Goal: Task Accomplishment & Management: Use online tool/utility

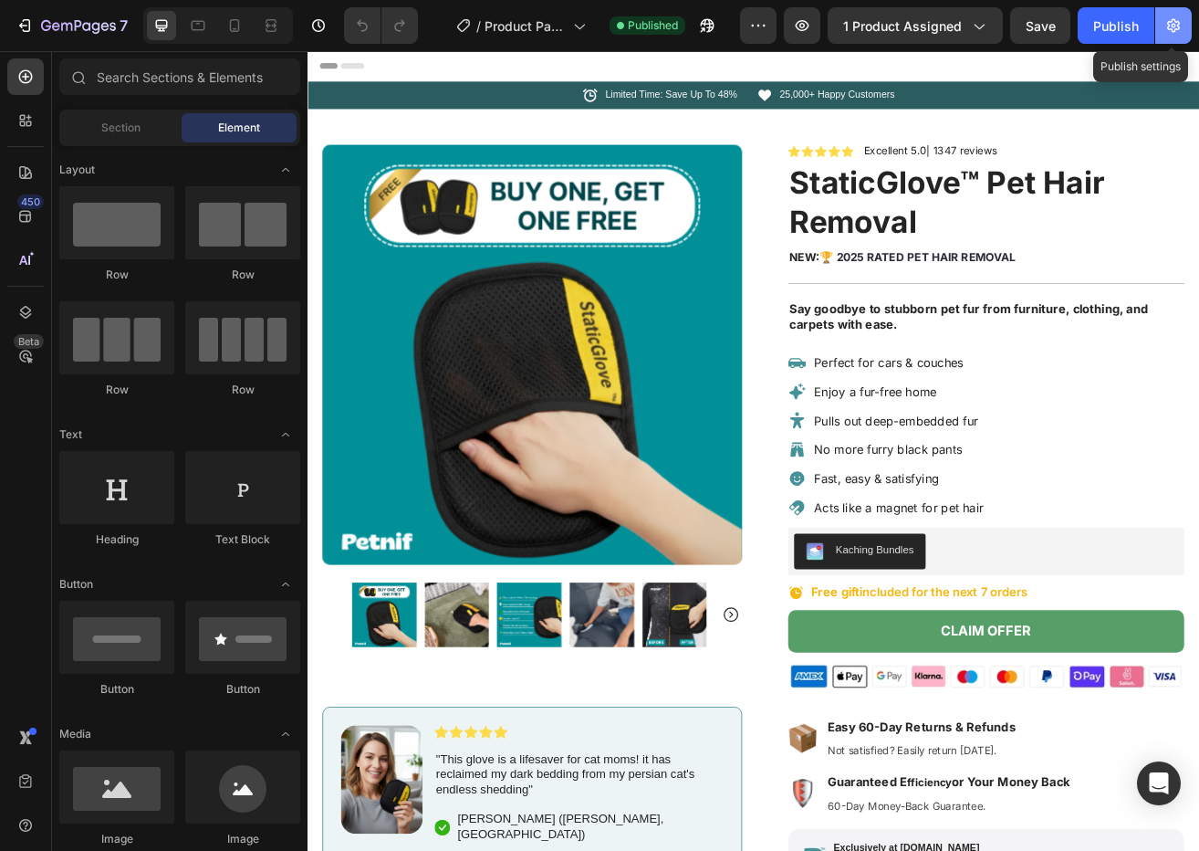
click at [1174, 32] on icon "button" at bounding box center [1173, 26] width 13 height 14
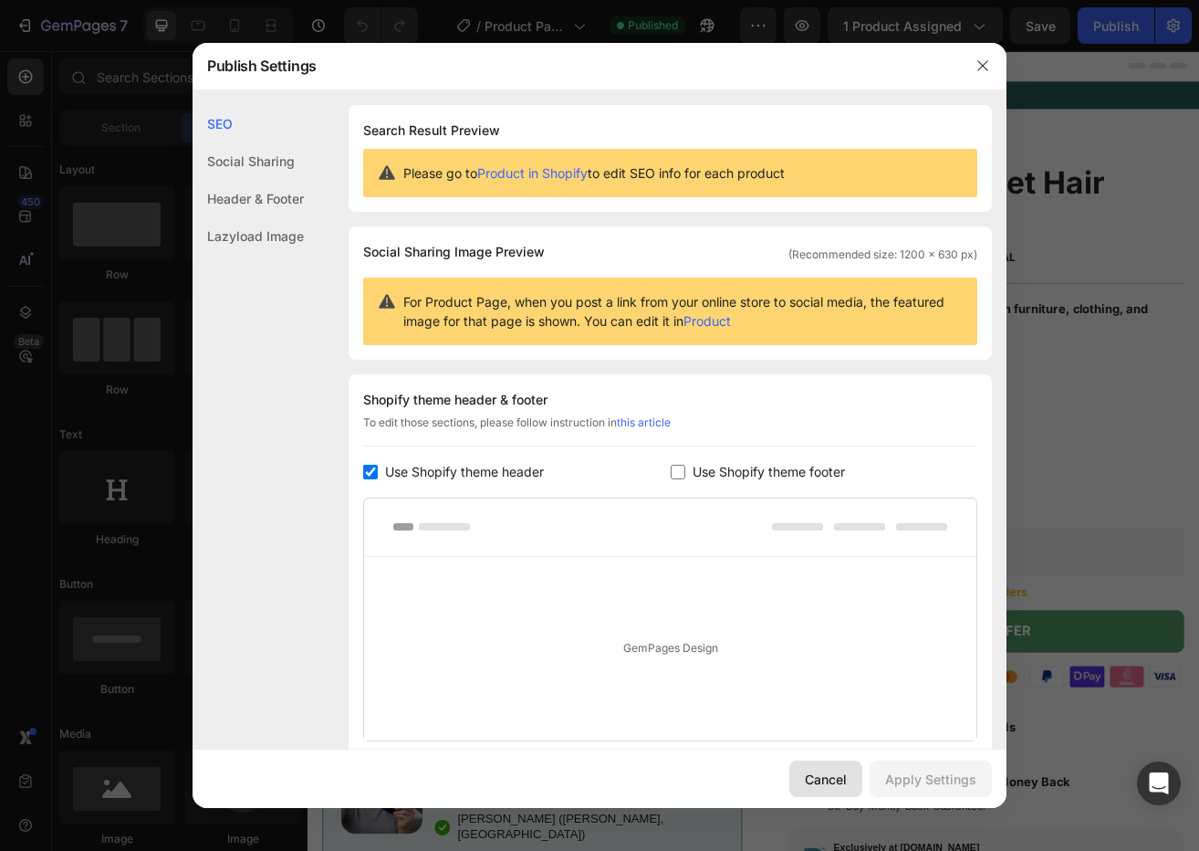
click at [846, 787] on div "Cancel" at bounding box center [826, 778] width 42 height 19
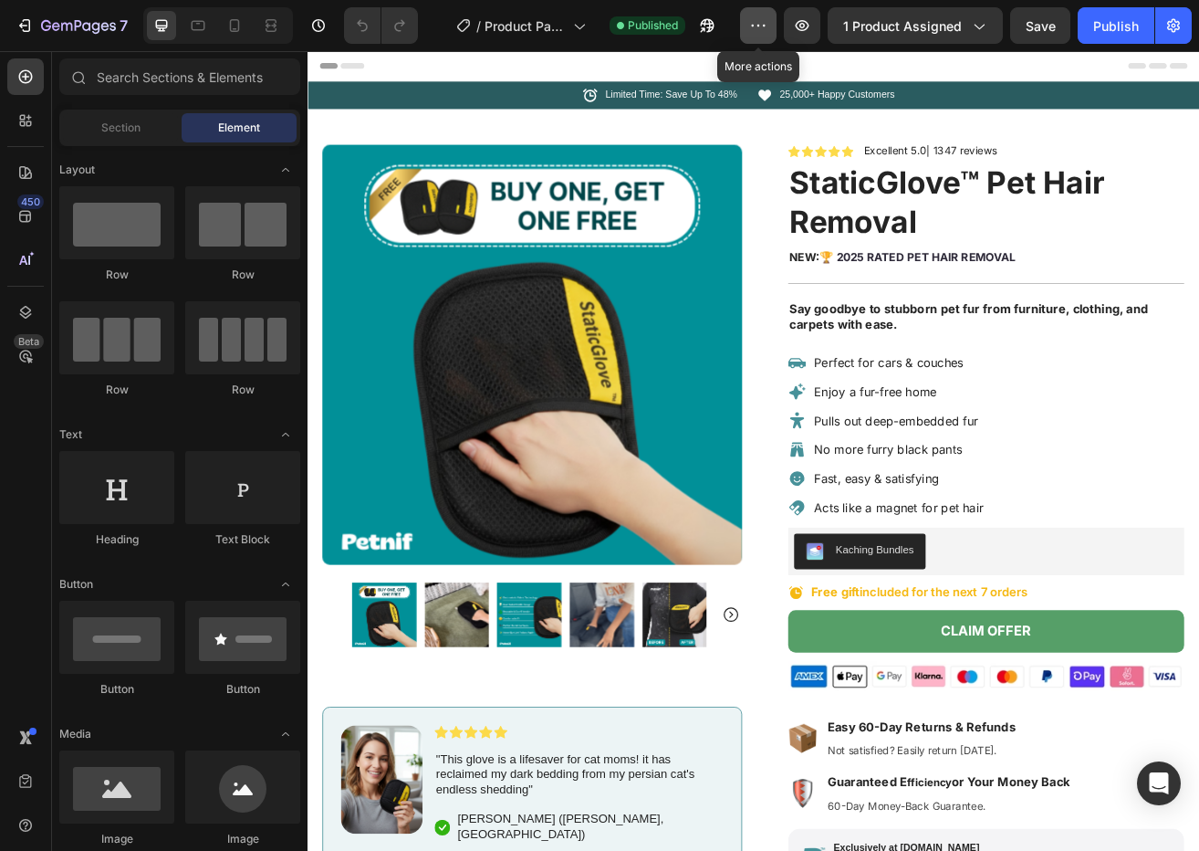
click at [762, 32] on icon "button" at bounding box center [758, 25] width 18 height 18
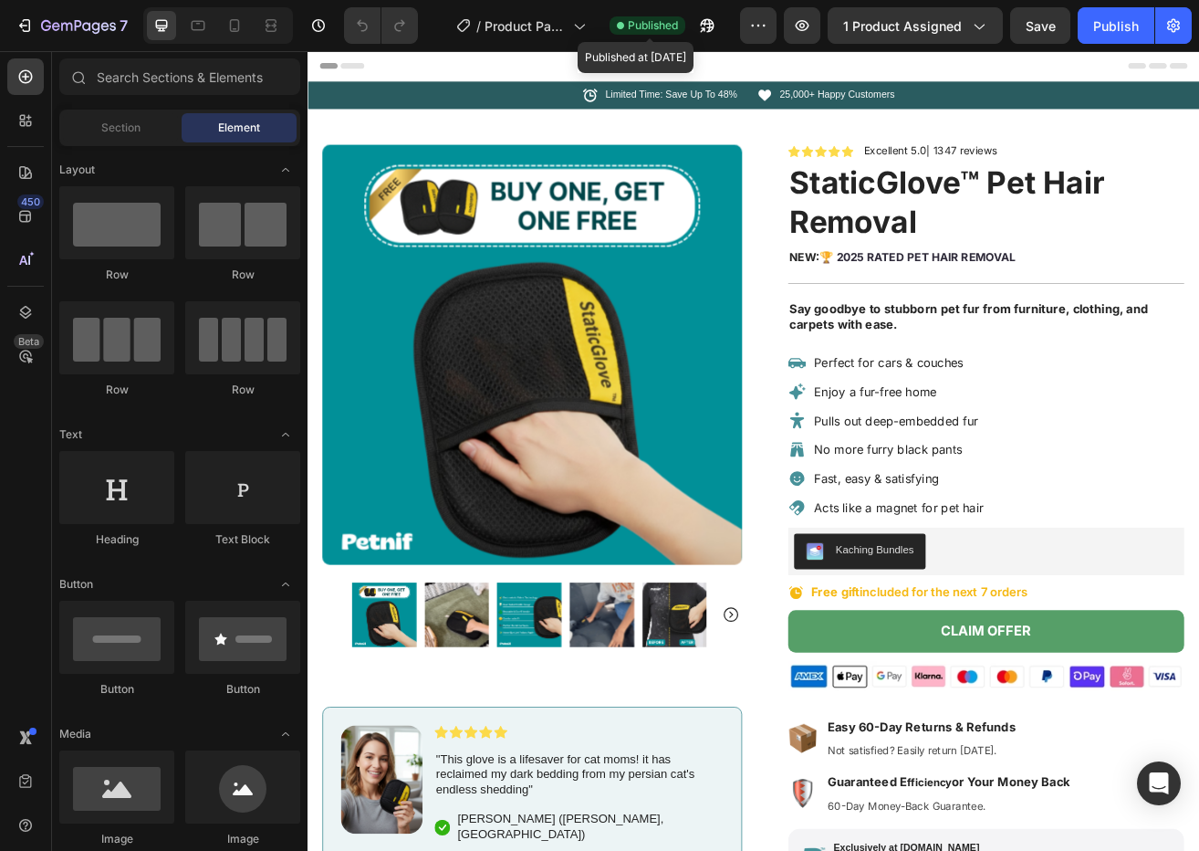
click at [642, 30] on span "Published" at bounding box center [653, 25] width 50 height 16
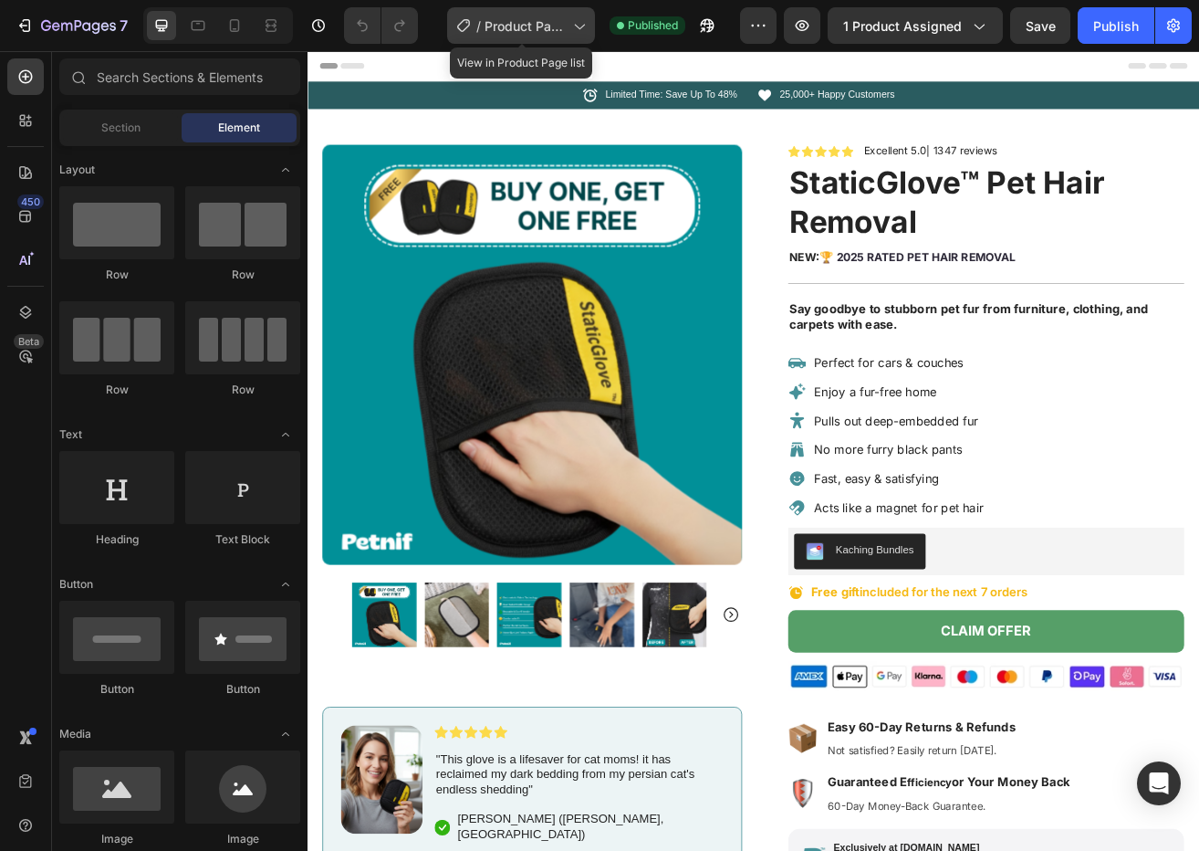
click at [583, 27] on icon at bounding box center [580, 27] width 10 height 5
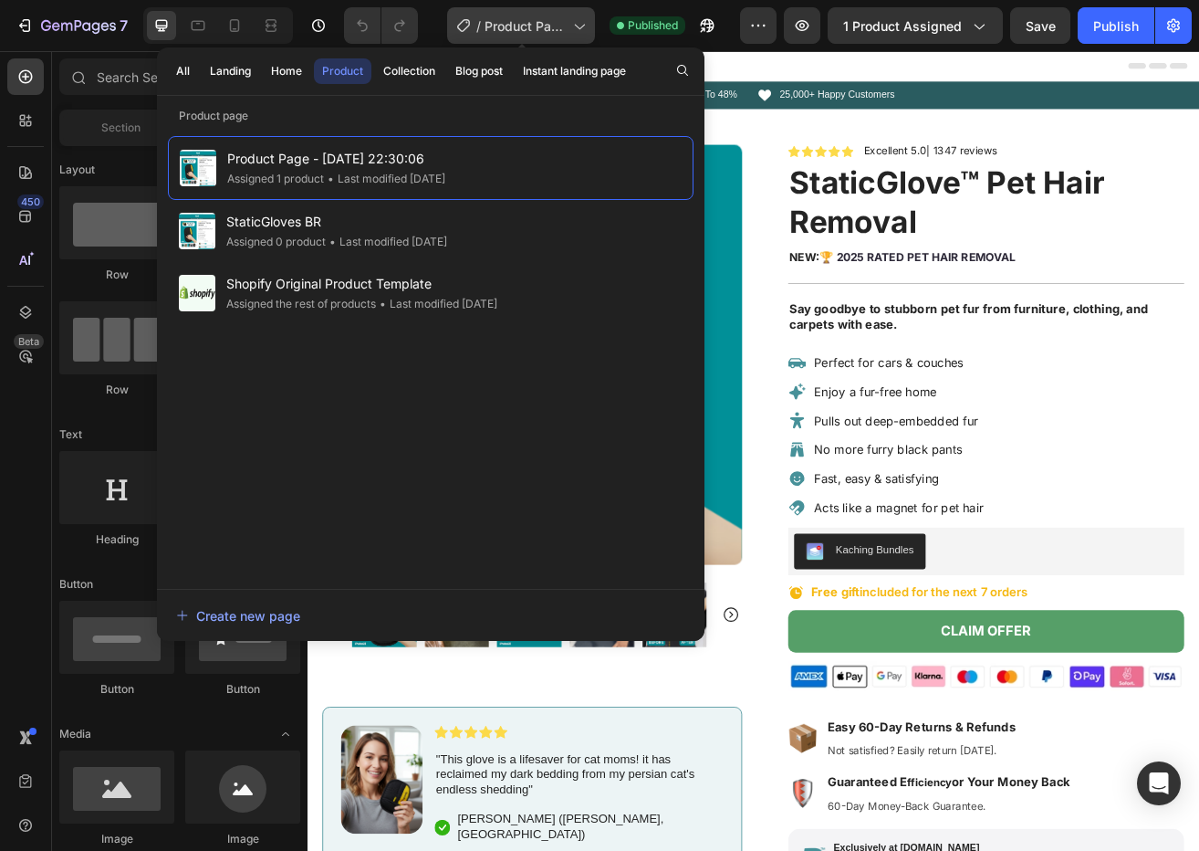
click at [583, 28] on icon at bounding box center [579, 25] width 18 height 18
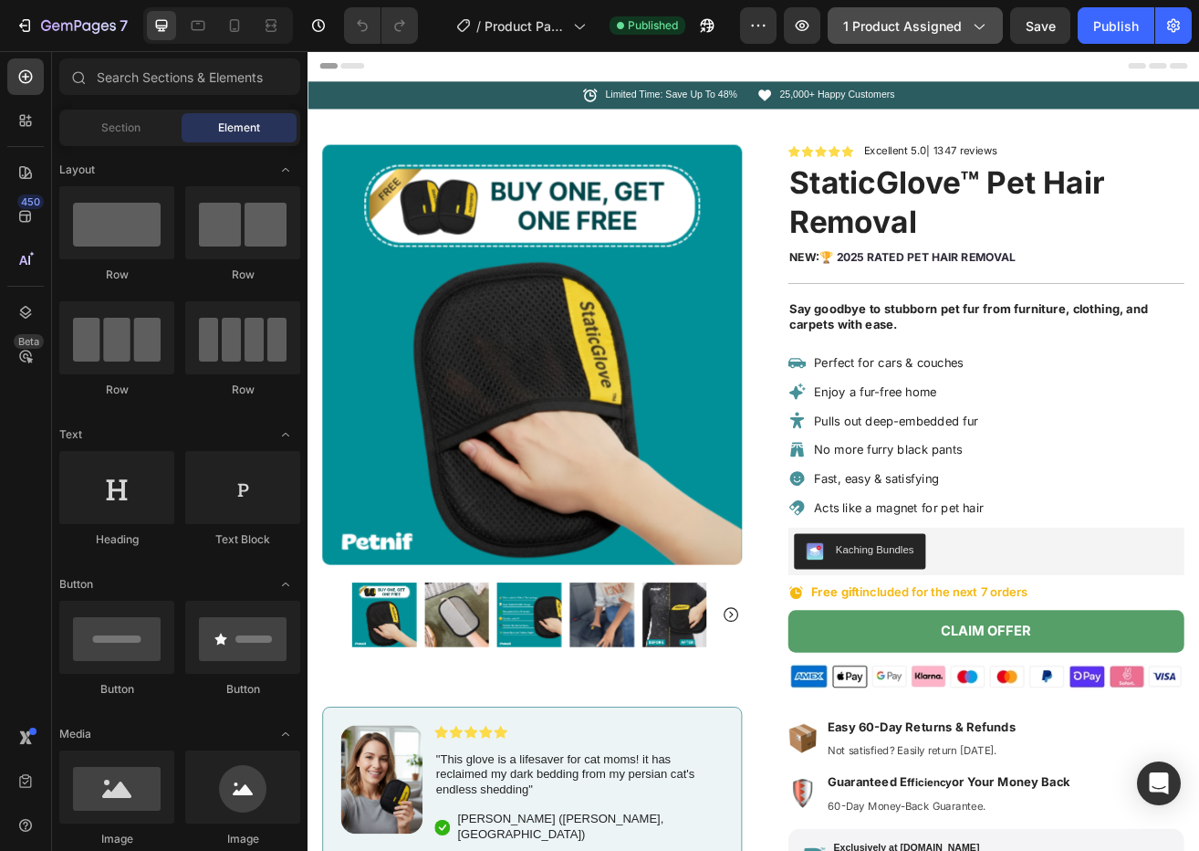
click at [983, 31] on icon "button" at bounding box center [978, 25] width 18 height 18
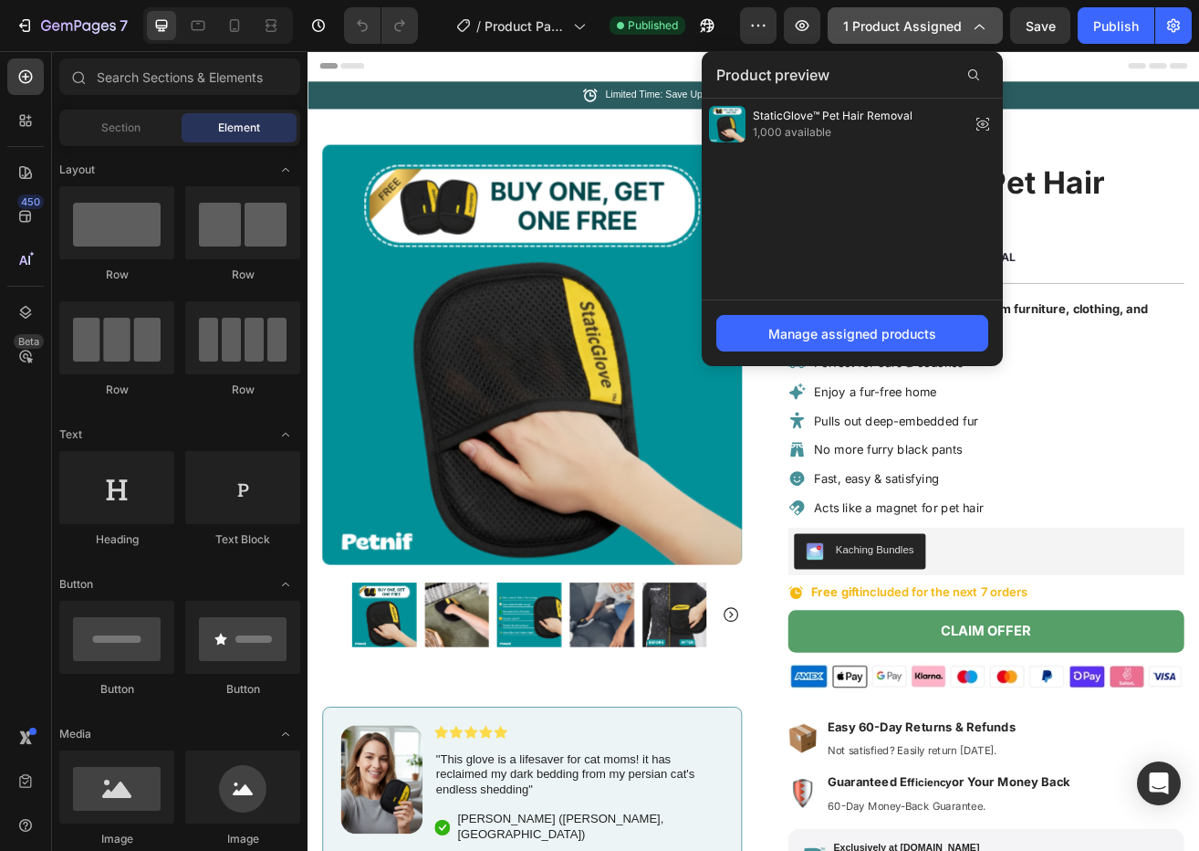
click at [982, 32] on icon "button" at bounding box center [978, 25] width 18 height 18
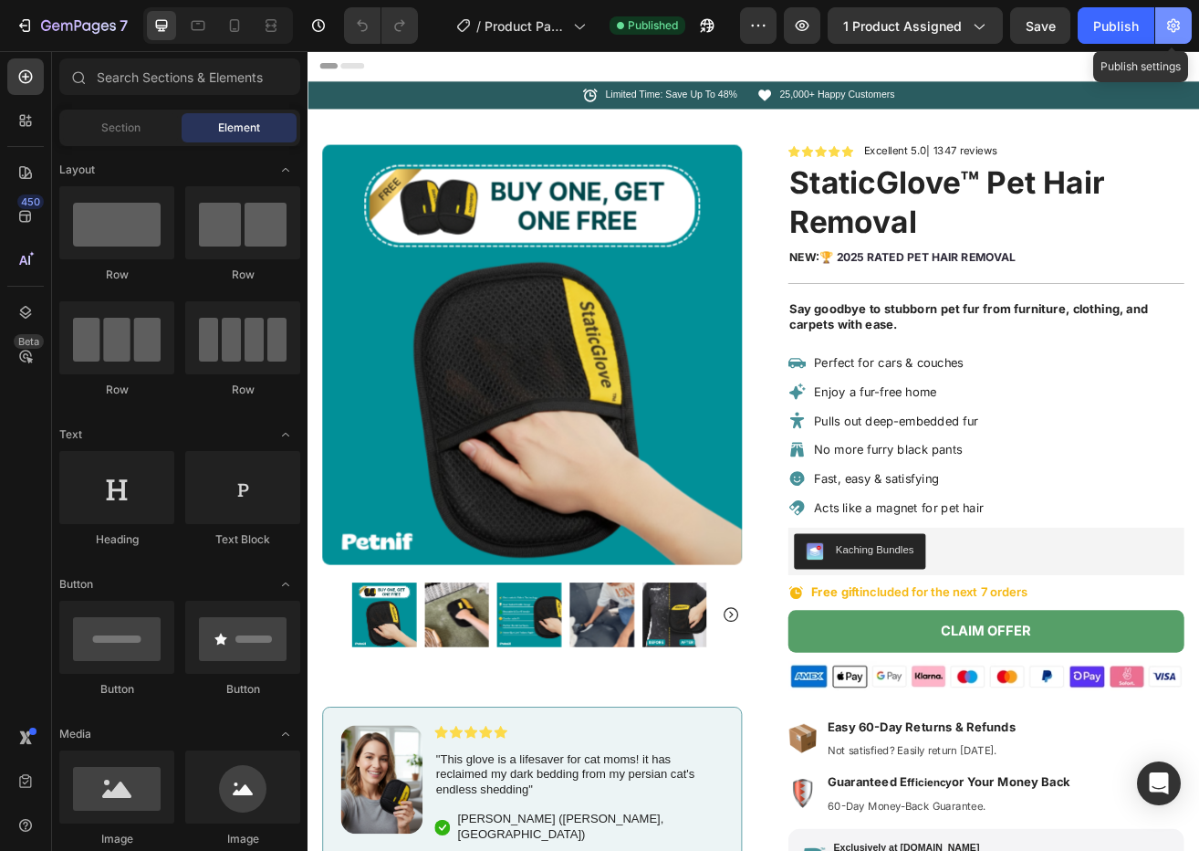
click at [1176, 27] on icon "button" at bounding box center [1174, 25] width 18 height 18
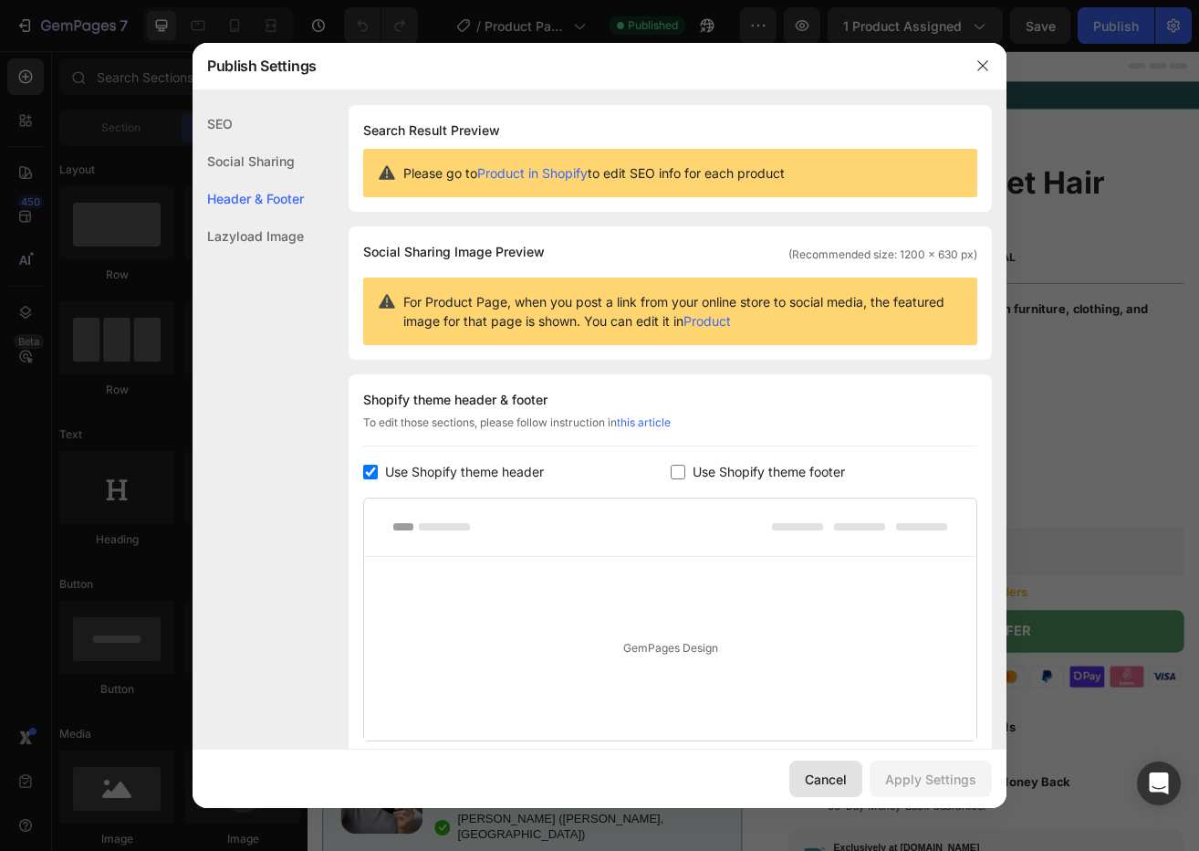
click at [842, 785] on div "Cancel" at bounding box center [826, 778] width 42 height 19
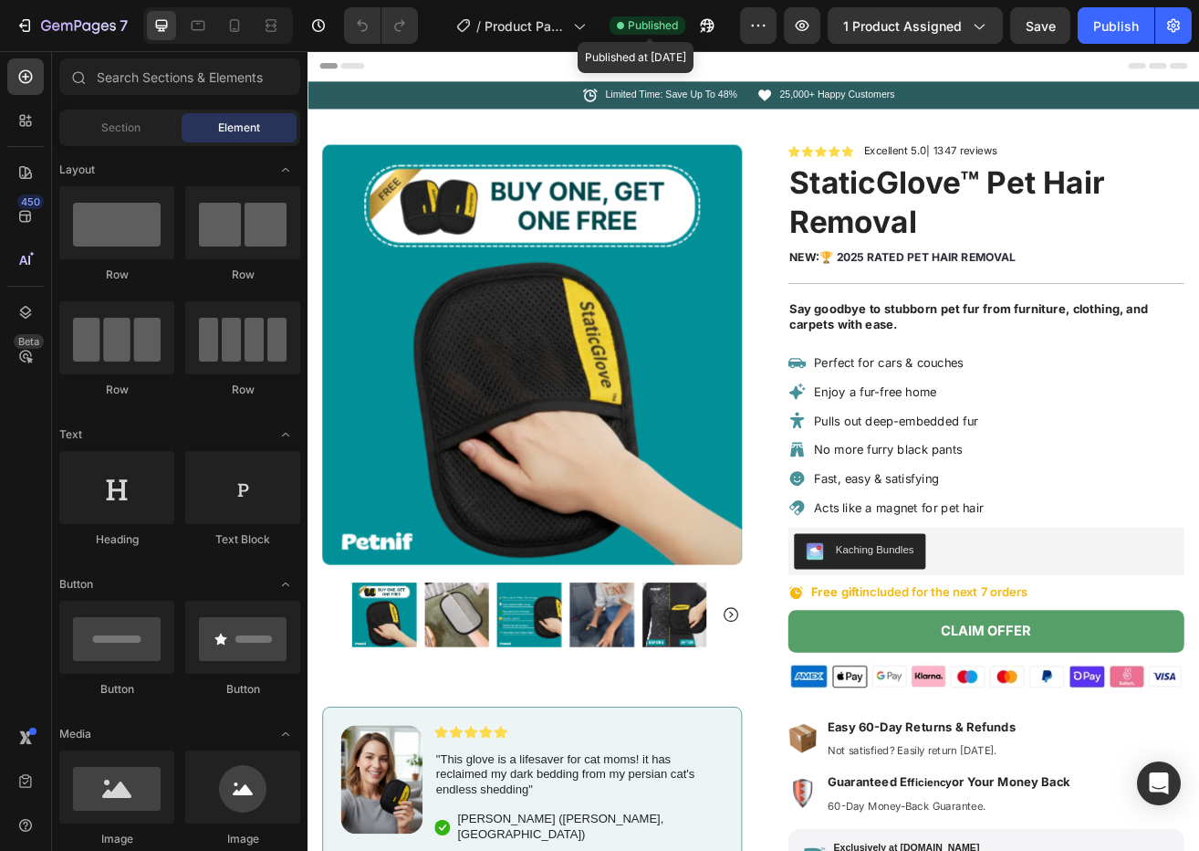
click at [649, 29] on span "Published" at bounding box center [653, 25] width 50 height 16
click at [649, 30] on span "Published" at bounding box center [653, 25] width 50 height 16
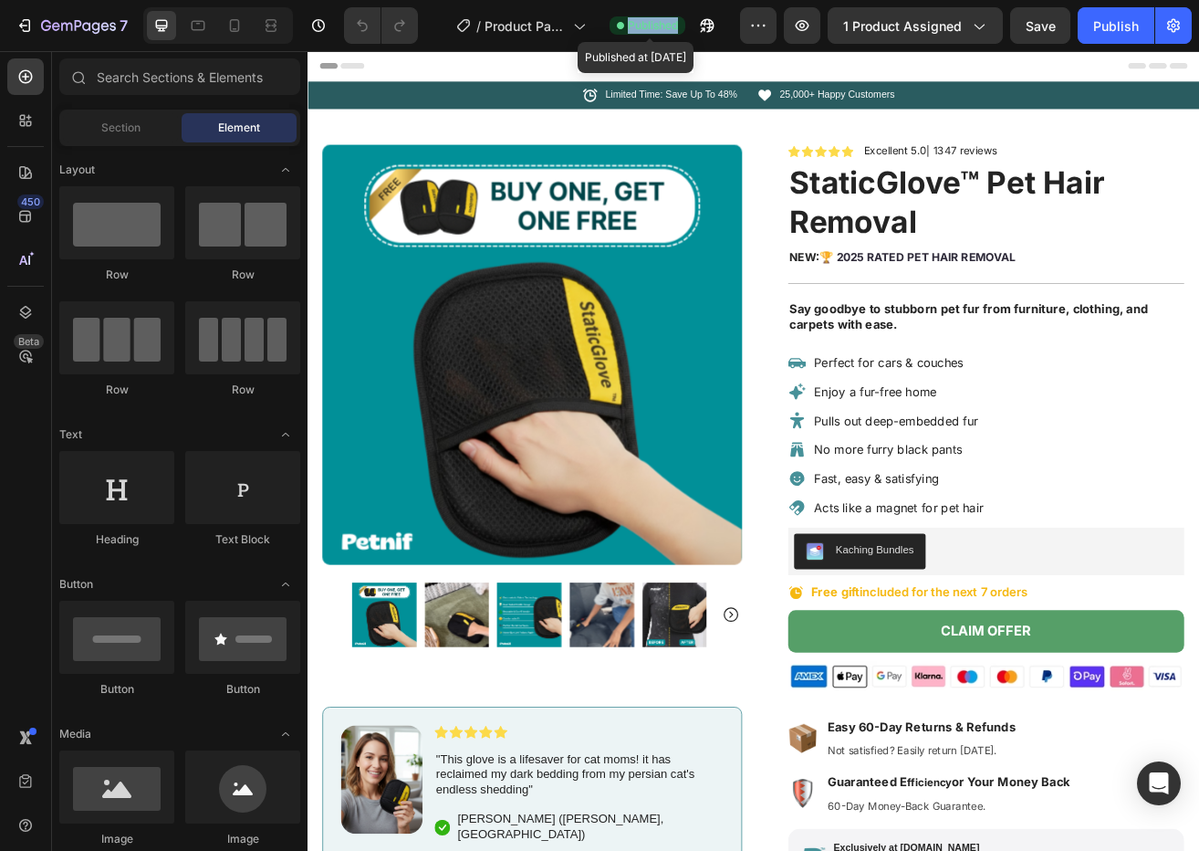
click at [647, 31] on span "Published" at bounding box center [653, 25] width 50 height 16
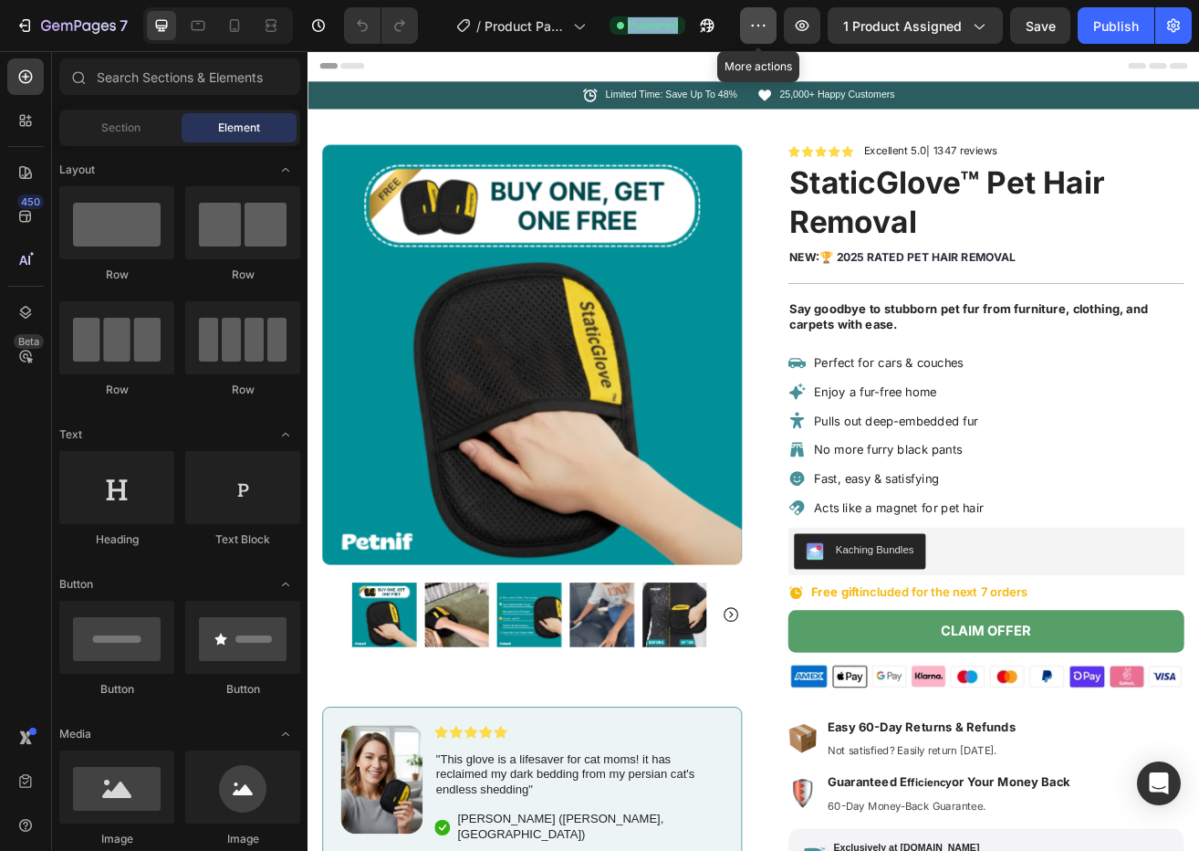
click at [760, 29] on icon "button" at bounding box center [758, 25] width 18 height 18
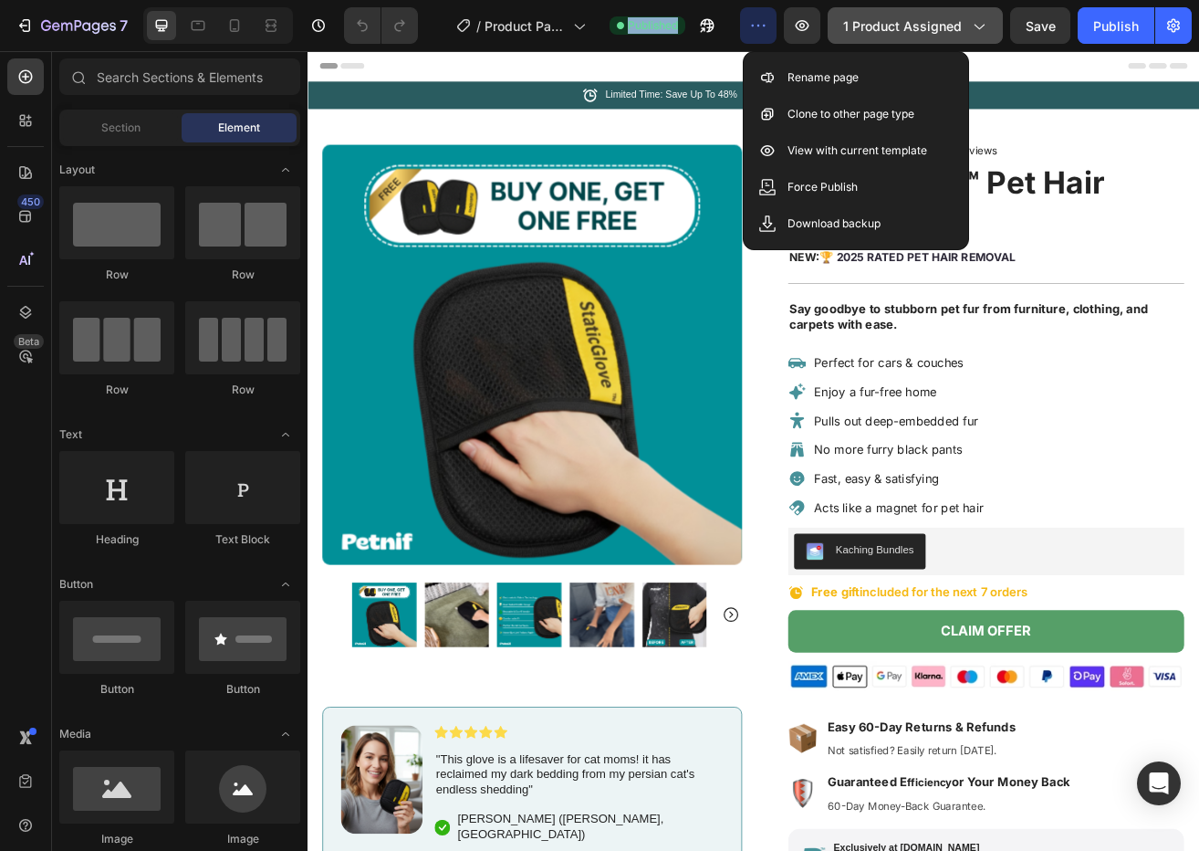
click at [891, 25] on span "1 product assigned" at bounding box center [902, 25] width 119 height 19
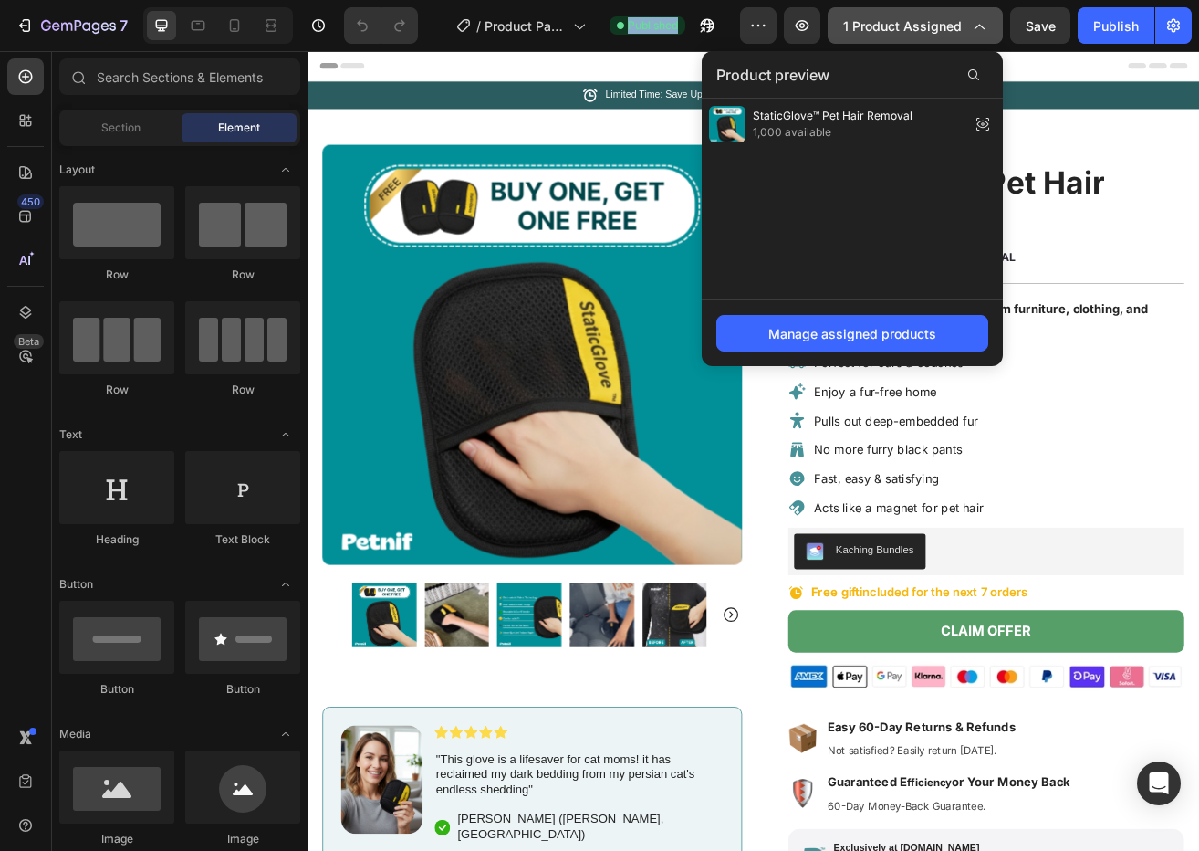
click at [890, 24] on span "1 product assigned" at bounding box center [902, 25] width 119 height 19
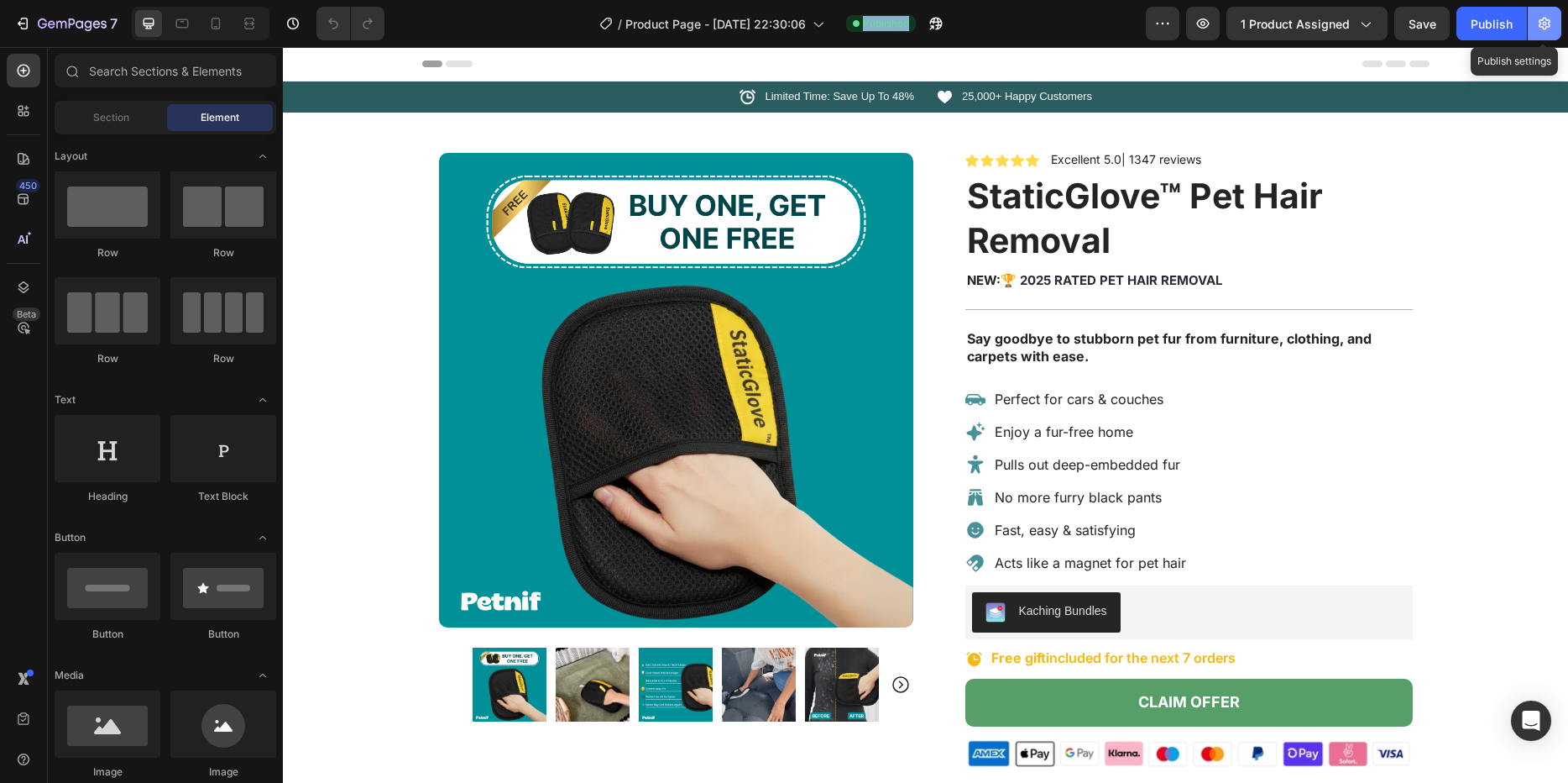
click at [1102, 27] on icon "button" at bounding box center [1544, 23] width 17 height 17
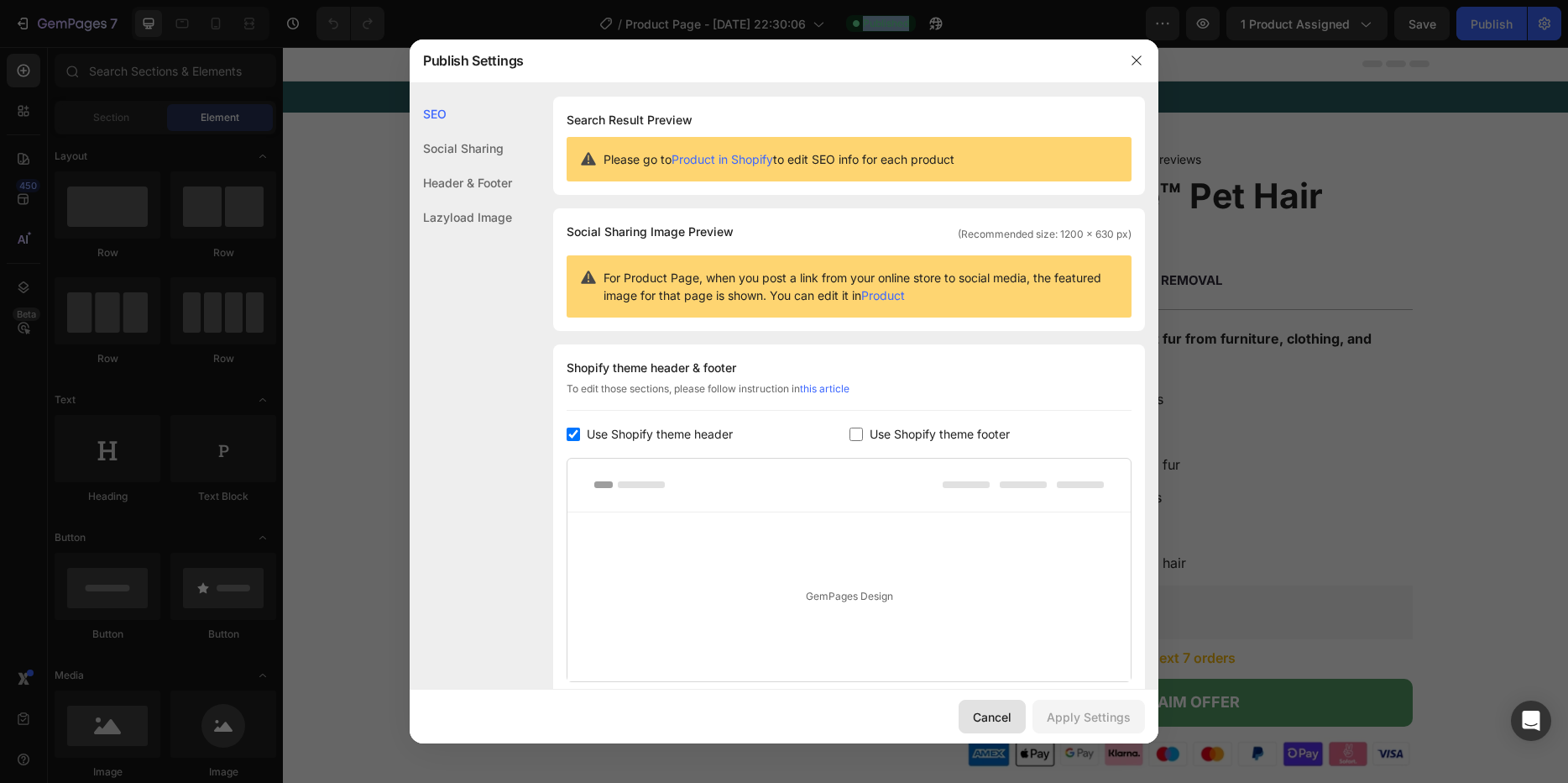
click at [1003, 713] on div "Cancel" at bounding box center [992, 716] width 39 height 17
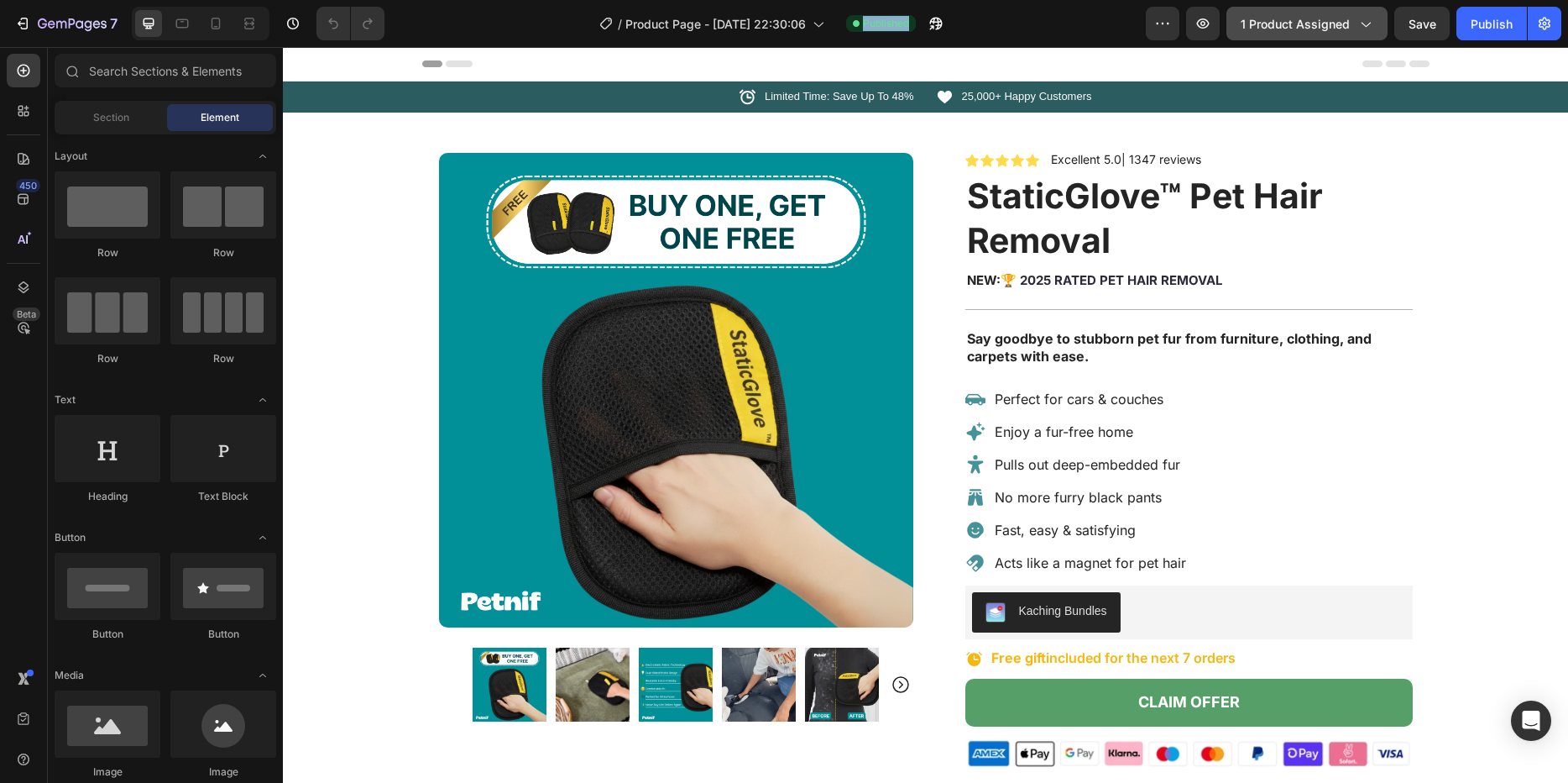
click at [1102, 40] on button "1 product assigned" at bounding box center [1306, 23] width 161 height 34
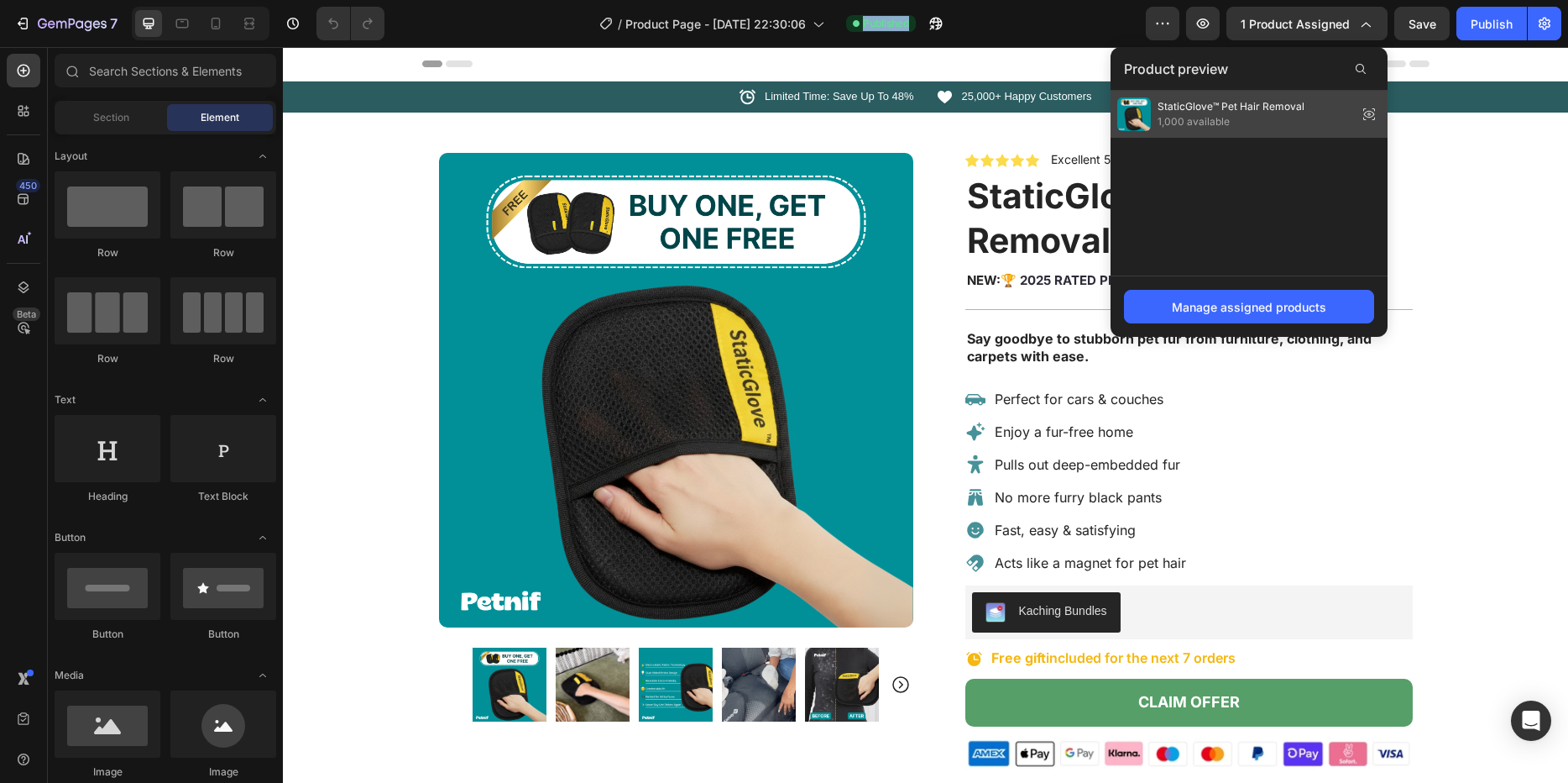
click at [1102, 118] on span "1,000 available" at bounding box center [1231, 121] width 147 height 15
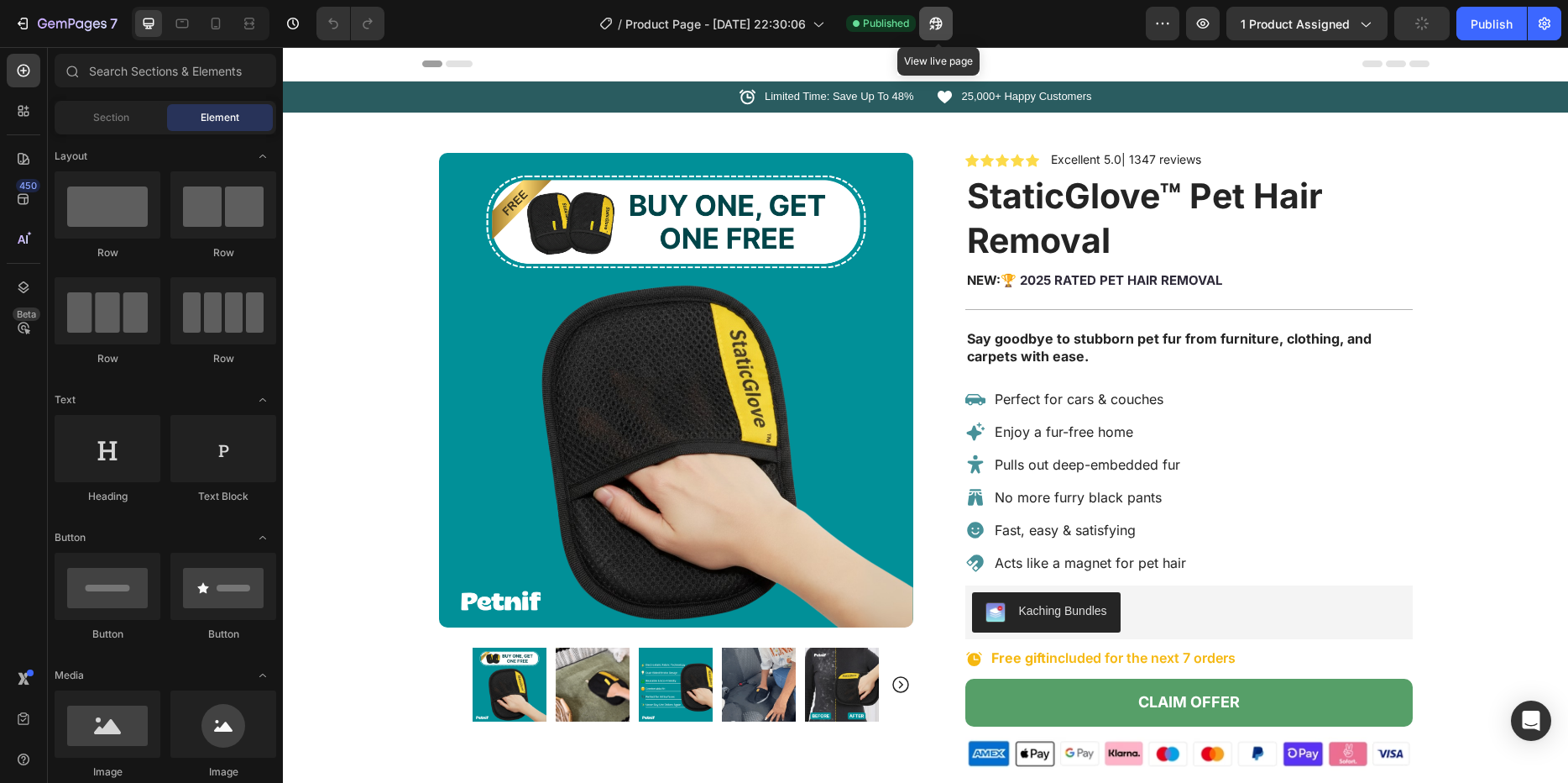
click at [944, 26] on button "button" at bounding box center [935, 23] width 34 height 34
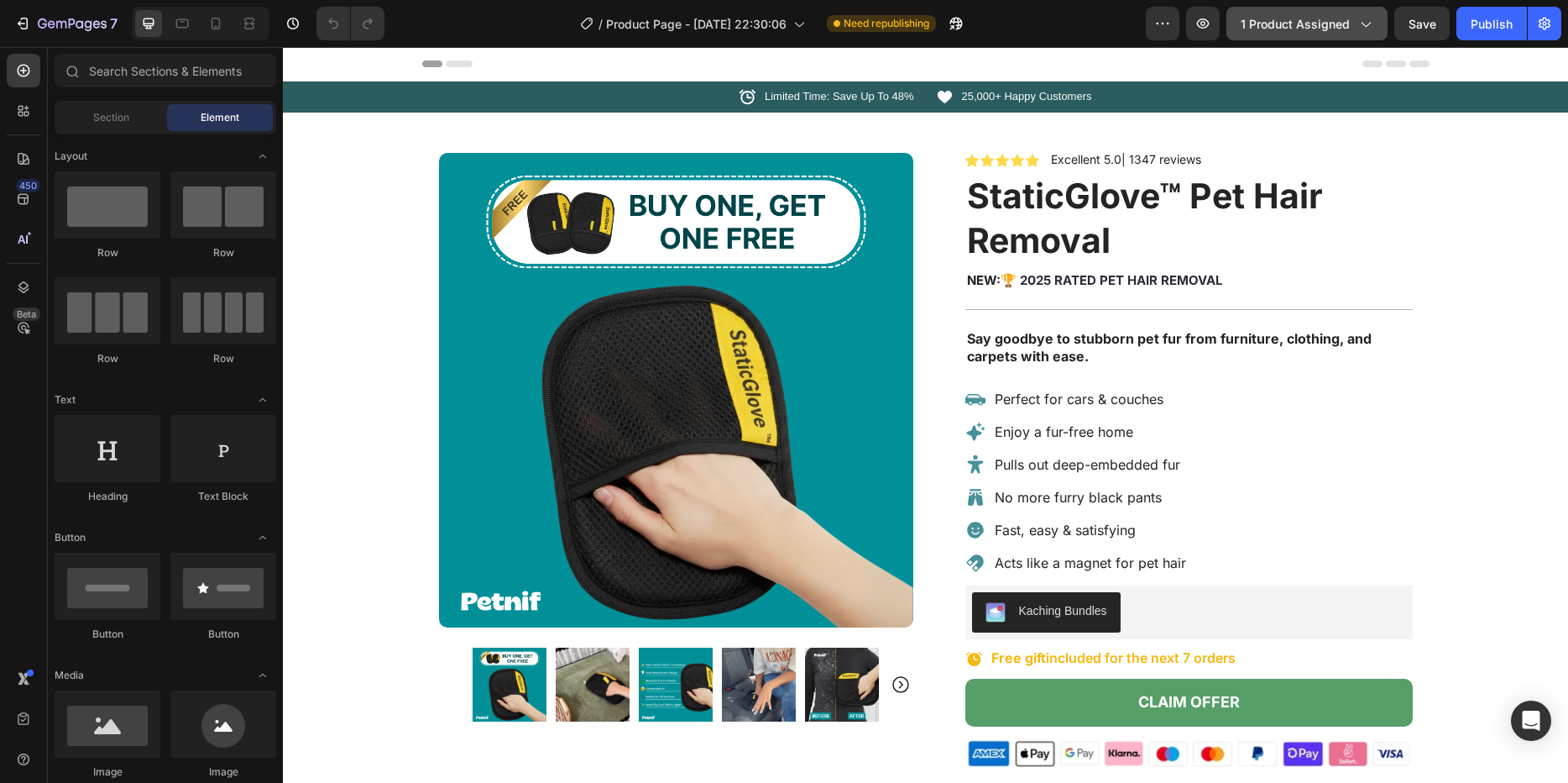
click at [1102, 23] on icon "button" at bounding box center [1365, 23] width 17 height 17
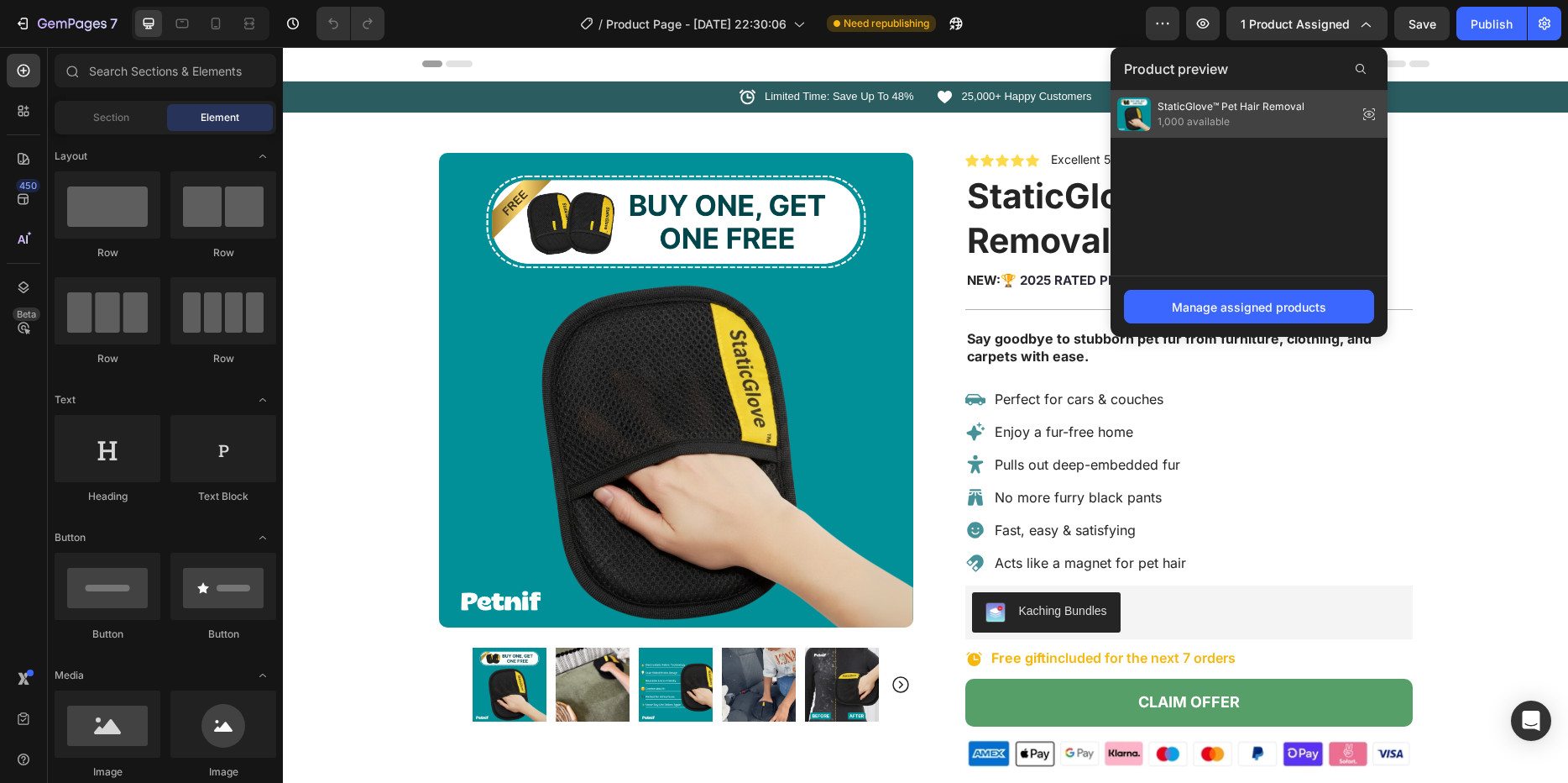
click at [1102, 115] on icon at bounding box center [1369, 114] width 4 height 4
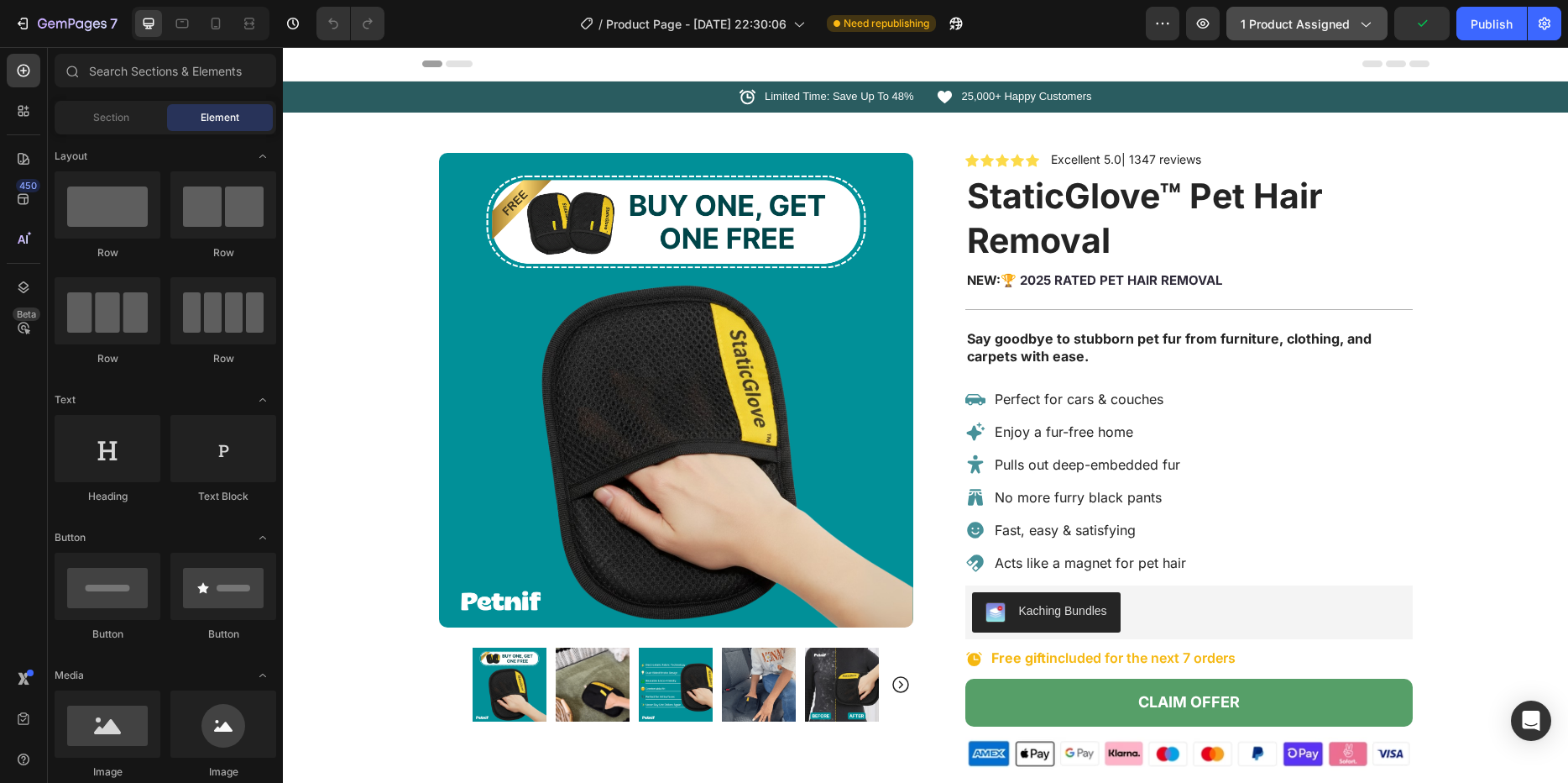
click at [1102, 26] on icon "button" at bounding box center [1365, 23] width 17 height 17
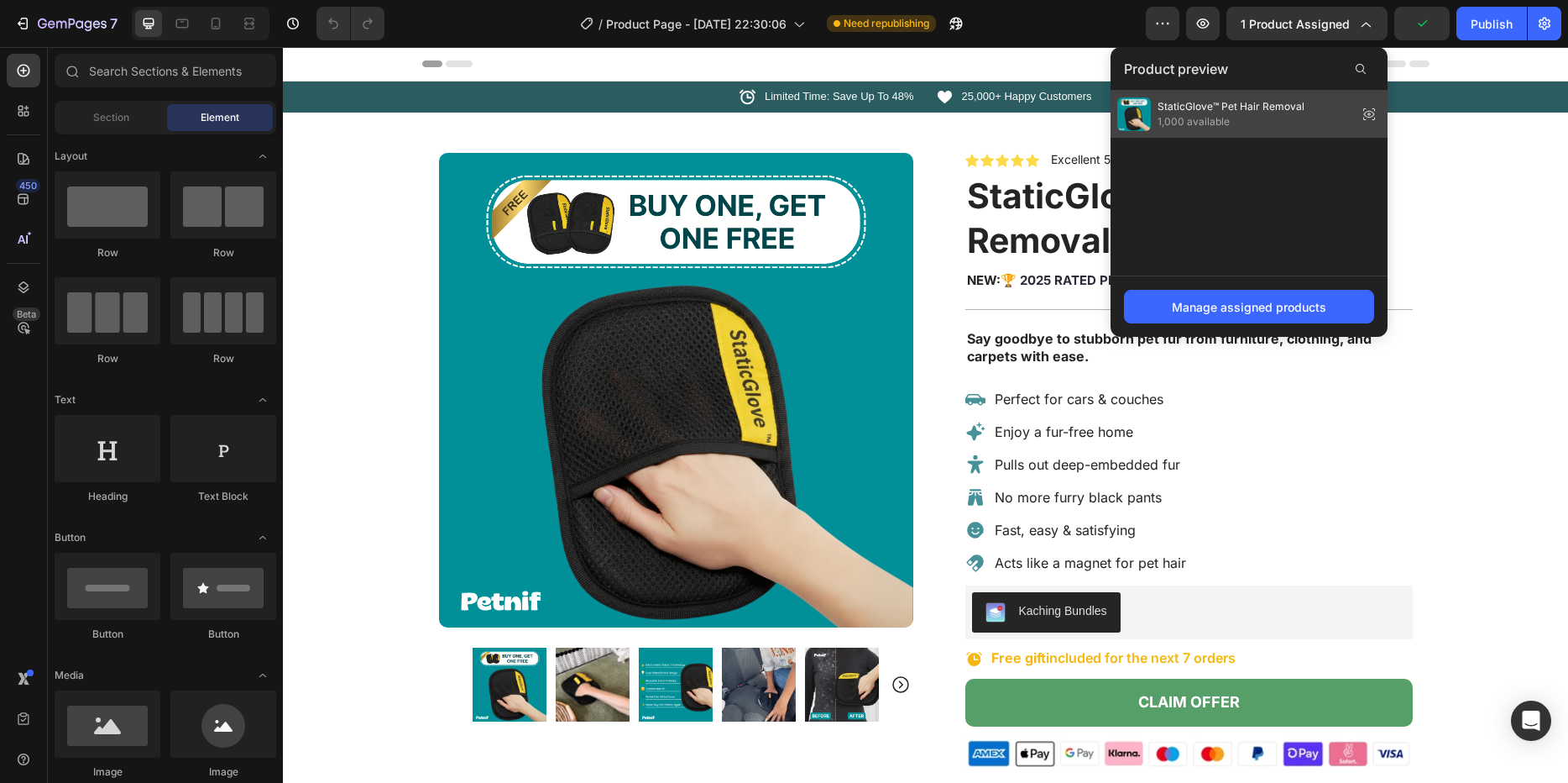
click at [1102, 116] on span "1,000 available" at bounding box center [1231, 121] width 147 height 15
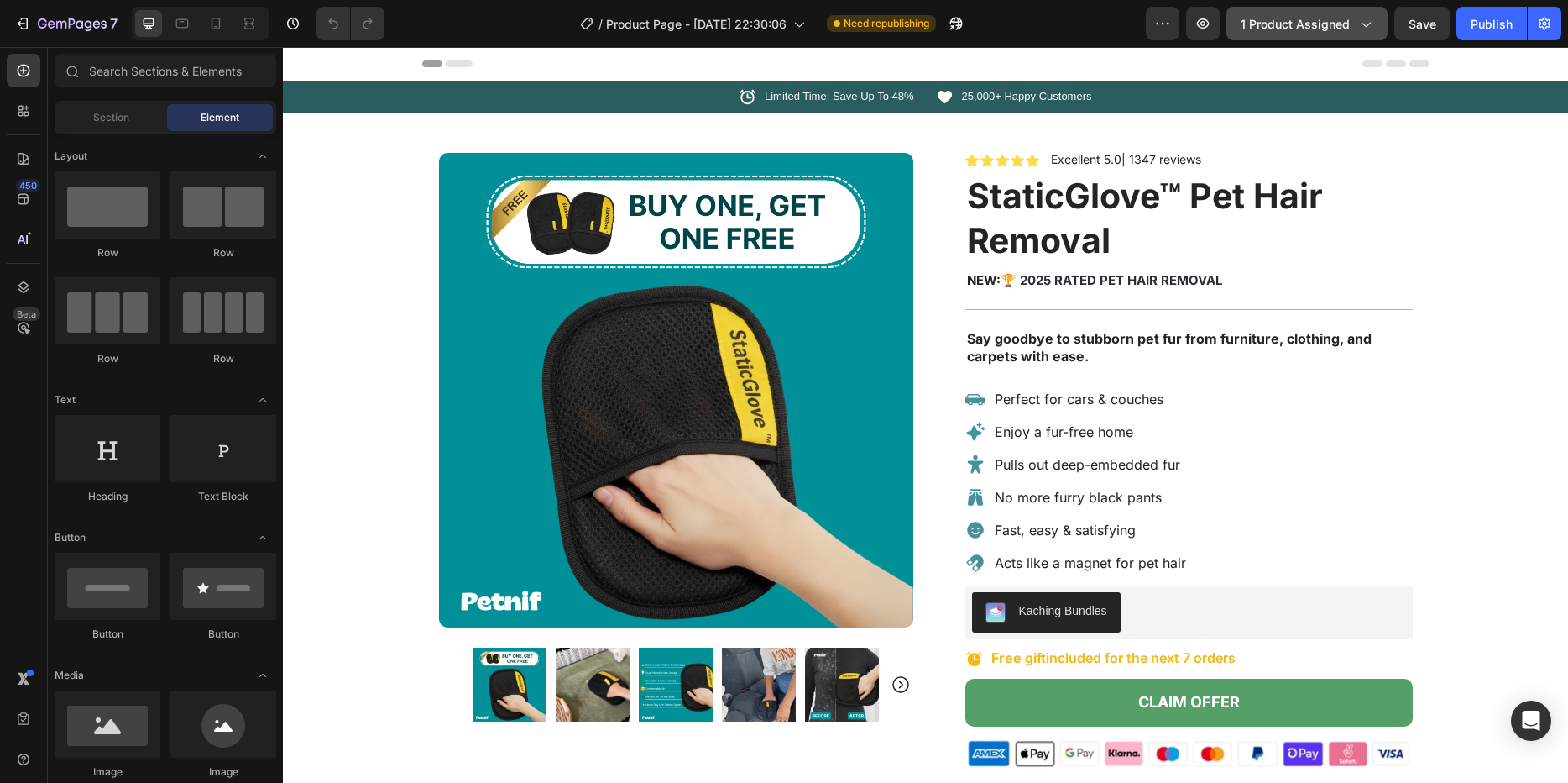
click at [1102, 28] on div "1 product assigned" at bounding box center [1307, 23] width 132 height 17
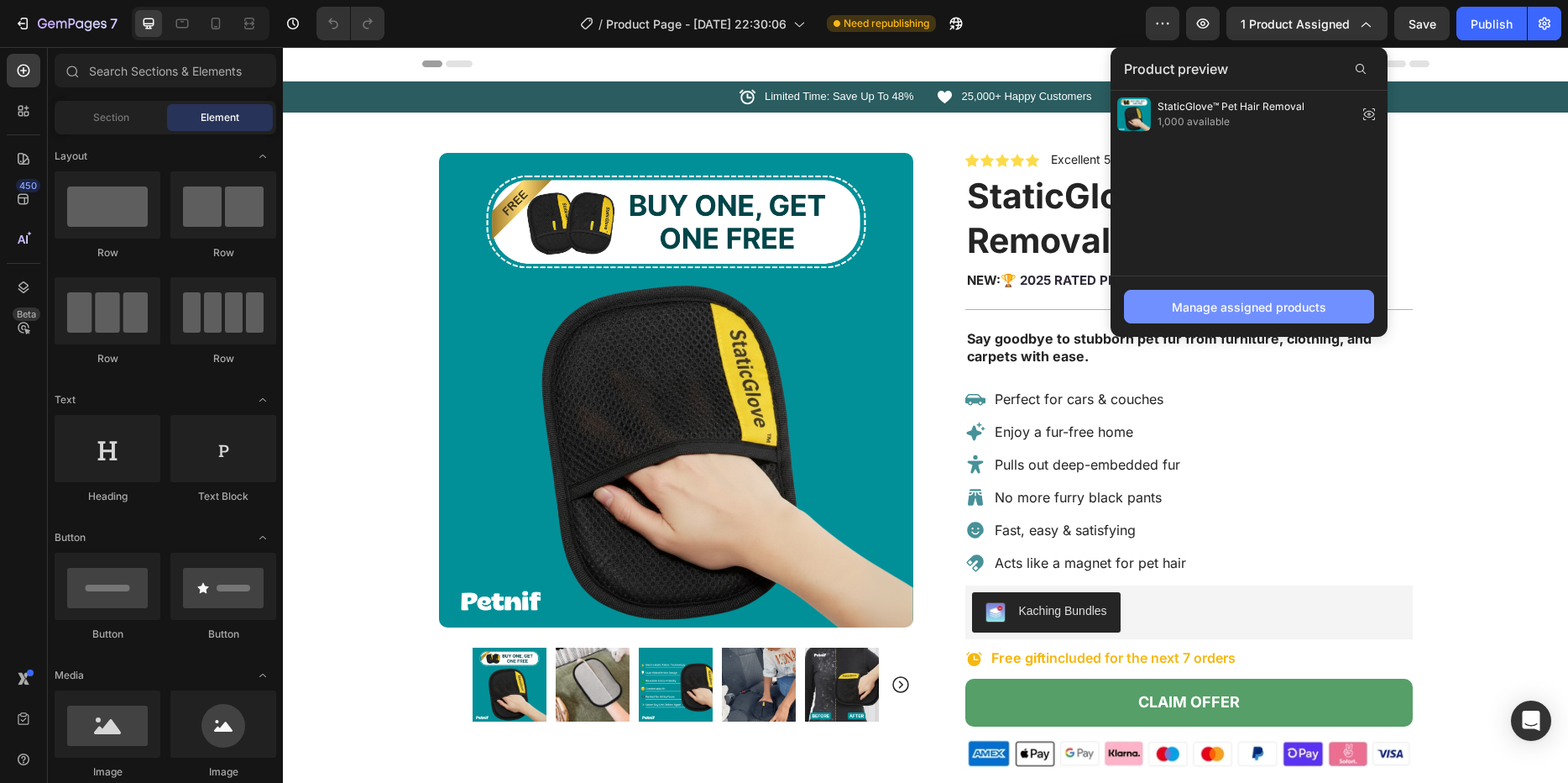
click at [1102, 304] on div "Manage assigned products" at bounding box center [1249, 306] width 155 height 17
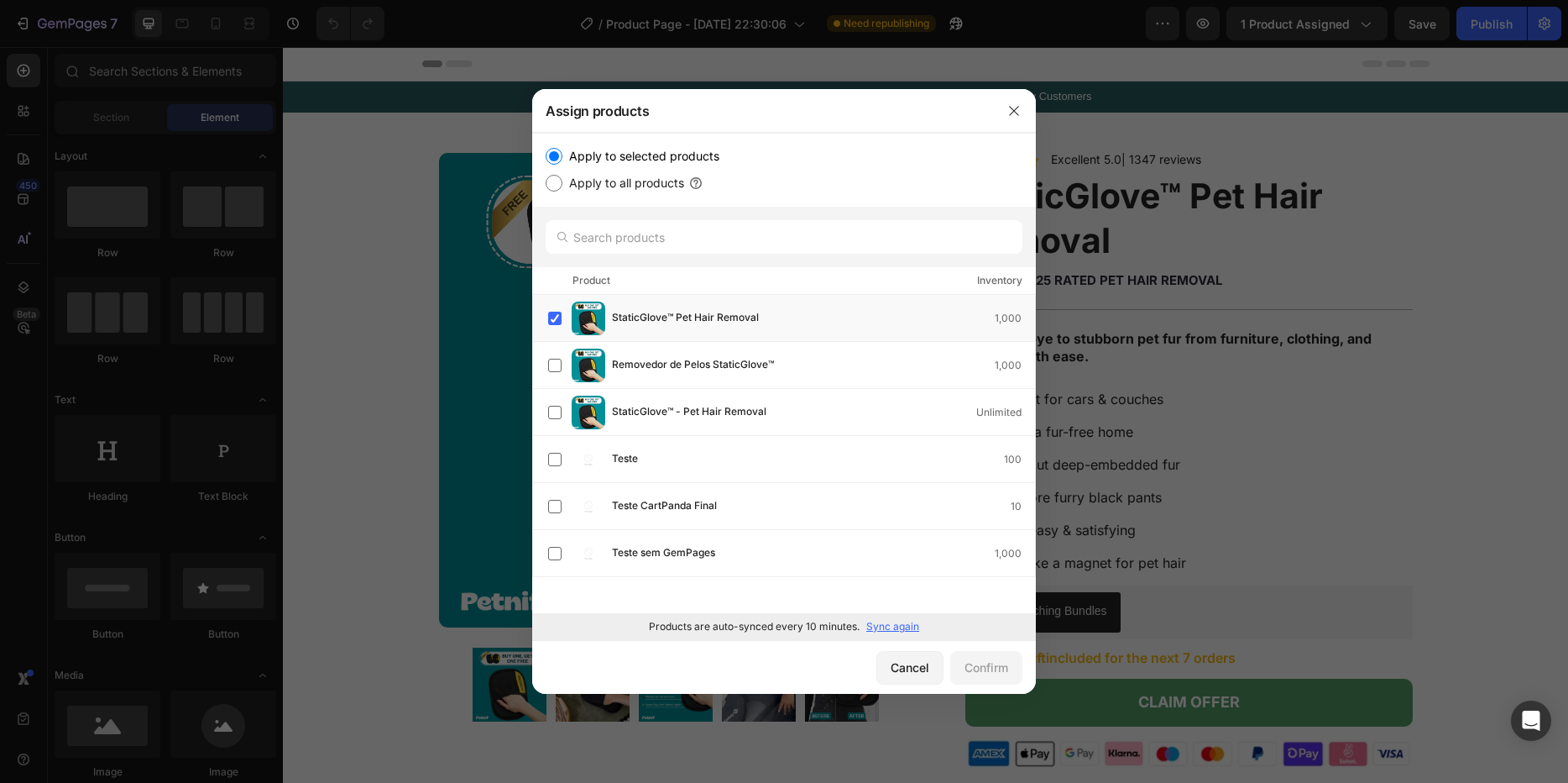
click at [577, 162] on label "Apply to selected products" at bounding box center [641, 156] width 157 height 20
click at [563, 162] on input "Apply to selected products" at bounding box center [554, 156] width 17 height 17
click at [556, 319] on label at bounding box center [555, 318] width 14 height 14
click at [979, 666] on div "Confirm" at bounding box center [986, 667] width 43 height 17
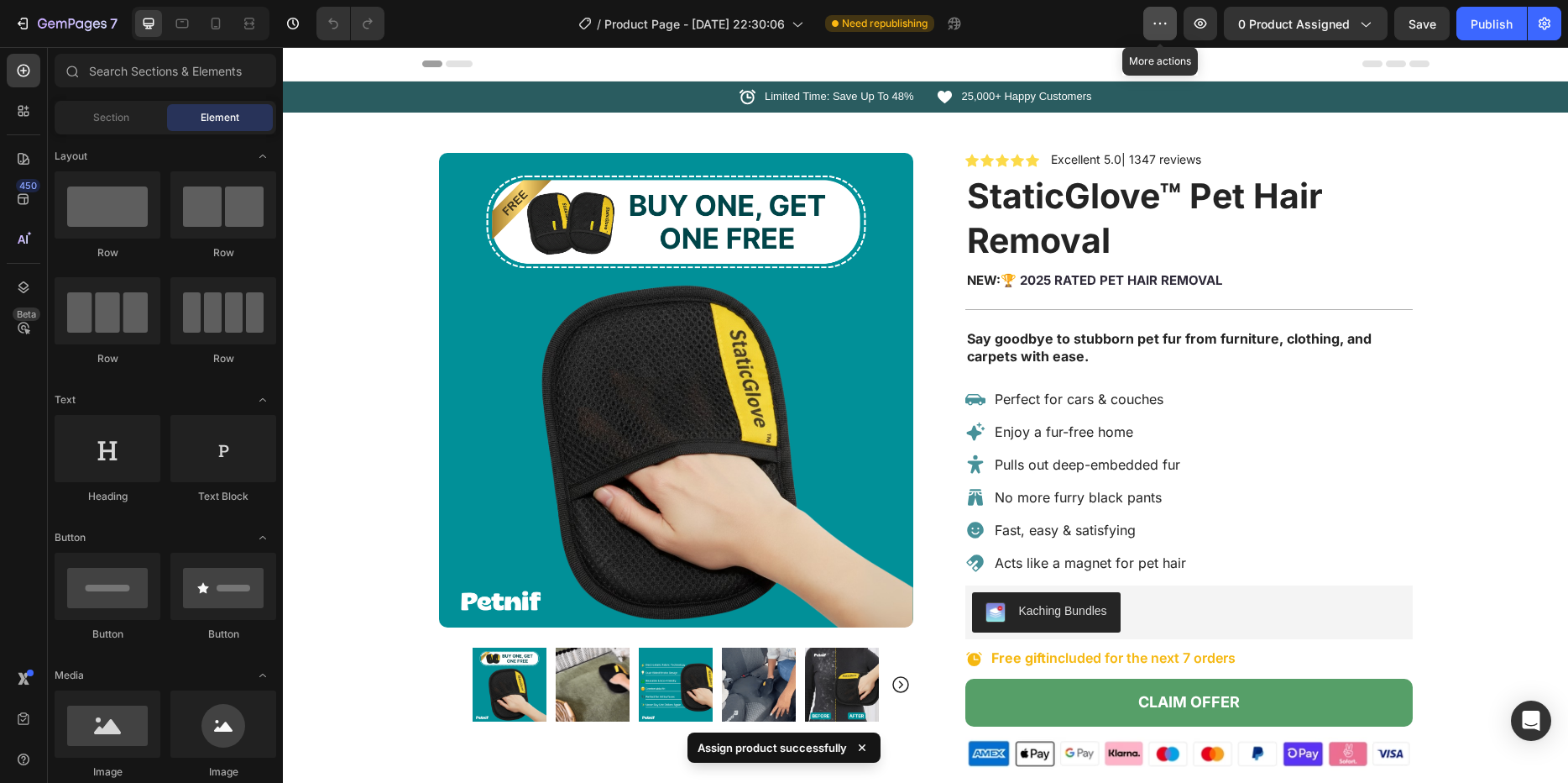
click at [1102, 26] on icon "button" at bounding box center [1160, 23] width 17 height 17
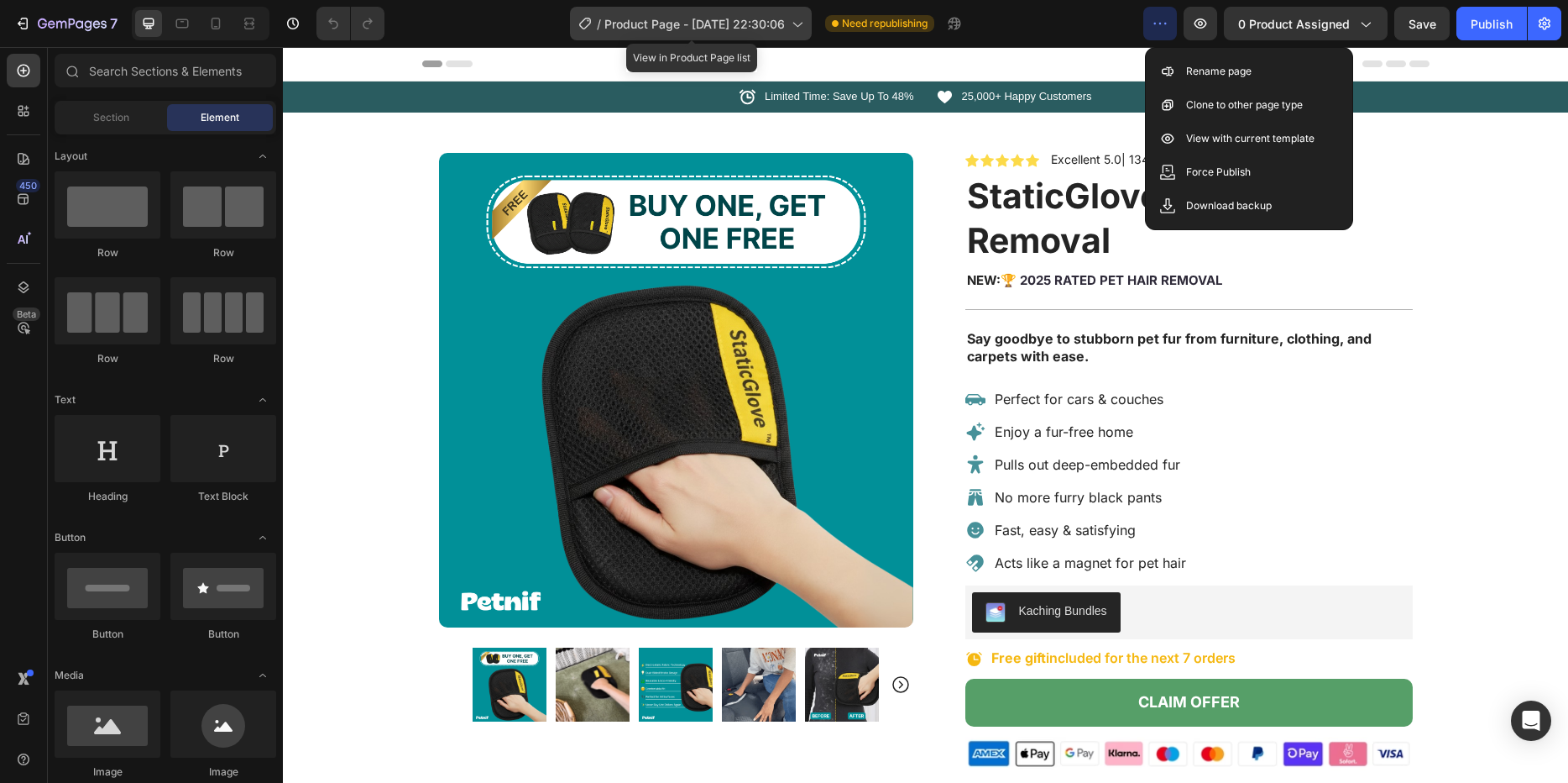
click at [715, 17] on span "Product Page - [DATE] 22:30:06" at bounding box center [694, 23] width 180 height 17
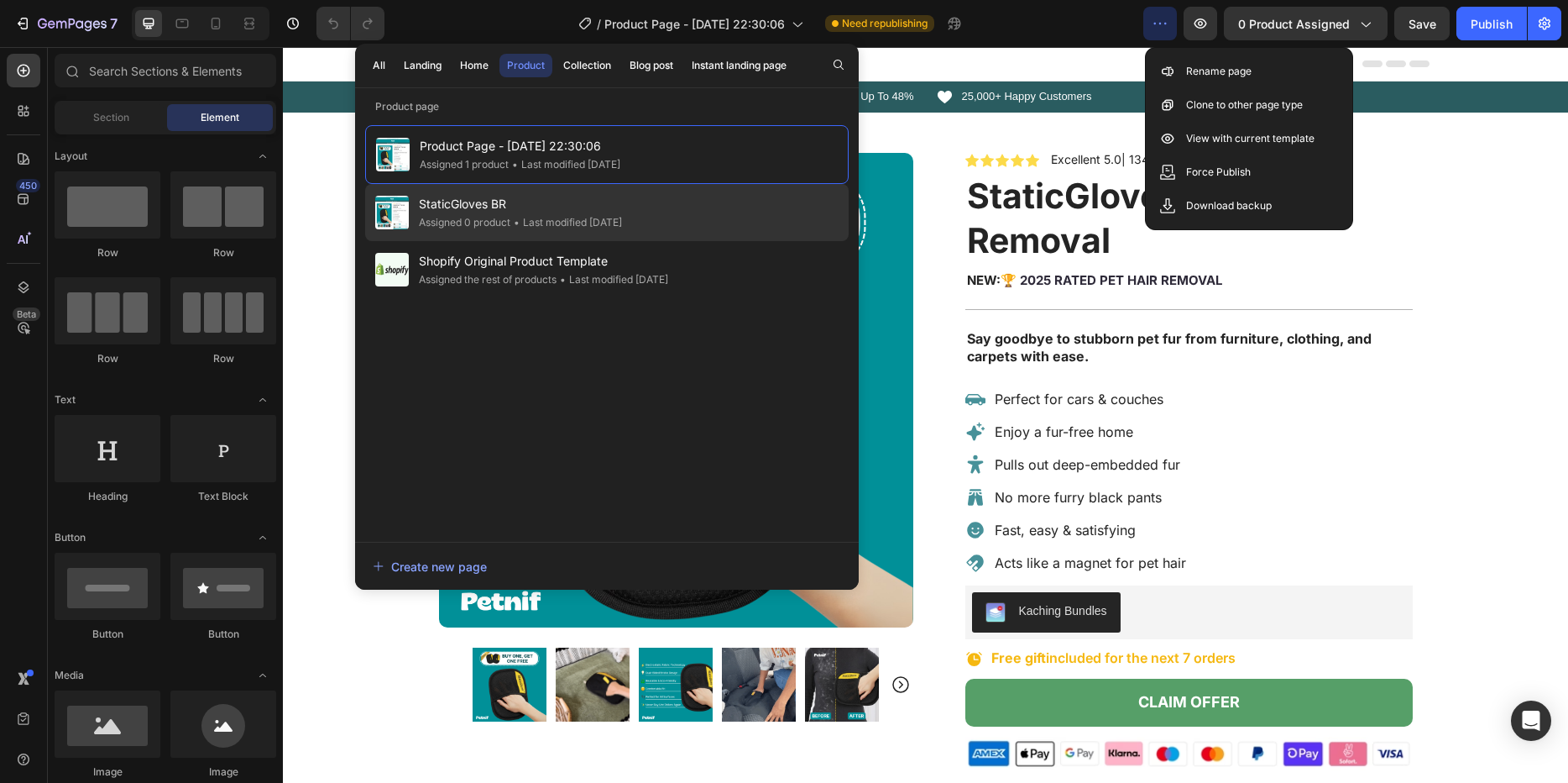
click at [614, 198] on span "StaticGloves BR" at bounding box center [520, 204] width 203 height 20
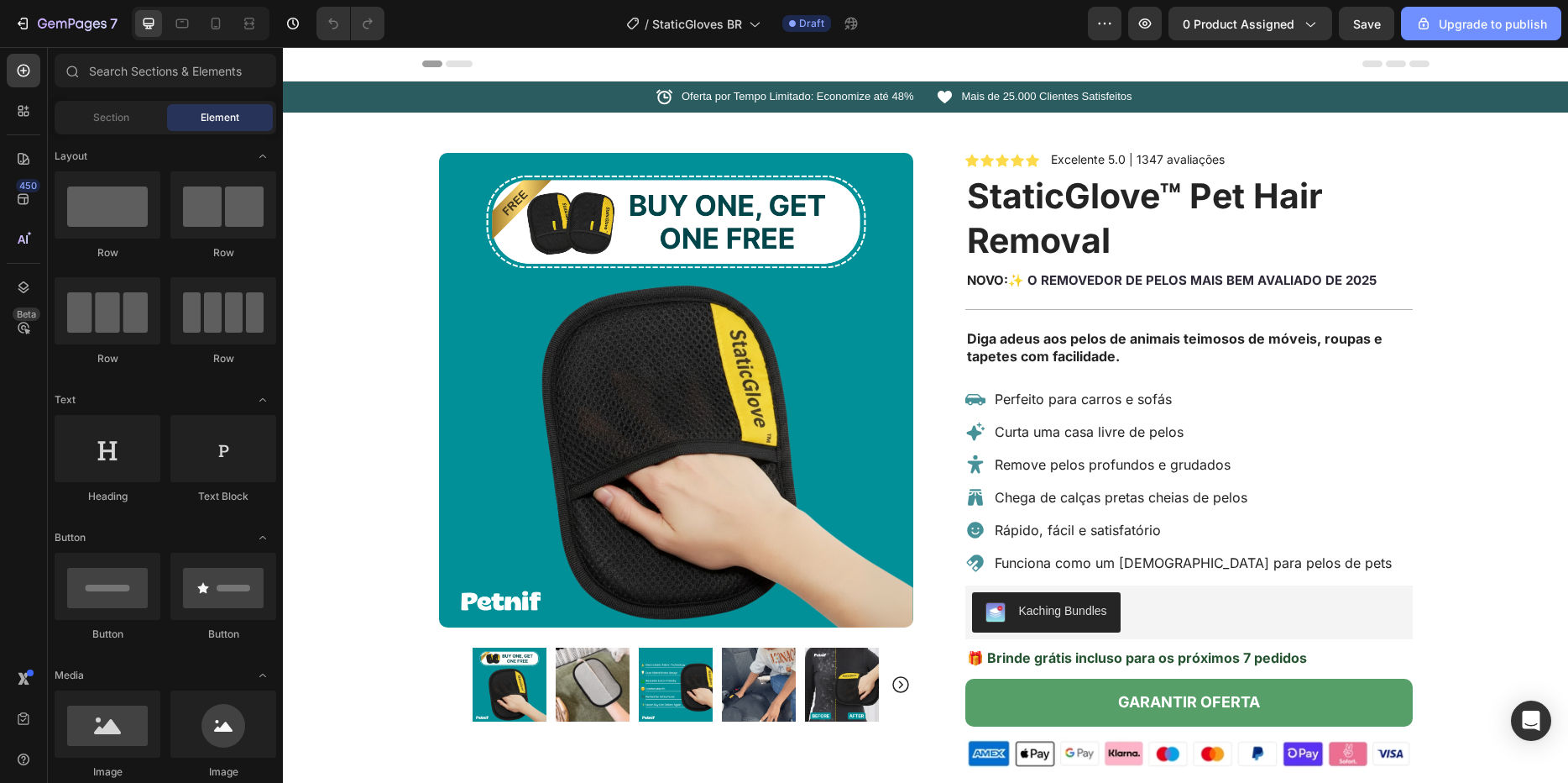
click at [1452, 34] on button "Upgrade to publish" at bounding box center [1481, 23] width 160 height 34
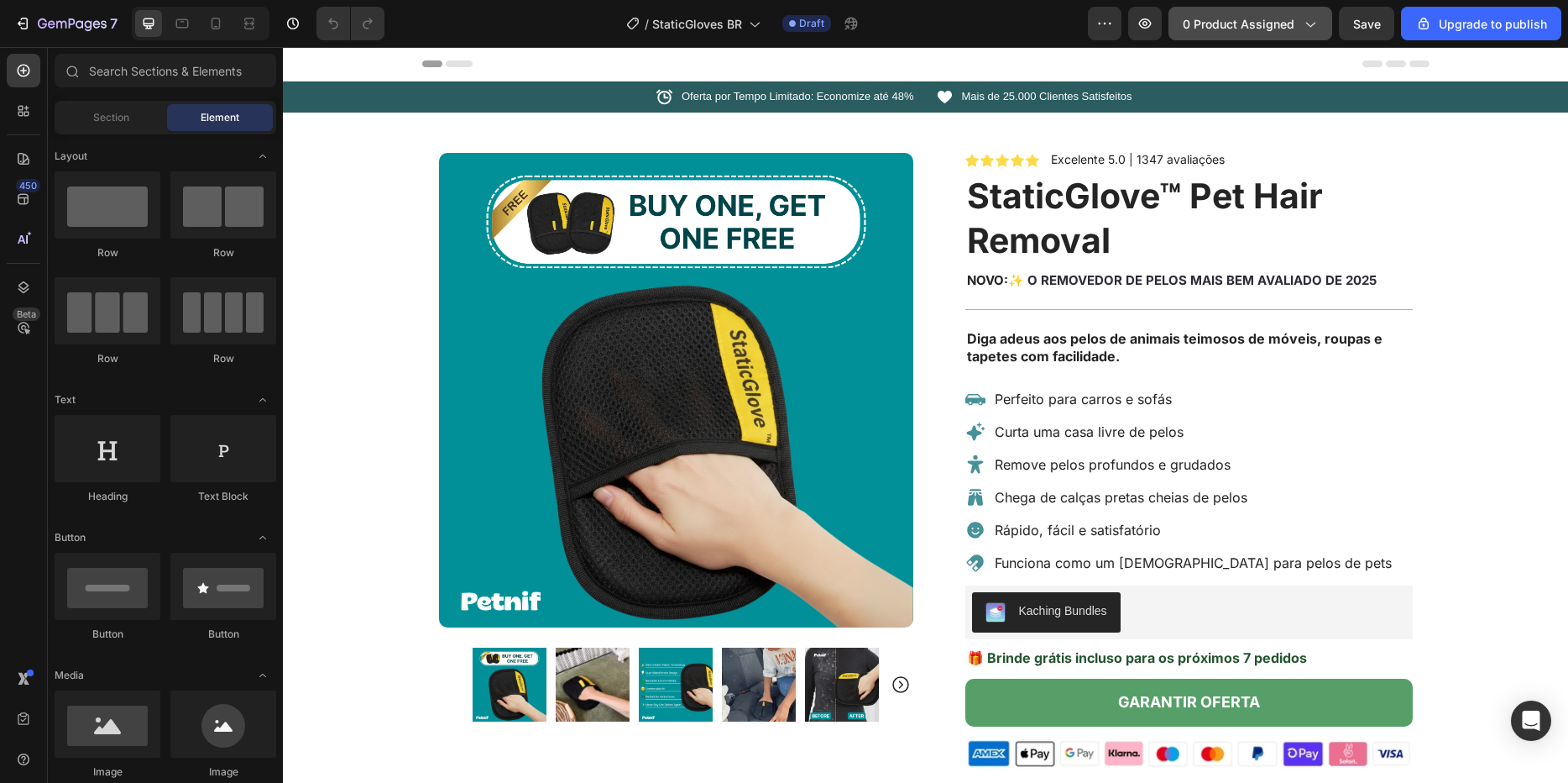
click at [1202, 17] on span "0 product assigned" at bounding box center [1238, 23] width 111 height 17
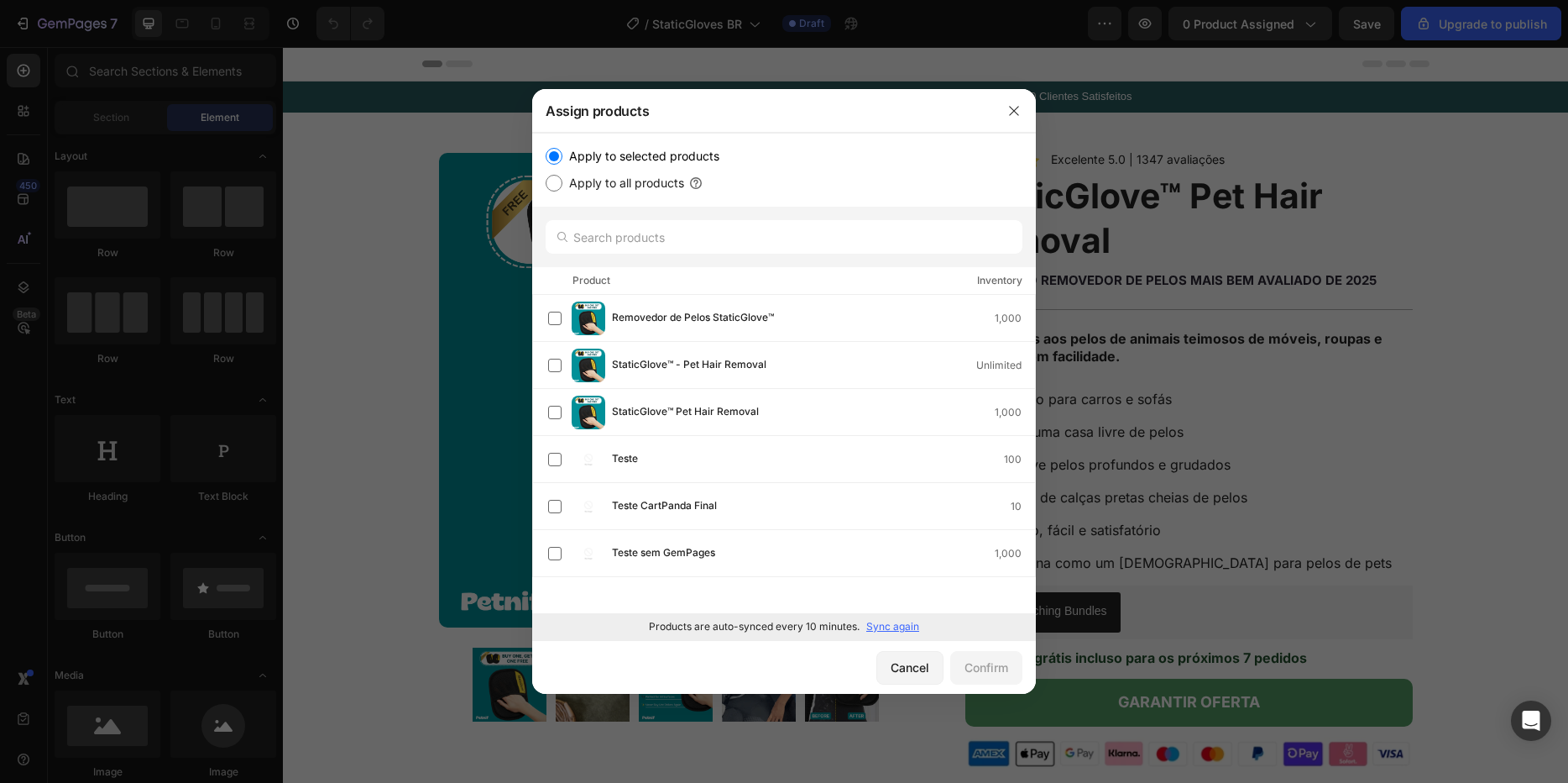
click at [1015, 115] on icon "button" at bounding box center [1013, 110] width 14 height 14
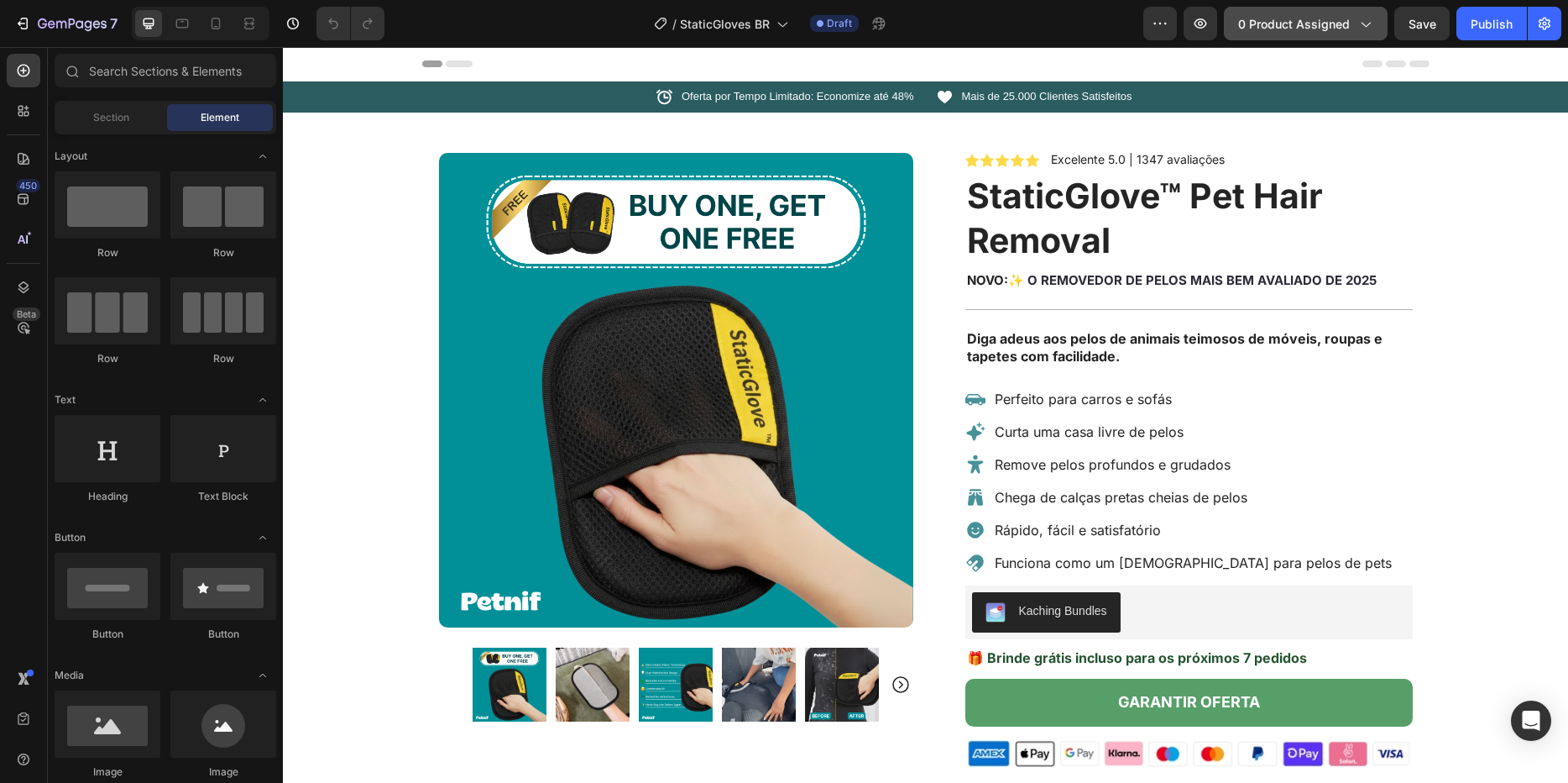
click at [1270, 20] on span "0 product assigned" at bounding box center [1293, 23] width 111 height 17
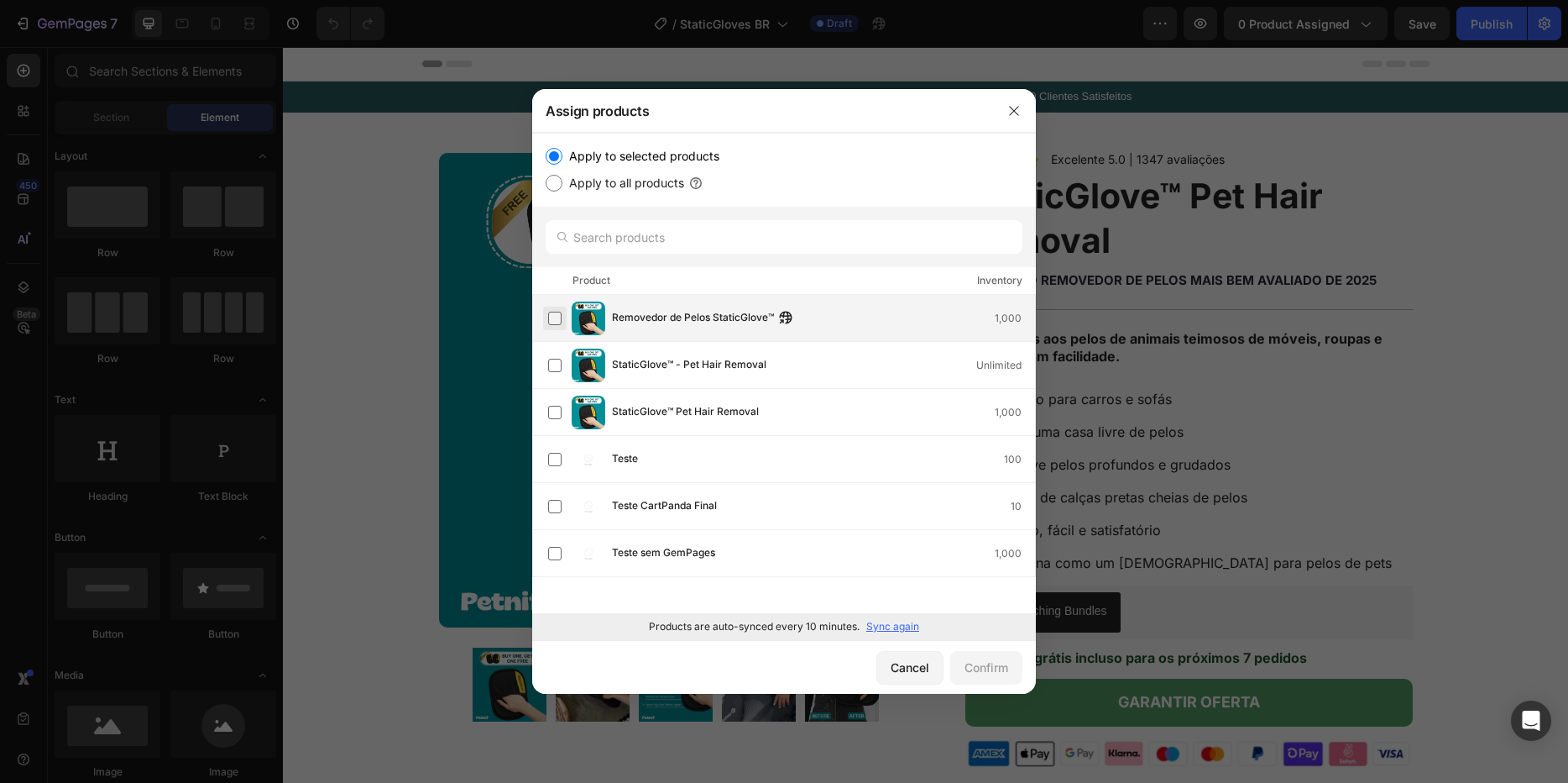
click at [551, 319] on label at bounding box center [555, 318] width 14 height 14
click at [989, 674] on div "Confirm" at bounding box center [986, 667] width 43 height 17
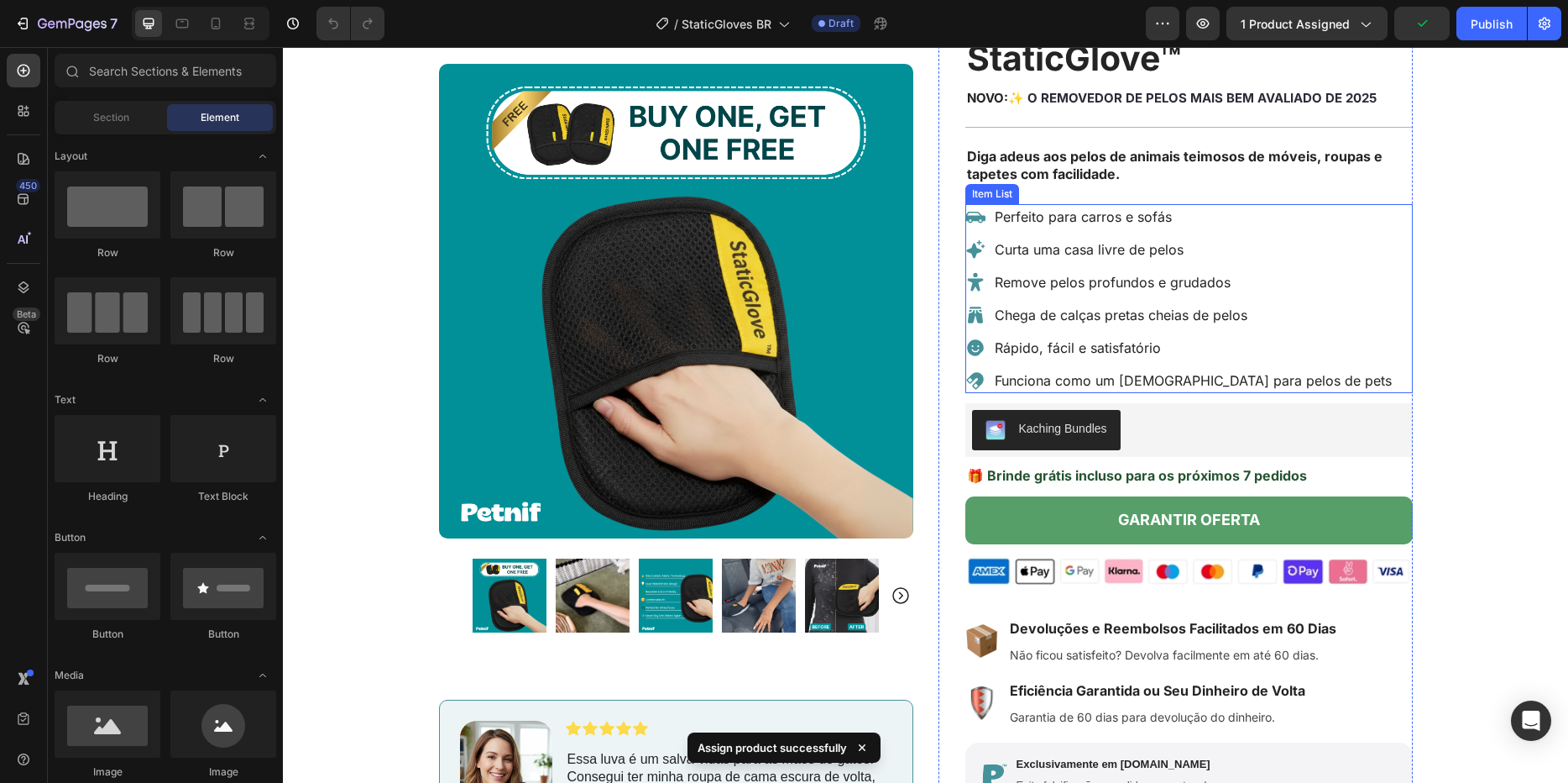
scroll to position [202, 0]
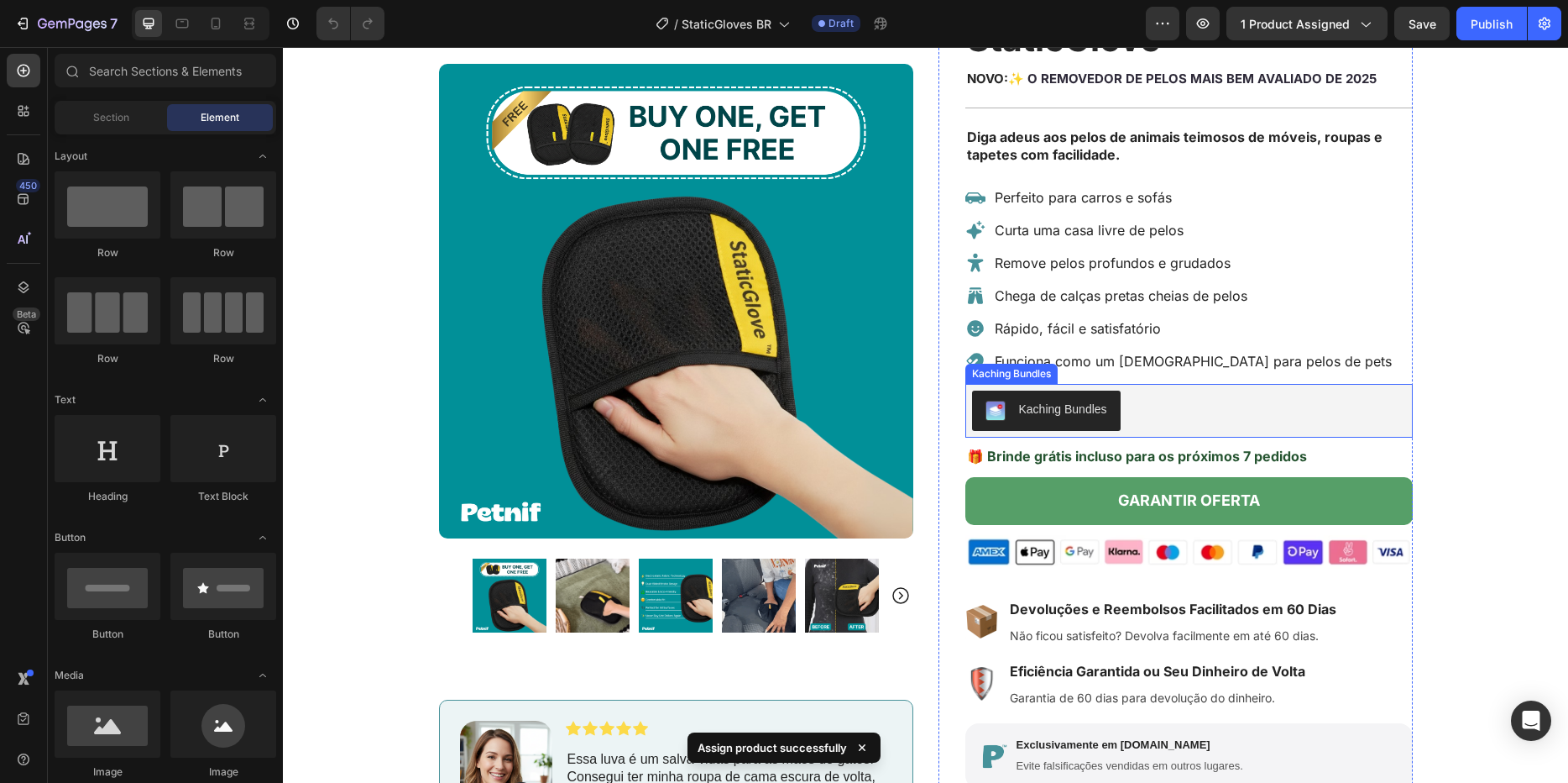
click at [1034, 421] on button "Kaching Bundles" at bounding box center [1047, 410] width 149 height 40
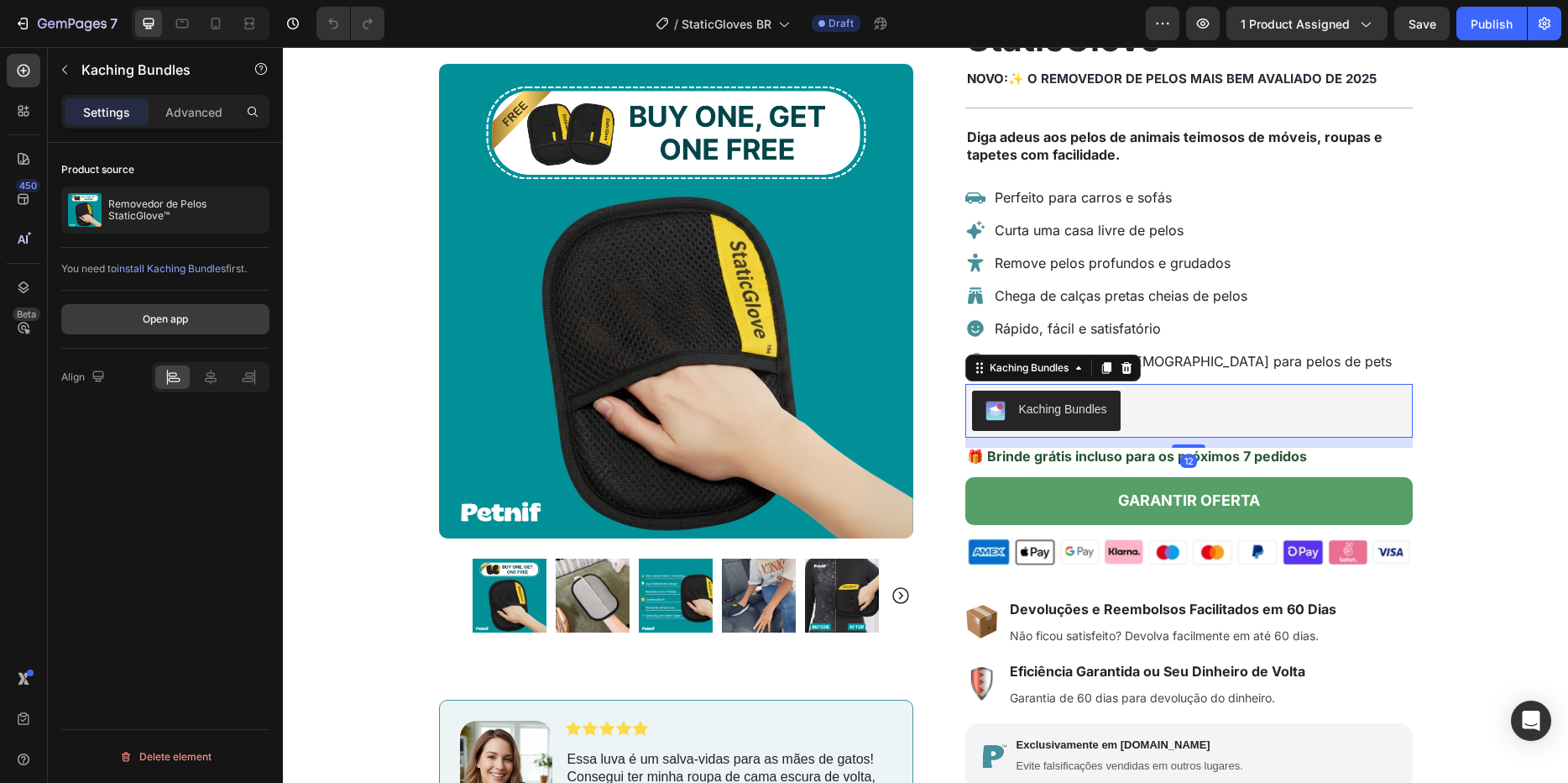
click at [193, 314] on button "Open app" at bounding box center [166, 318] width 208 height 30
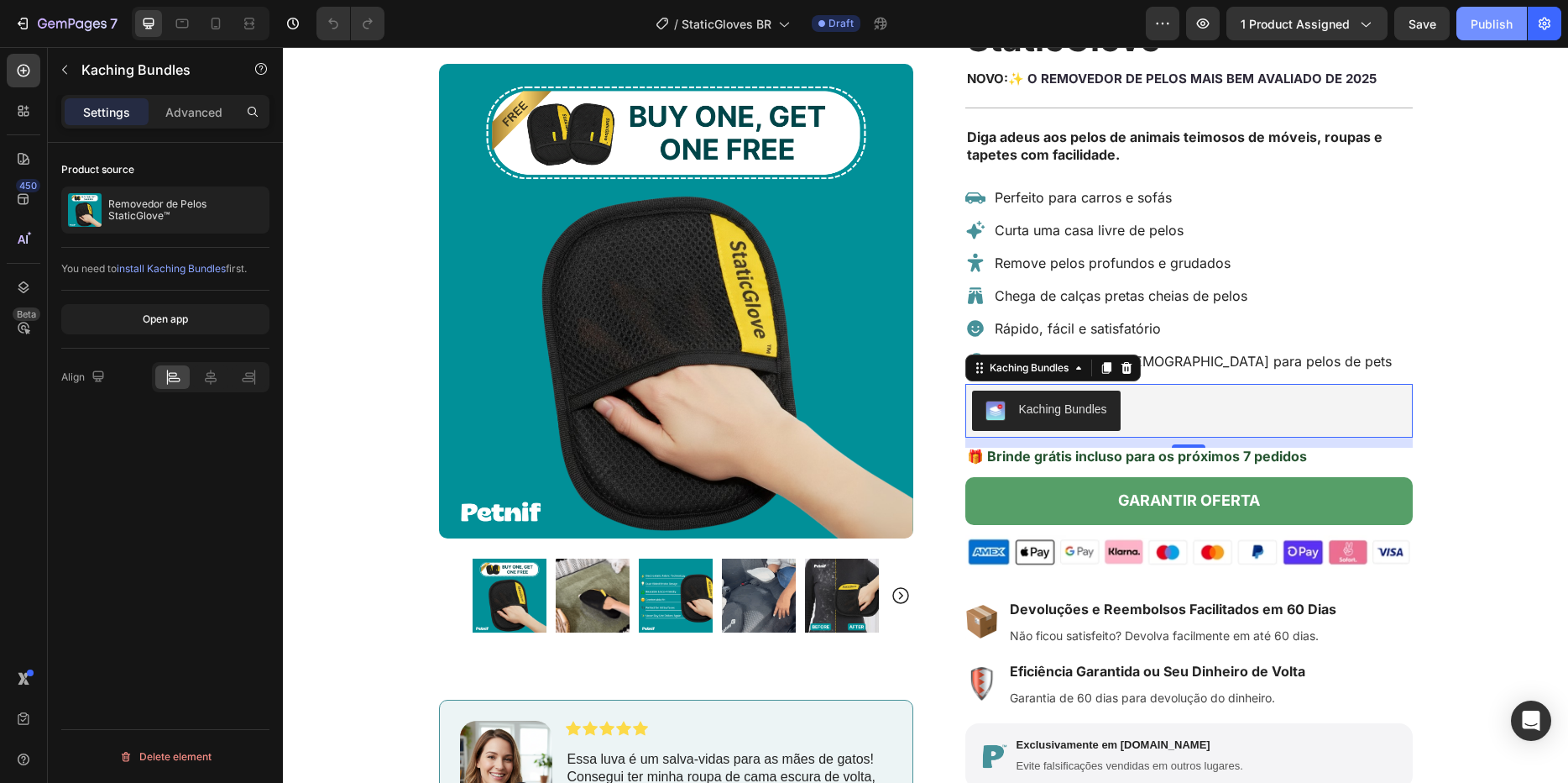
click at [1480, 27] on div "Publish" at bounding box center [1492, 23] width 42 height 17
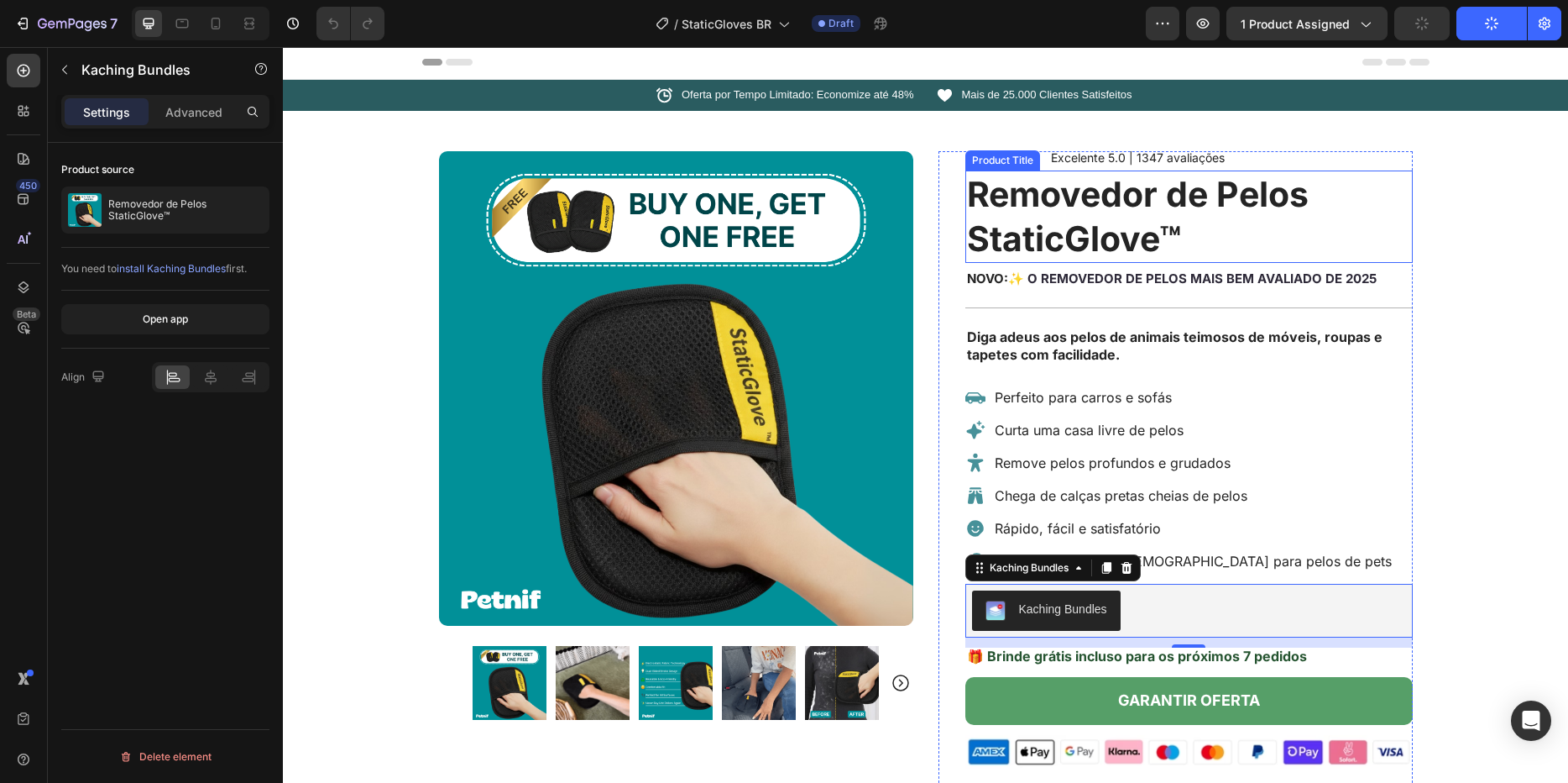
scroll to position [0, 0]
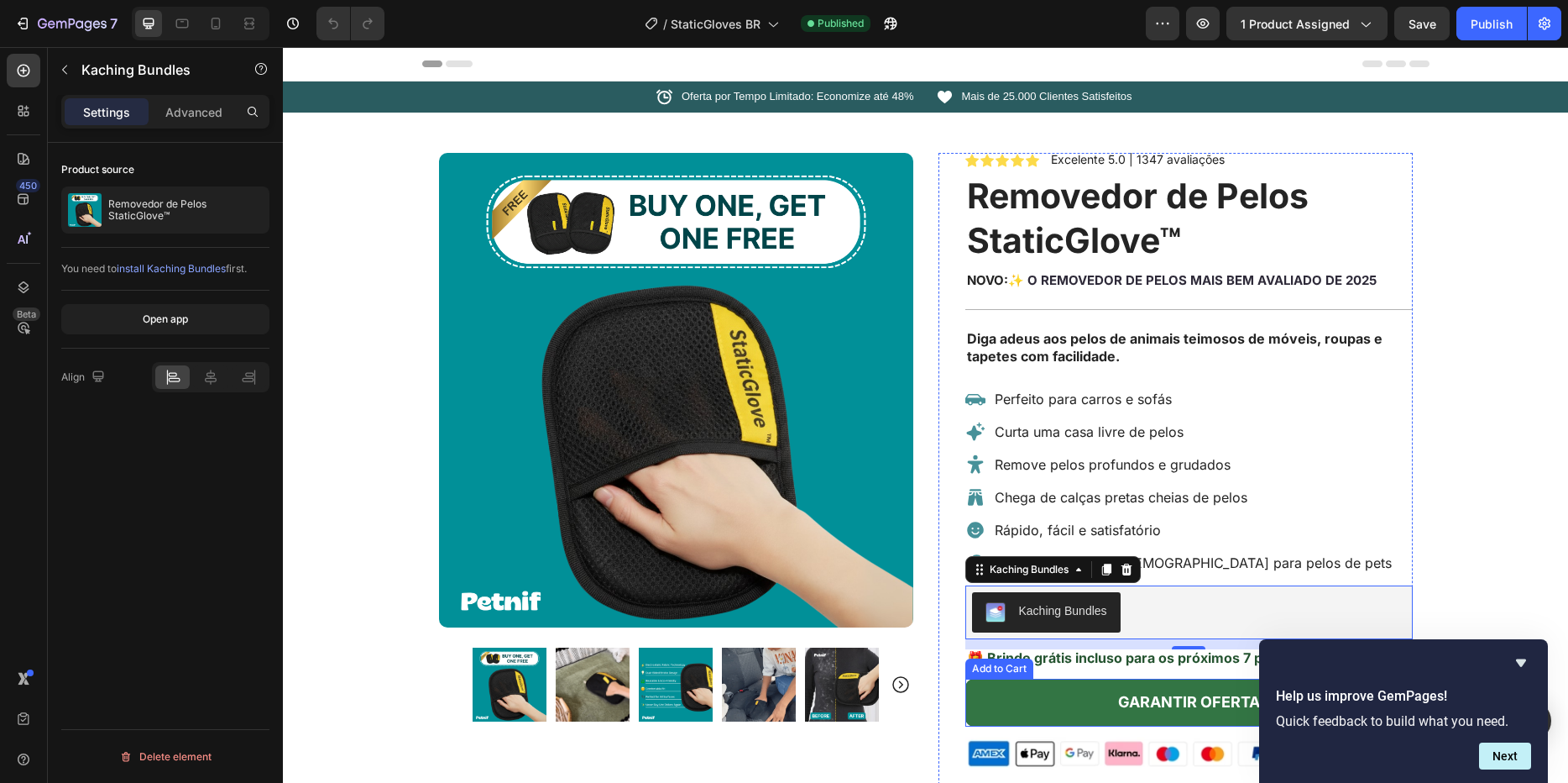
click at [1050, 703] on button "GARANTIR OFERTA" at bounding box center [1189, 701] width 447 height 47
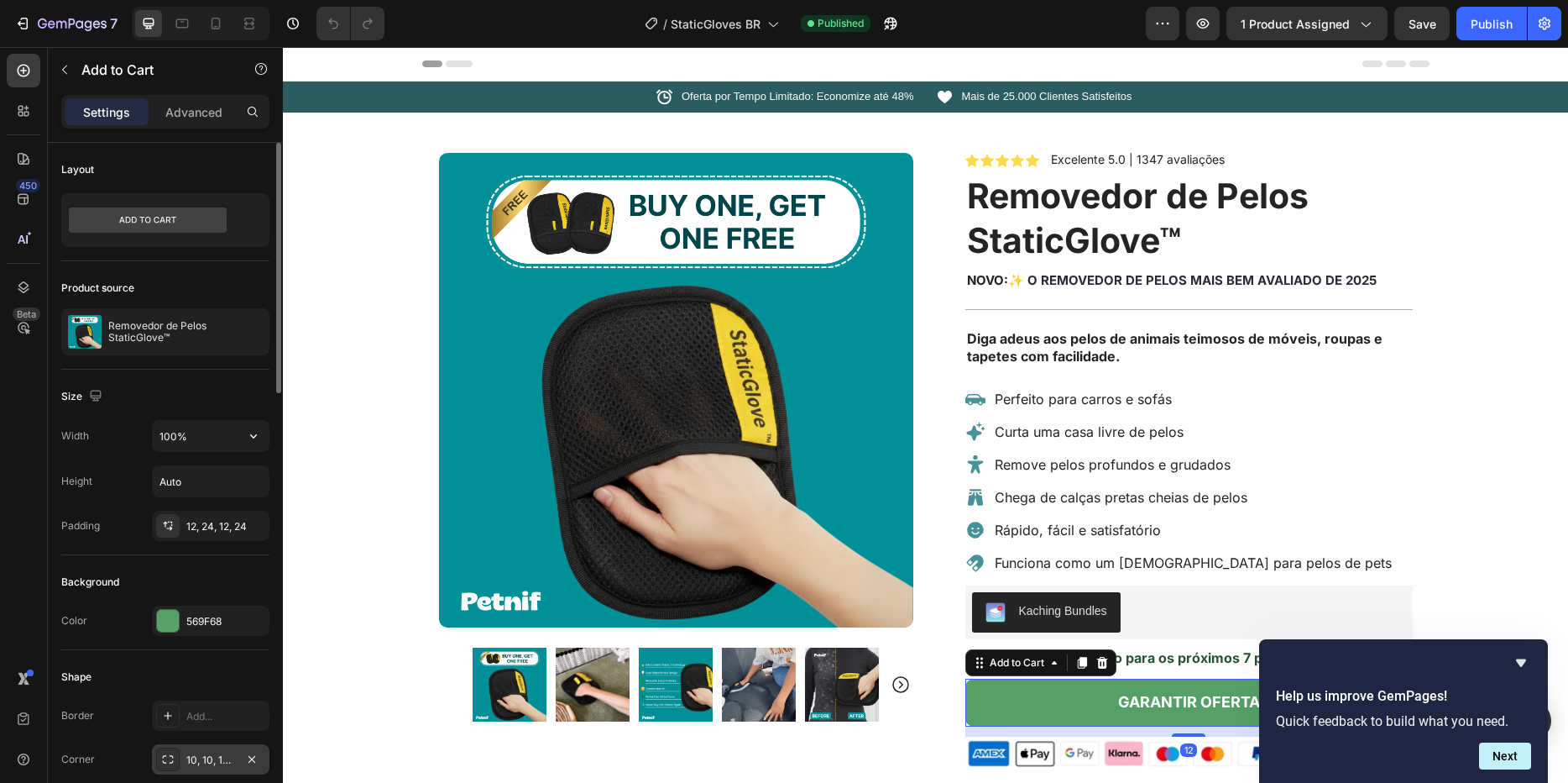
scroll to position [303, 0]
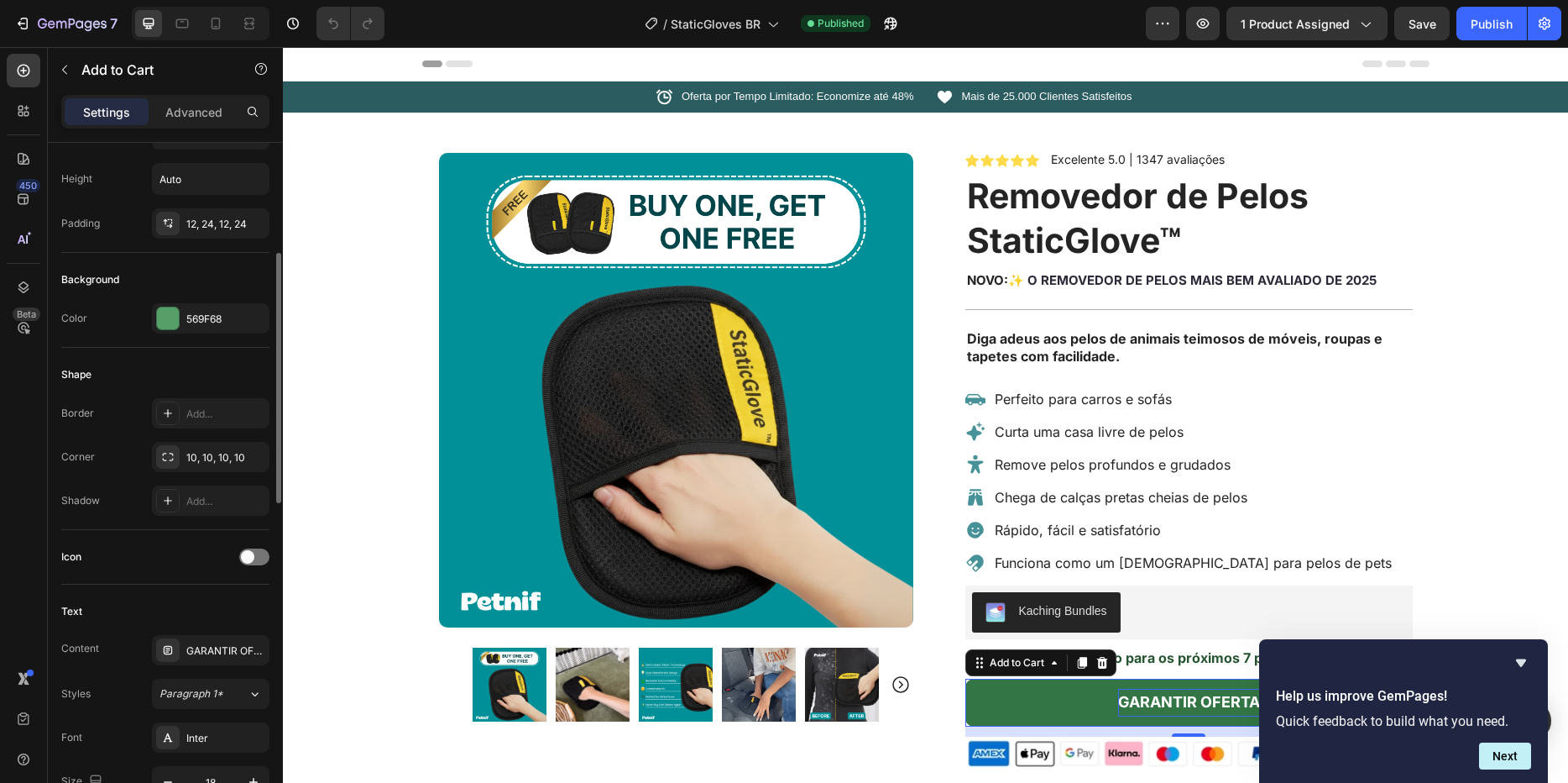
click at [1158, 702] on div "GARANTIR OFERTA" at bounding box center [1189, 701] width 142 height 27
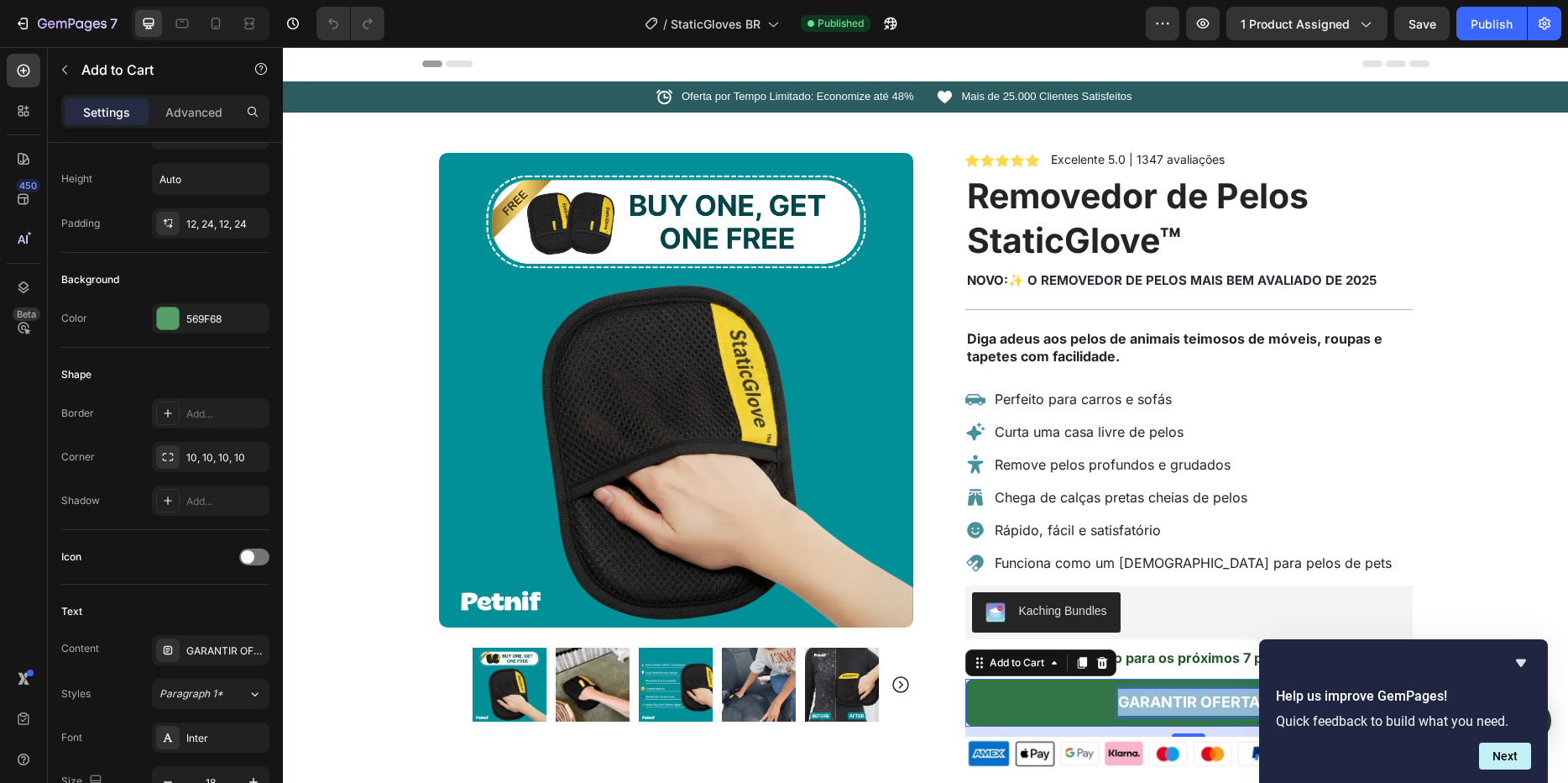
click at [1158, 702] on p "GARANTIR OFERTA" at bounding box center [1189, 701] width 142 height 27
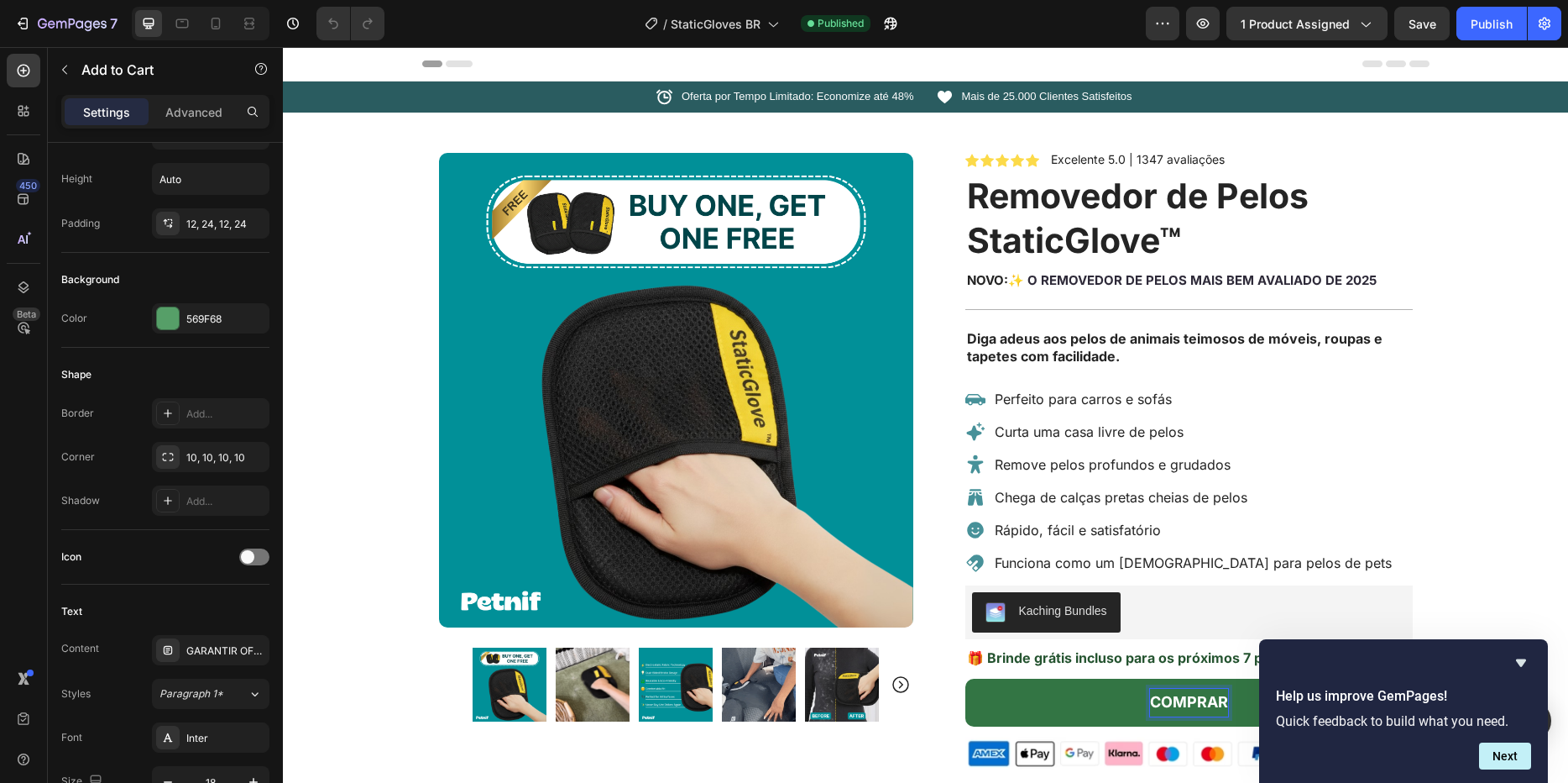
click at [966, 678] on button "COMPRAR" at bounding box center [1189, 701] width 447 height 47
click at [1062, 702] on button "COMPRAR AGORA" at bounding box center [1189, 701] width 447 height 47
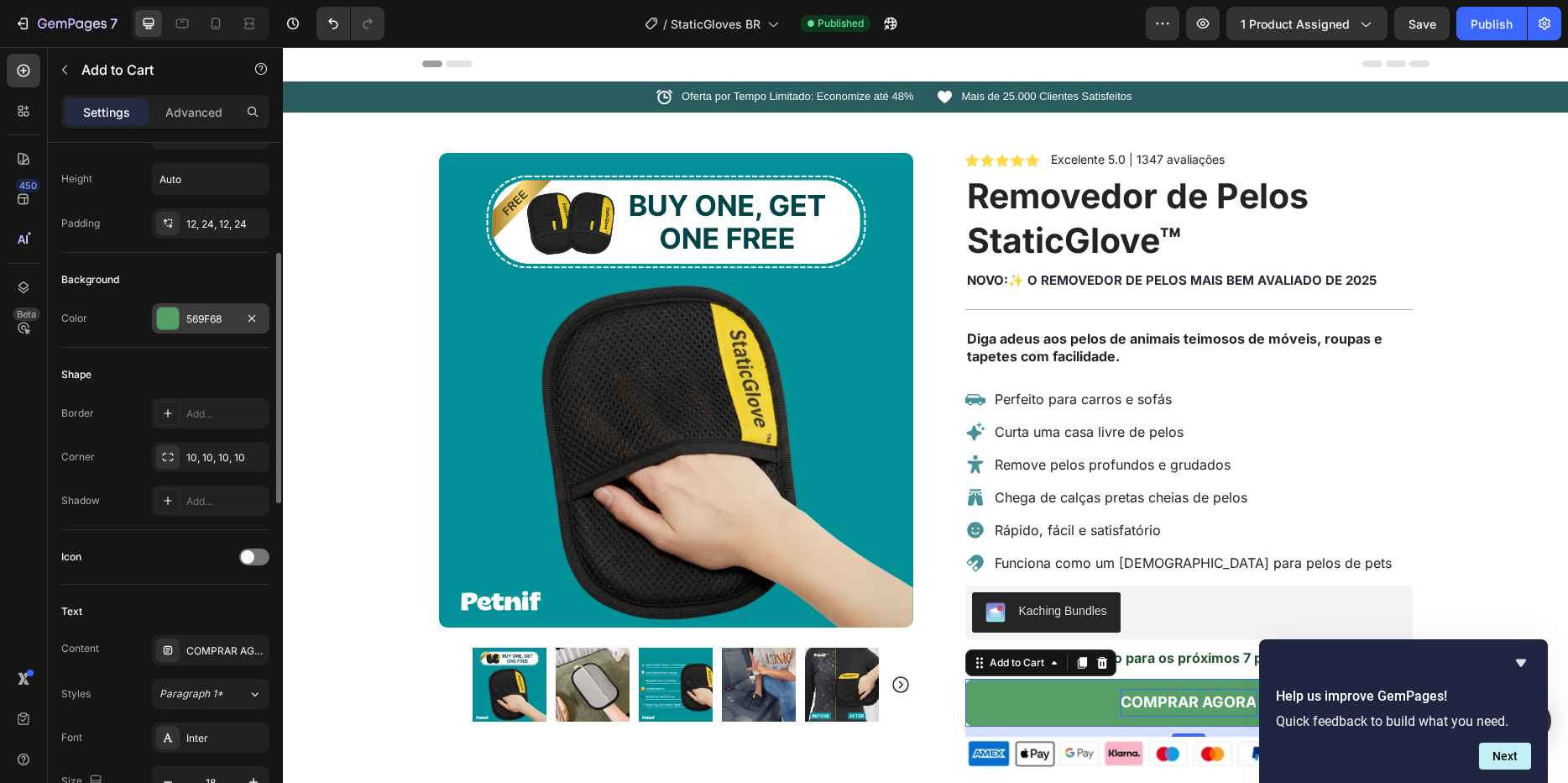
click at [210, 314] on div "569F68" at bounding box center [211, 319] width 49 height 15
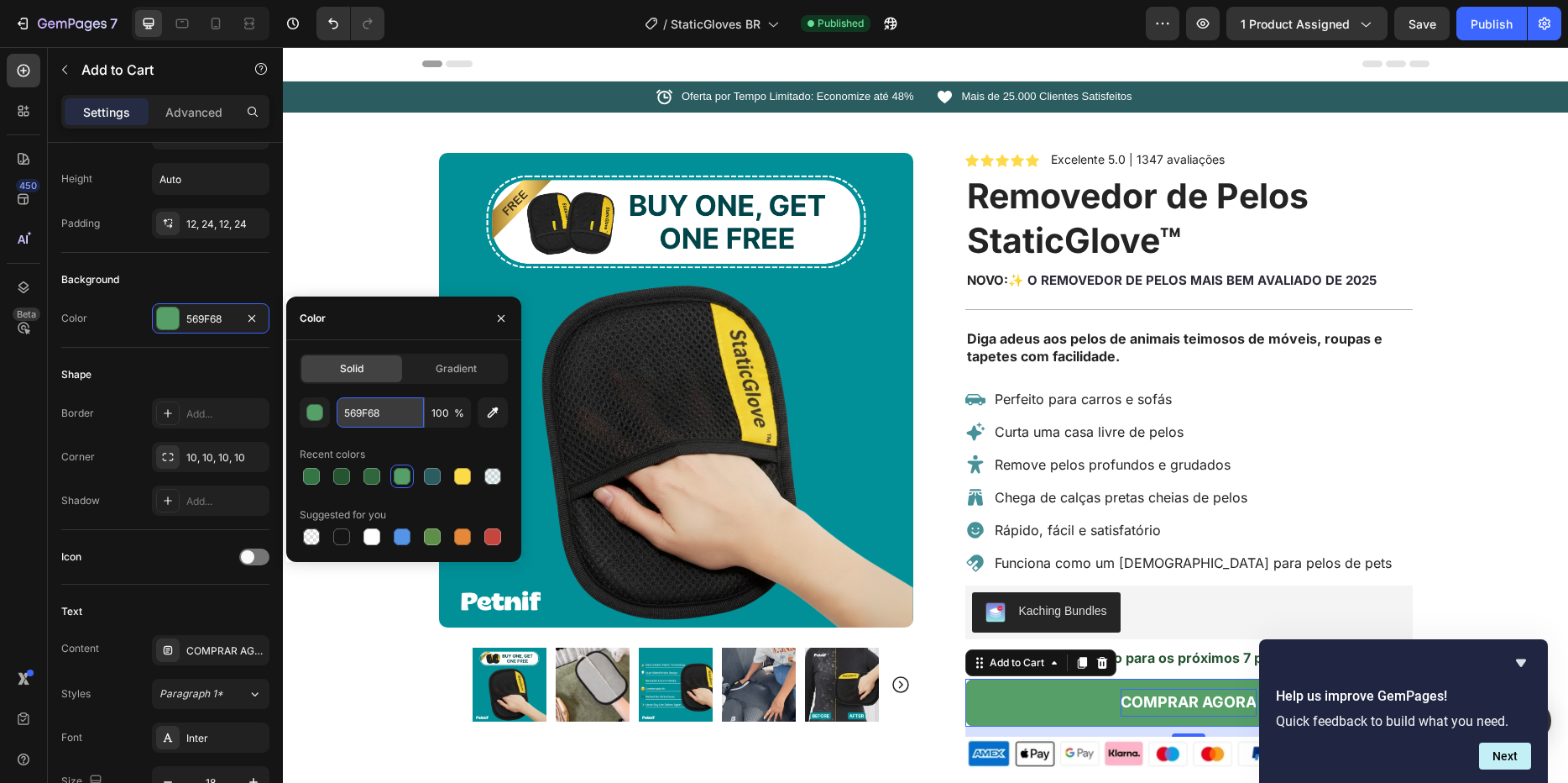
click at [381, 415] on input "569F68" at bounding box center [380, 412] width 87 height 30
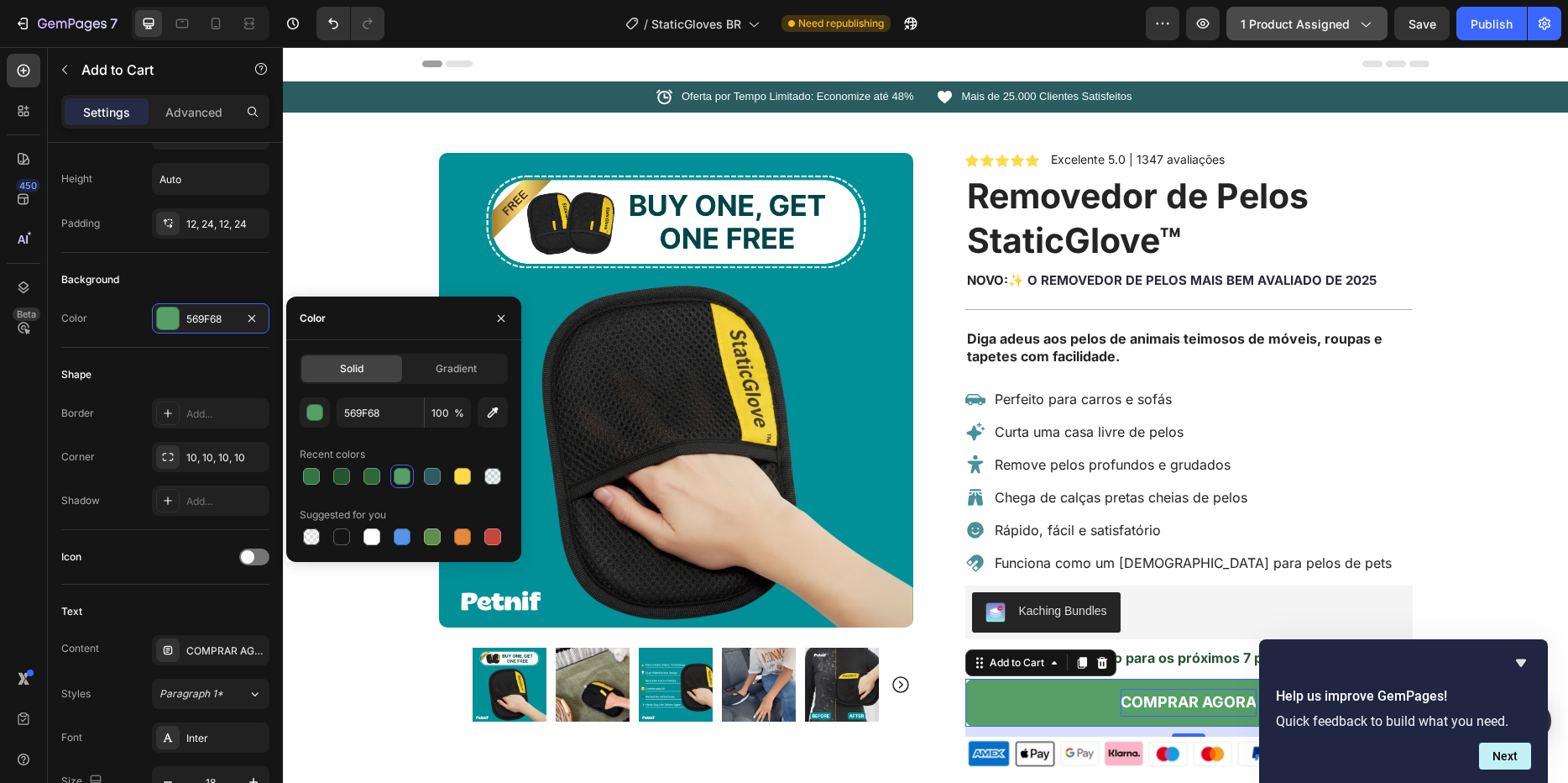
click at [1329, 27] on span "1 product assigned" at bounding box center [1295, 23] width 109 height 17
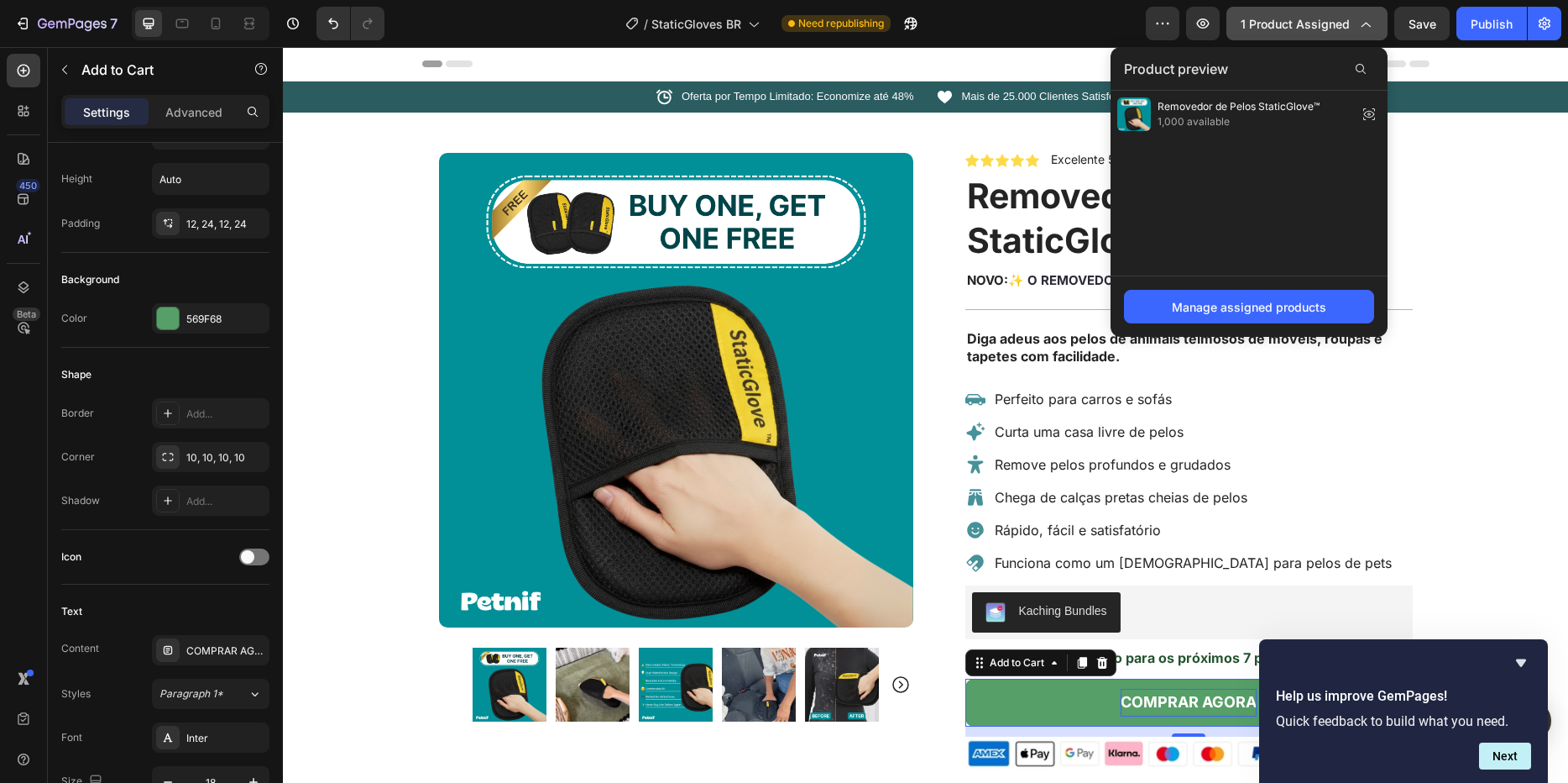
click at [1327, 27] on span "1 product assigned" at bounding box center [1295, 23] width 109 height 17
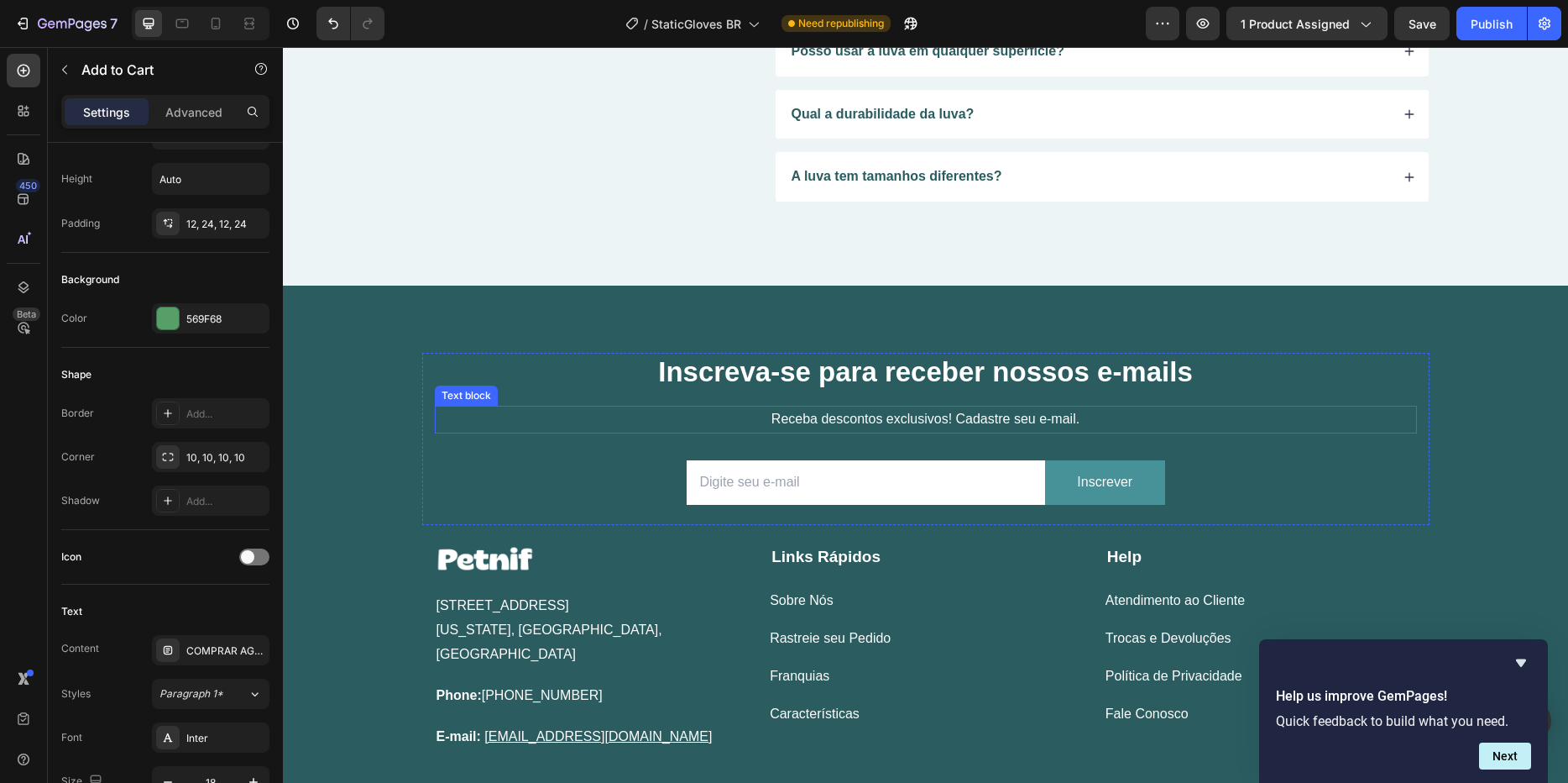
scroll to position [4386, 0]
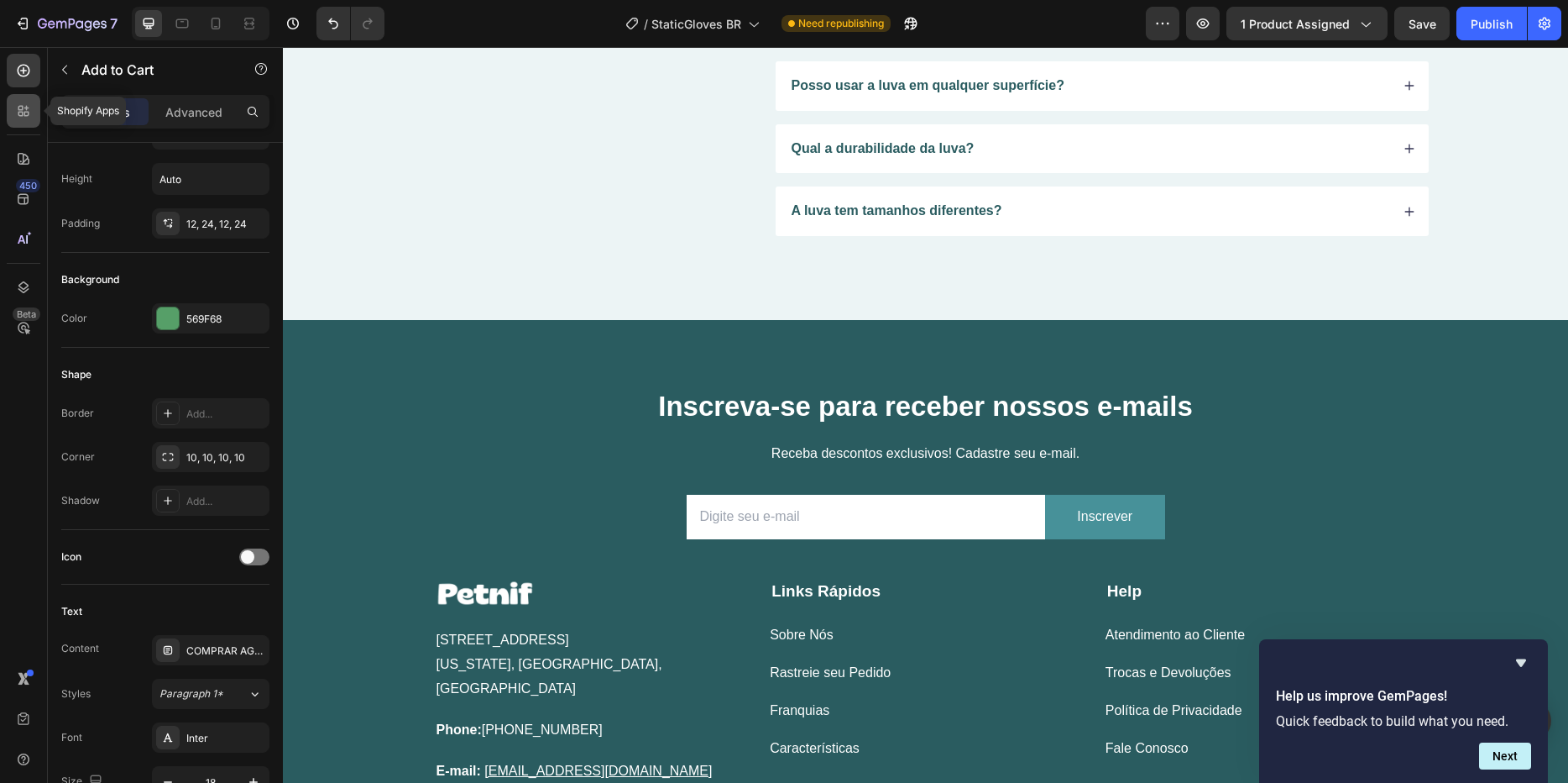
click at [19, 117] on icon at bounding box center [23, 110] width 17 height 17
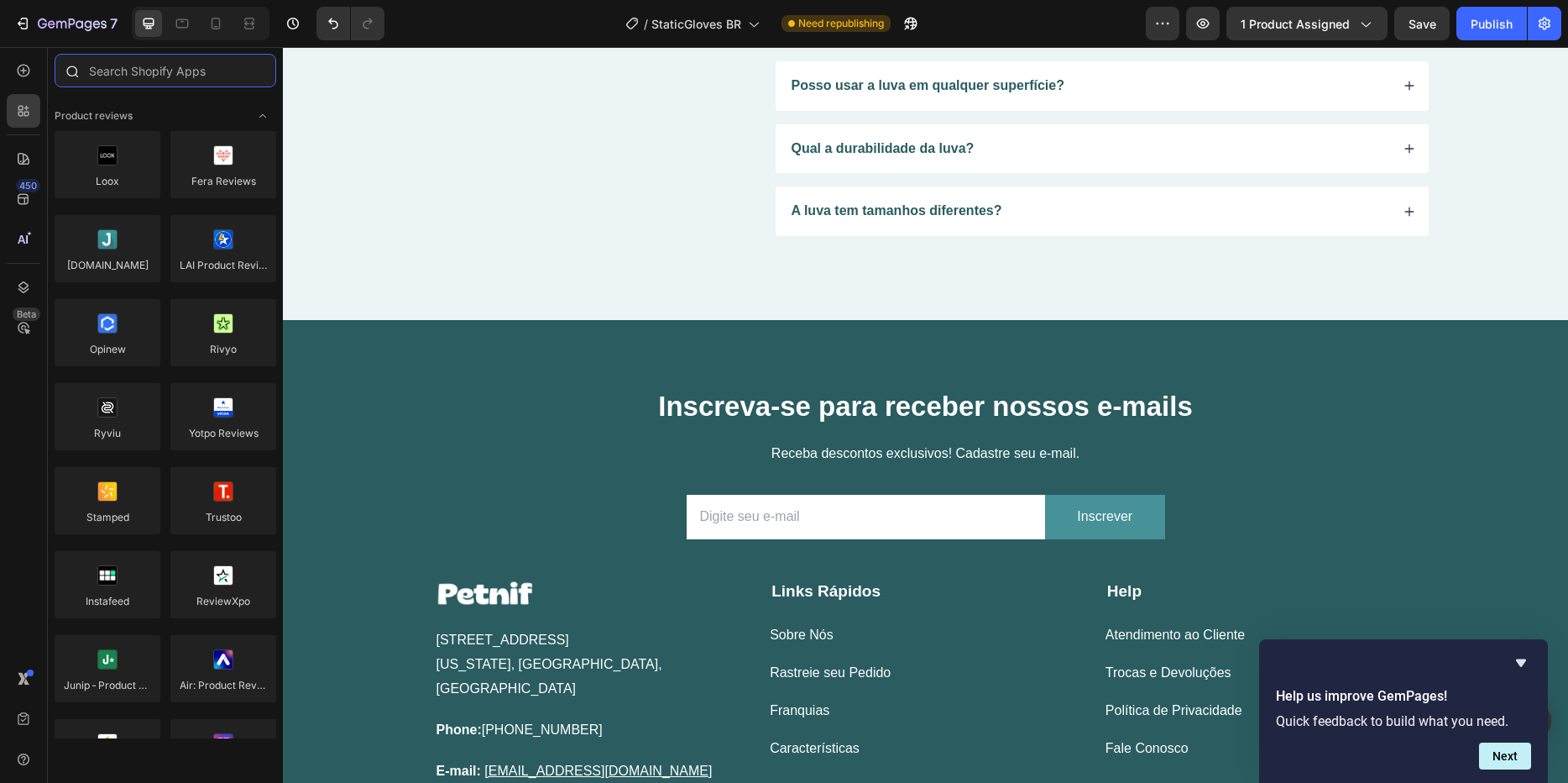
click at [145, 75] on input "text" at bounding box center [165, 70] width 222 height 34
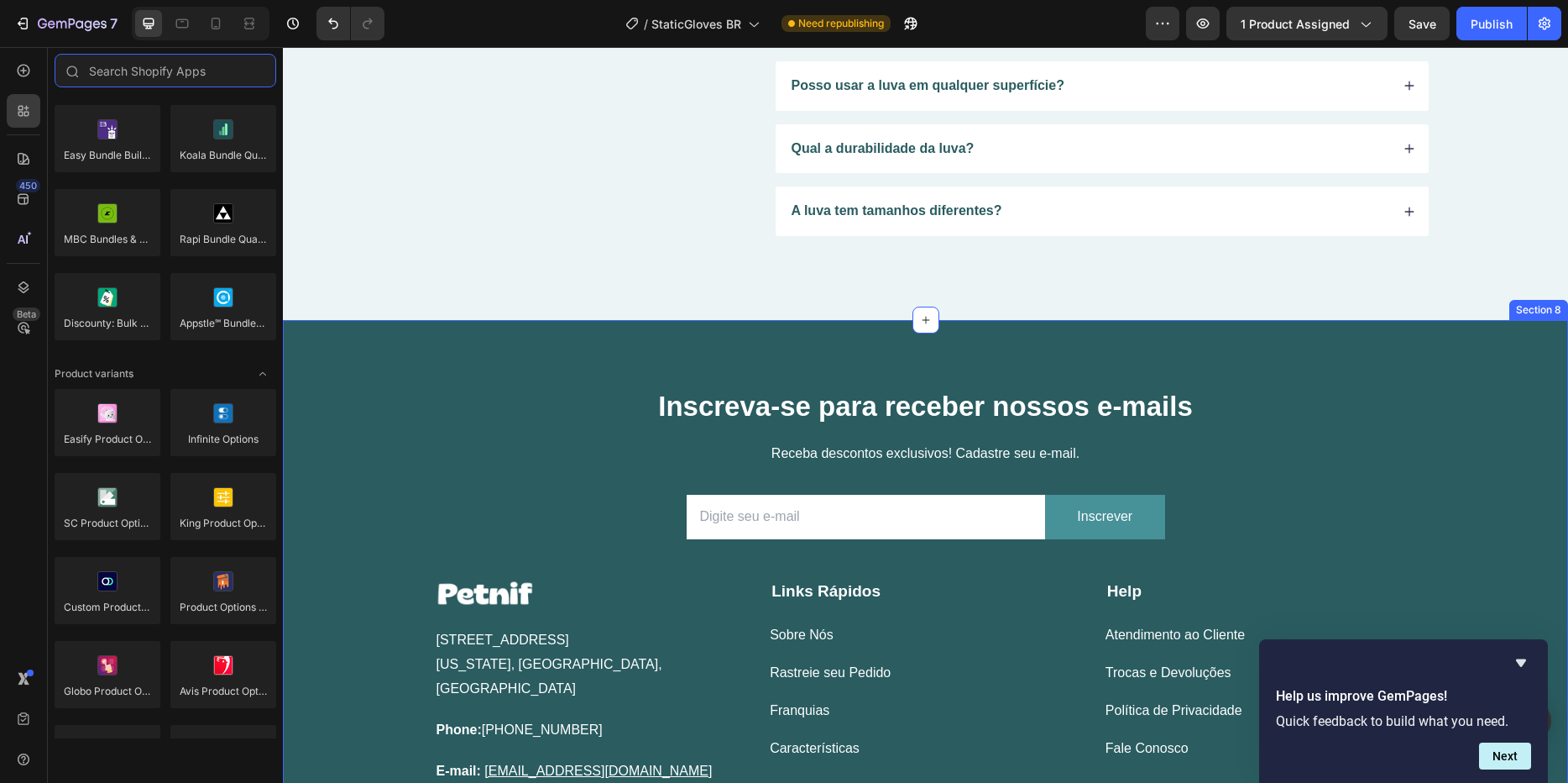
scroll to position [3415, 0]
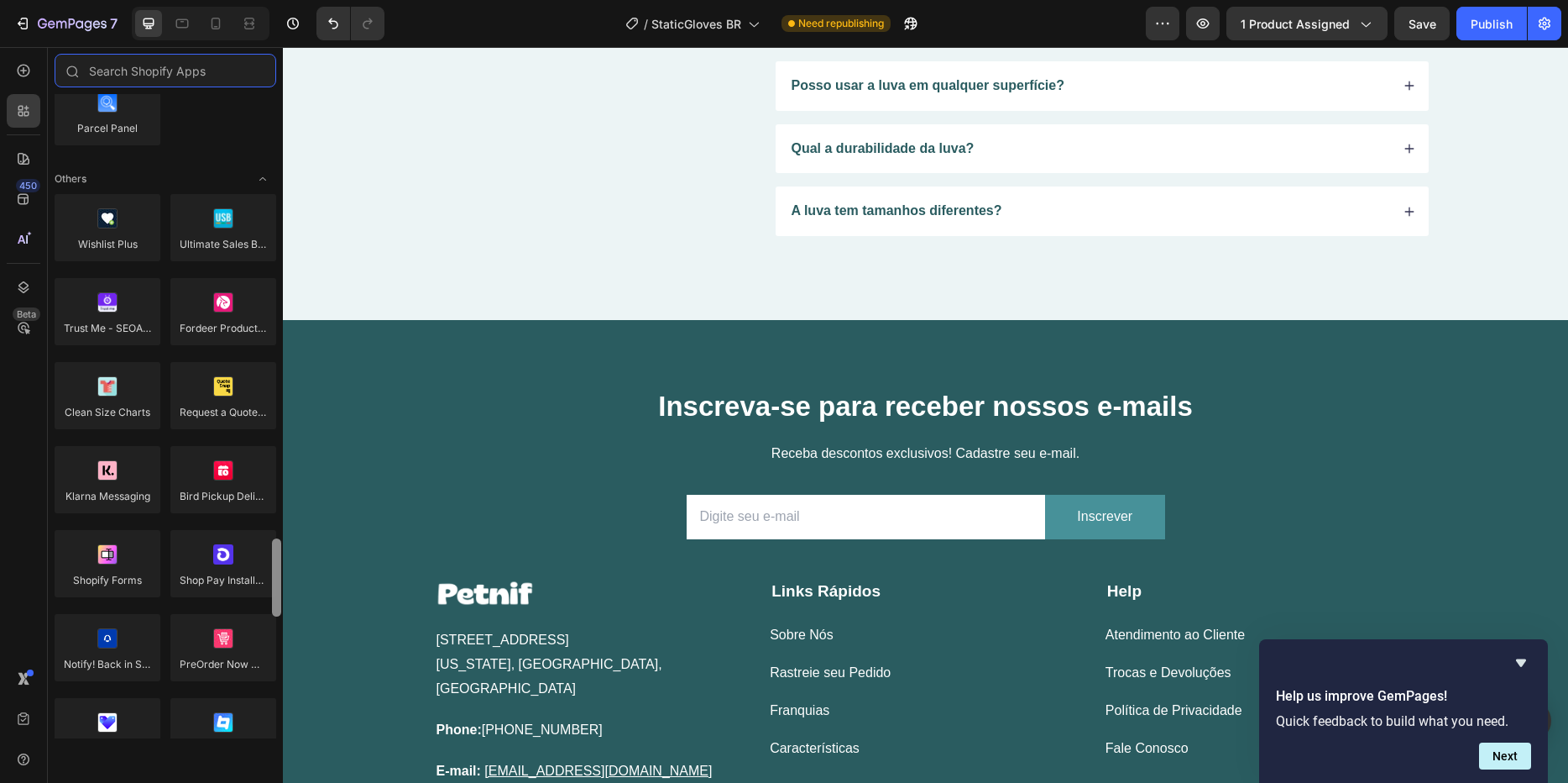
drag, startPoint x: 278, startPoint y: 323, endPoint x: 281, endPoint y: 554, distance: 231.0
click at [281, 554] on div at bounding box center [277, 443] width 13 height 644
click at [190, 72] on input "text" at bounding box center [165, 70] width 222 height 34
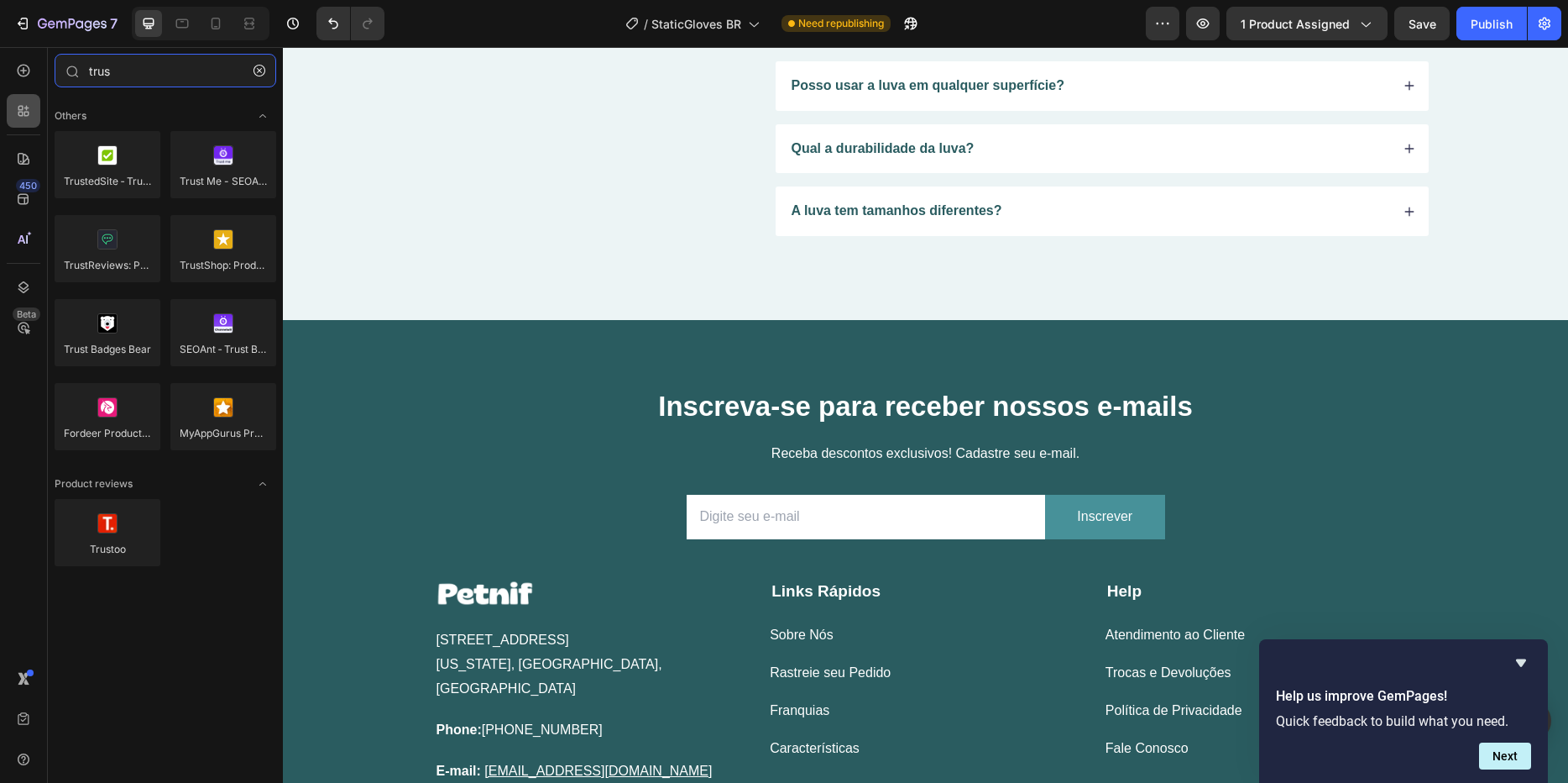
type input "trus"
click at [24, 121] on div at bounding box center [23, 110] width 34 height 34
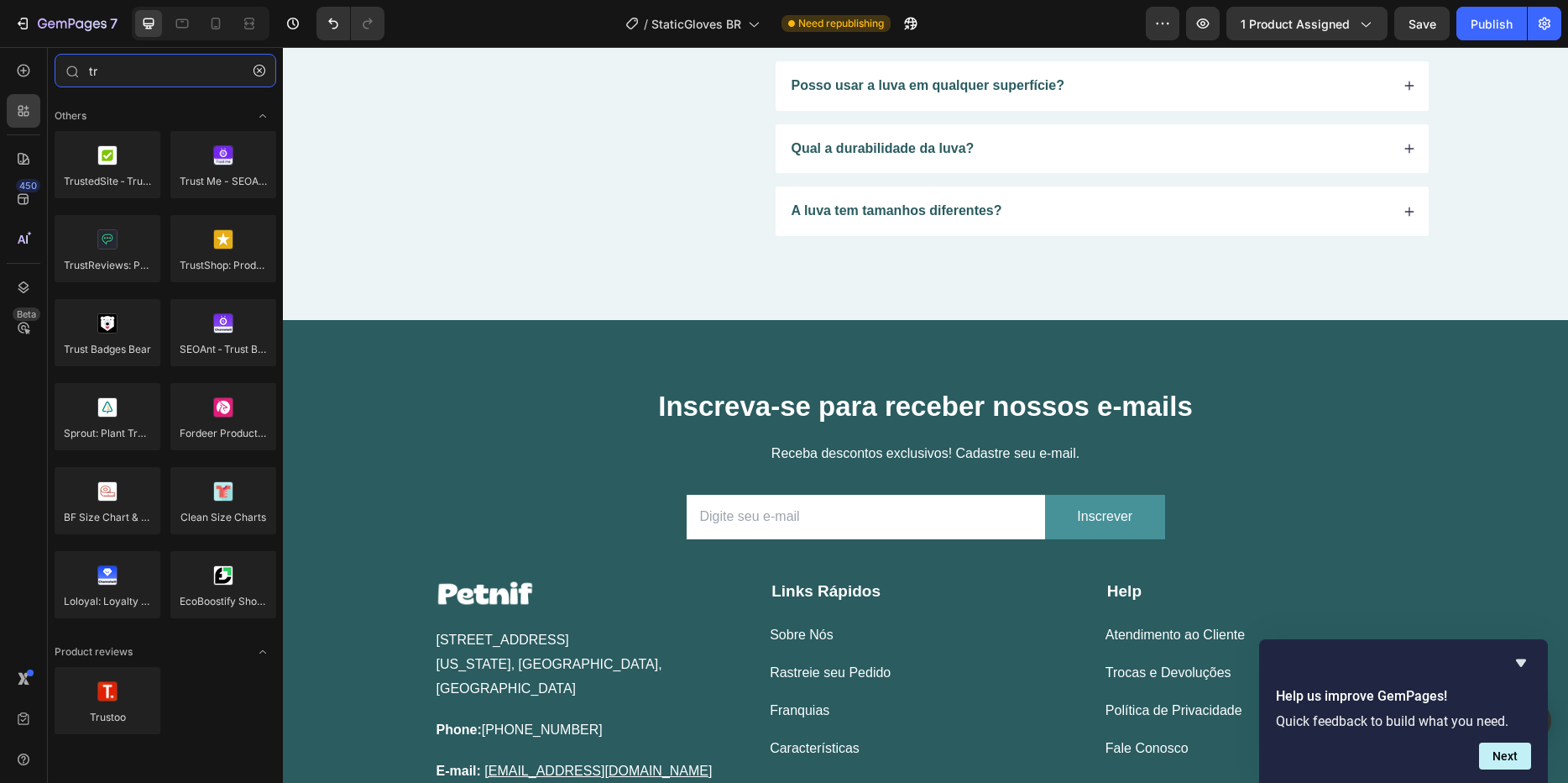
type input "tr"
click at [31, 337] on div "Beta" at bounding box center [23, 328] width 34 height 34
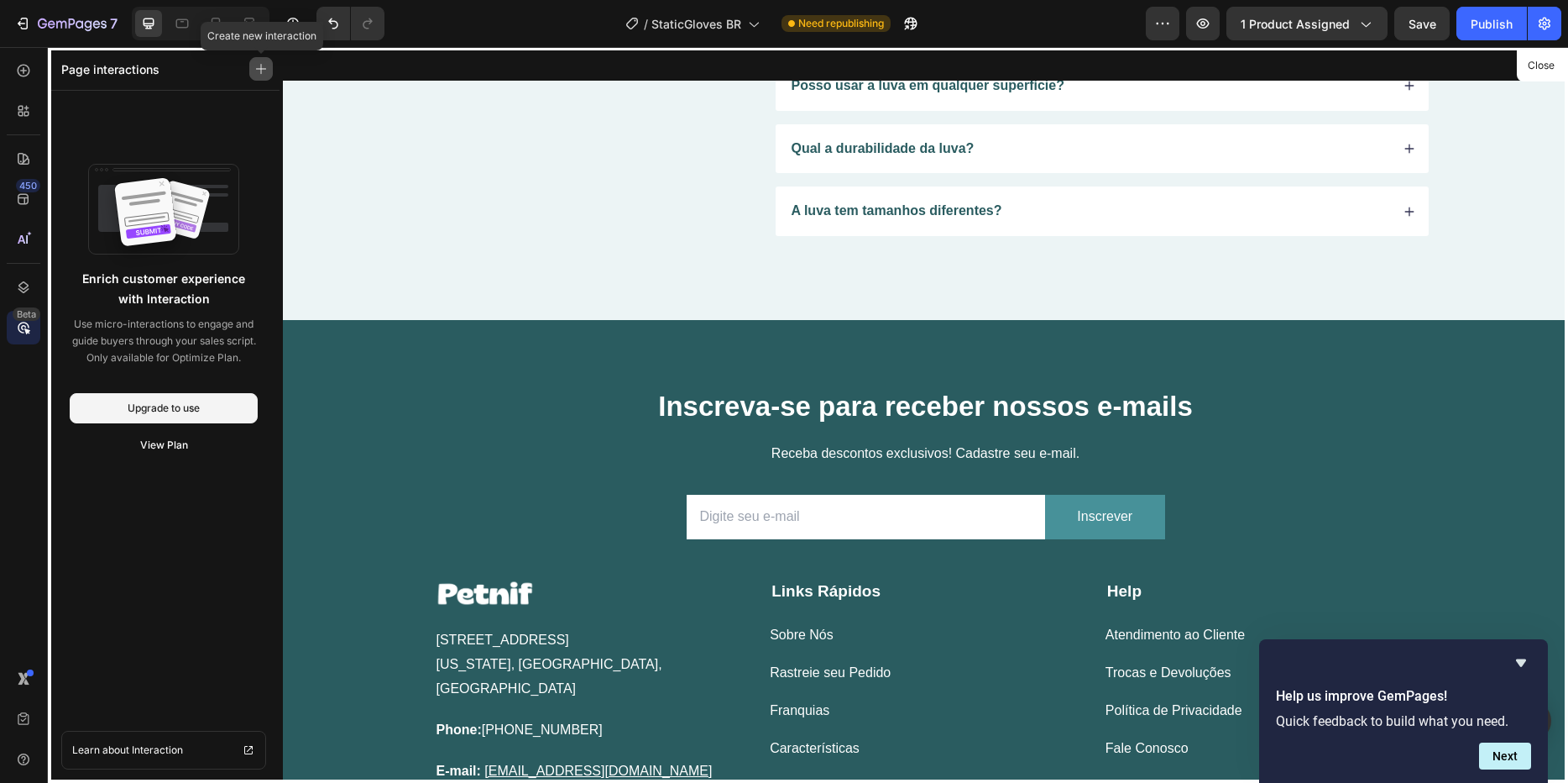
click at [261, 75] on button "button" at bounding box center [261, 69] width 24 height 24
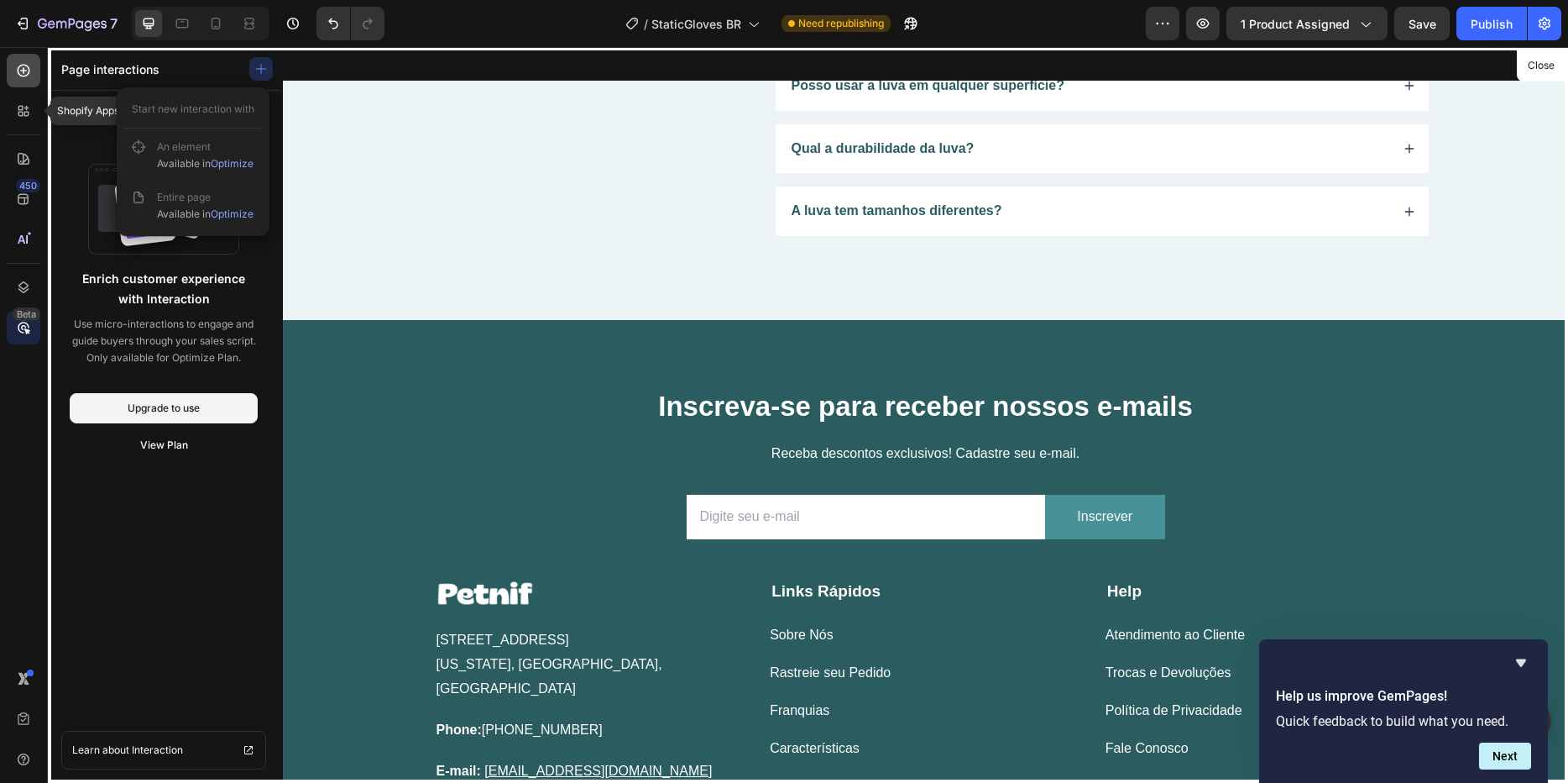
click at [17, 80] on div at bounding box center [23, 70] width 34 height 34
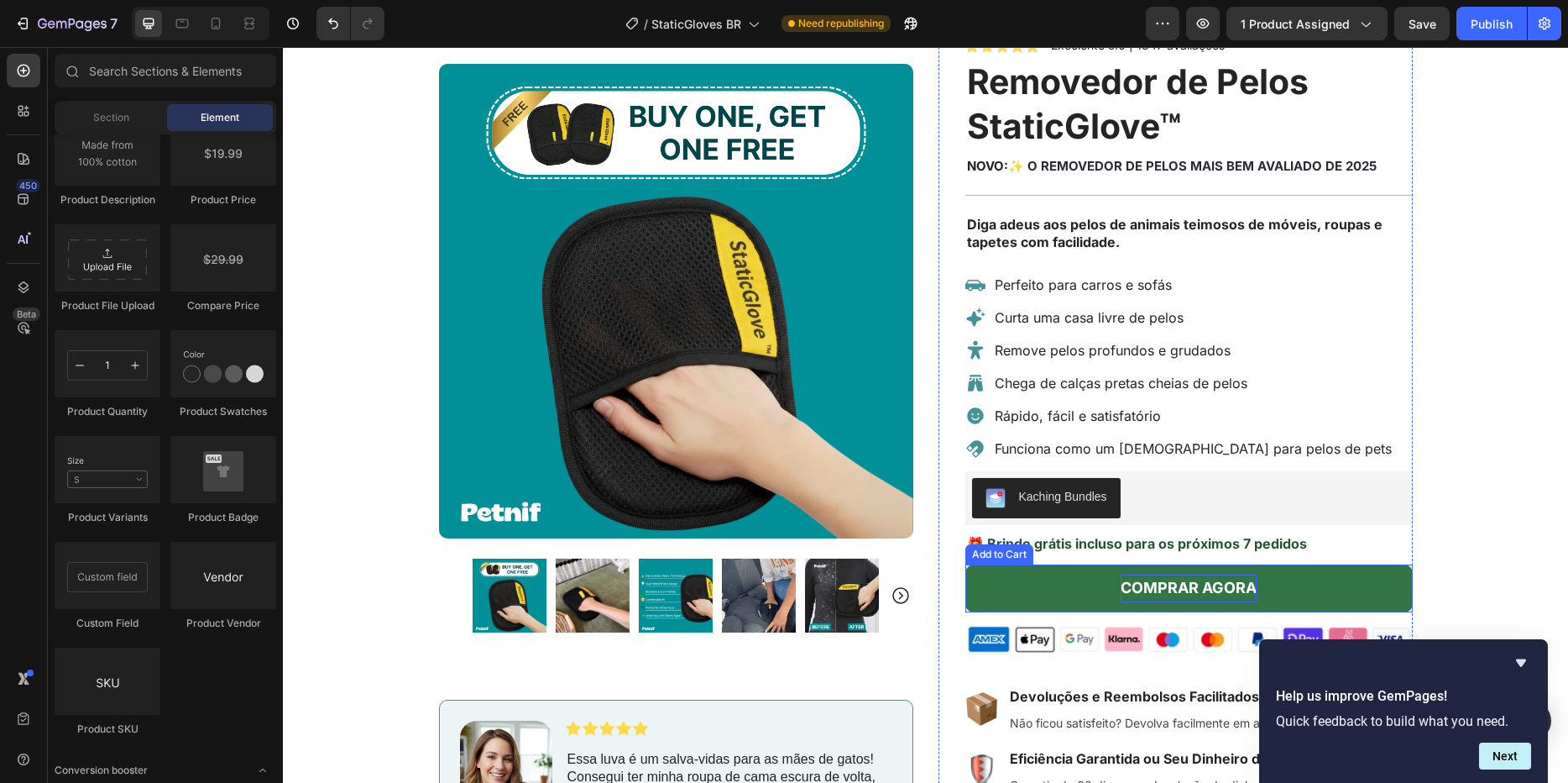
scroll to position [98, 0]
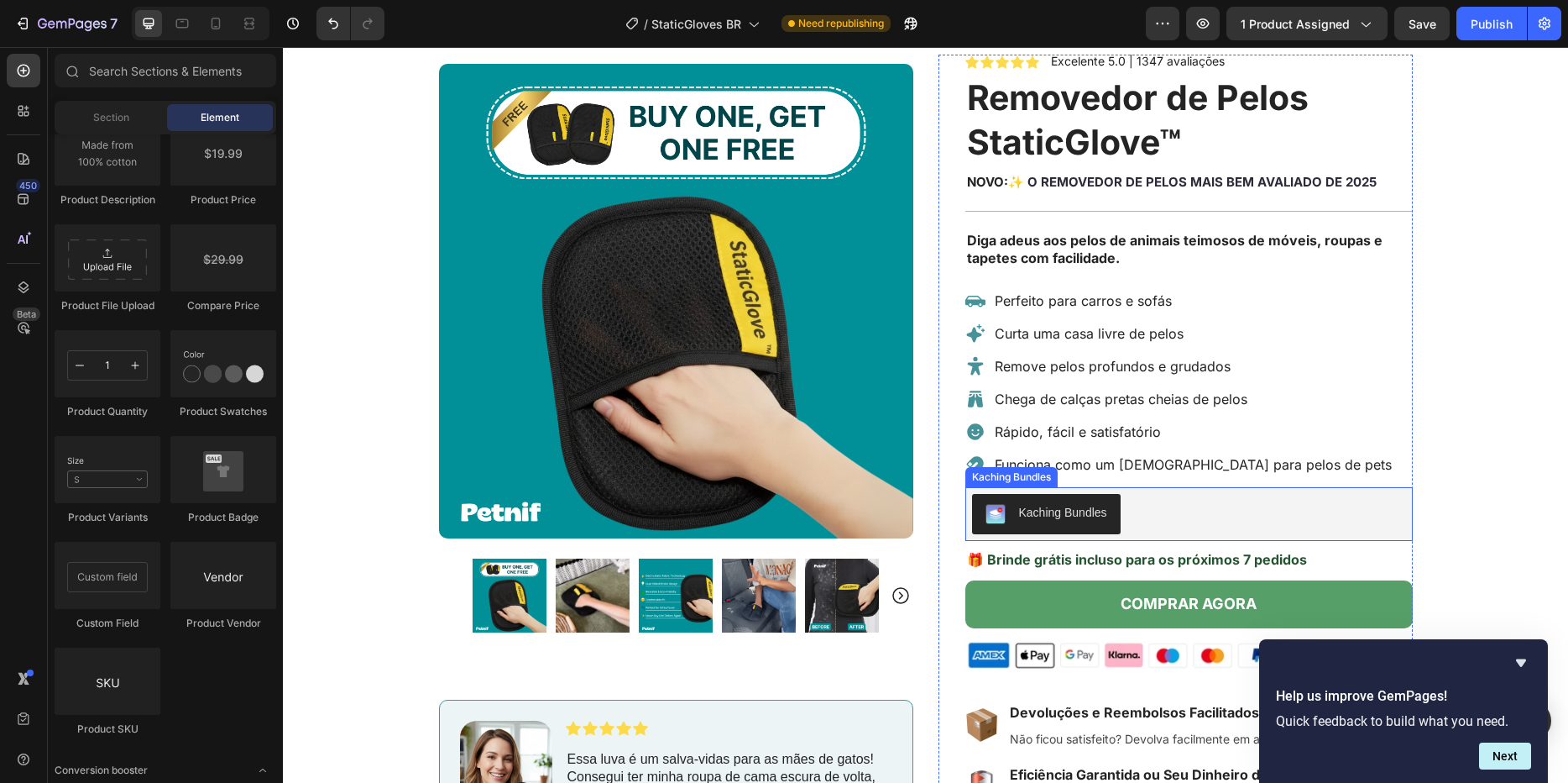
click at [1195, 489] on div "Kaching Bundles" at bounding box center [1189, 513] width 447 height 53
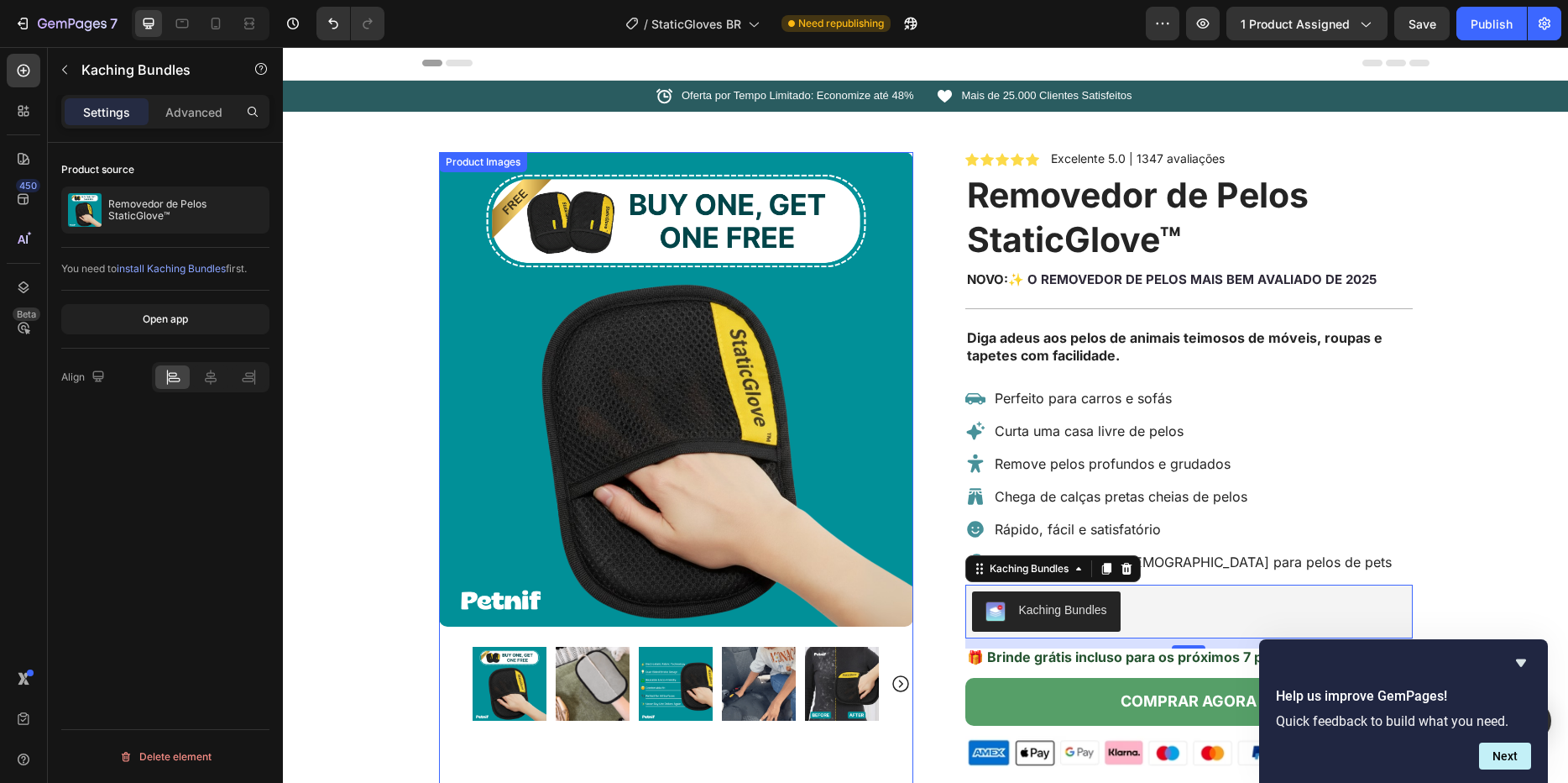
scroll to position [0, 0]
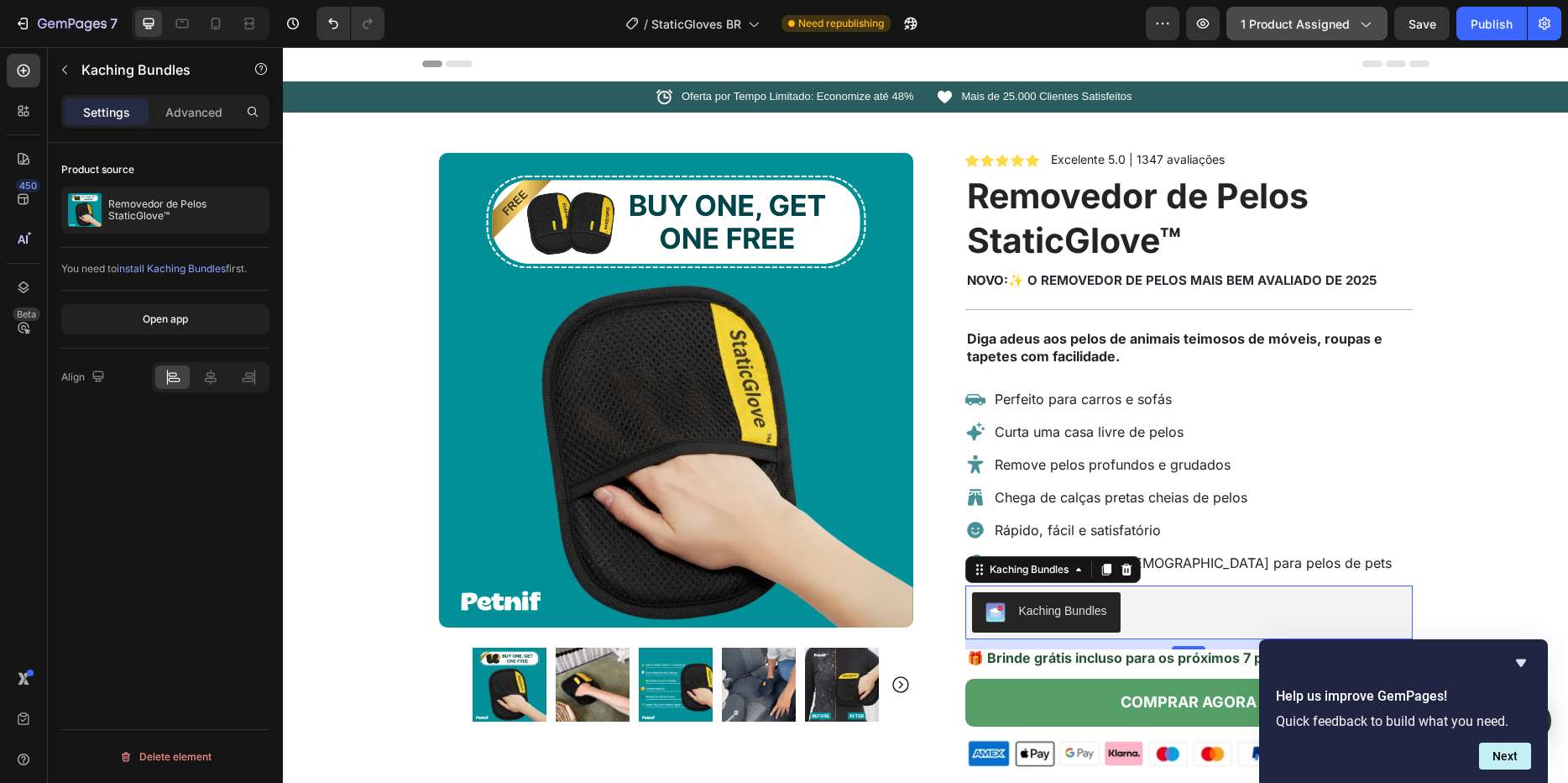
click at [1302, 25] on span "1 product assigned" at bounding box center [1295, 23] width 109 height 17
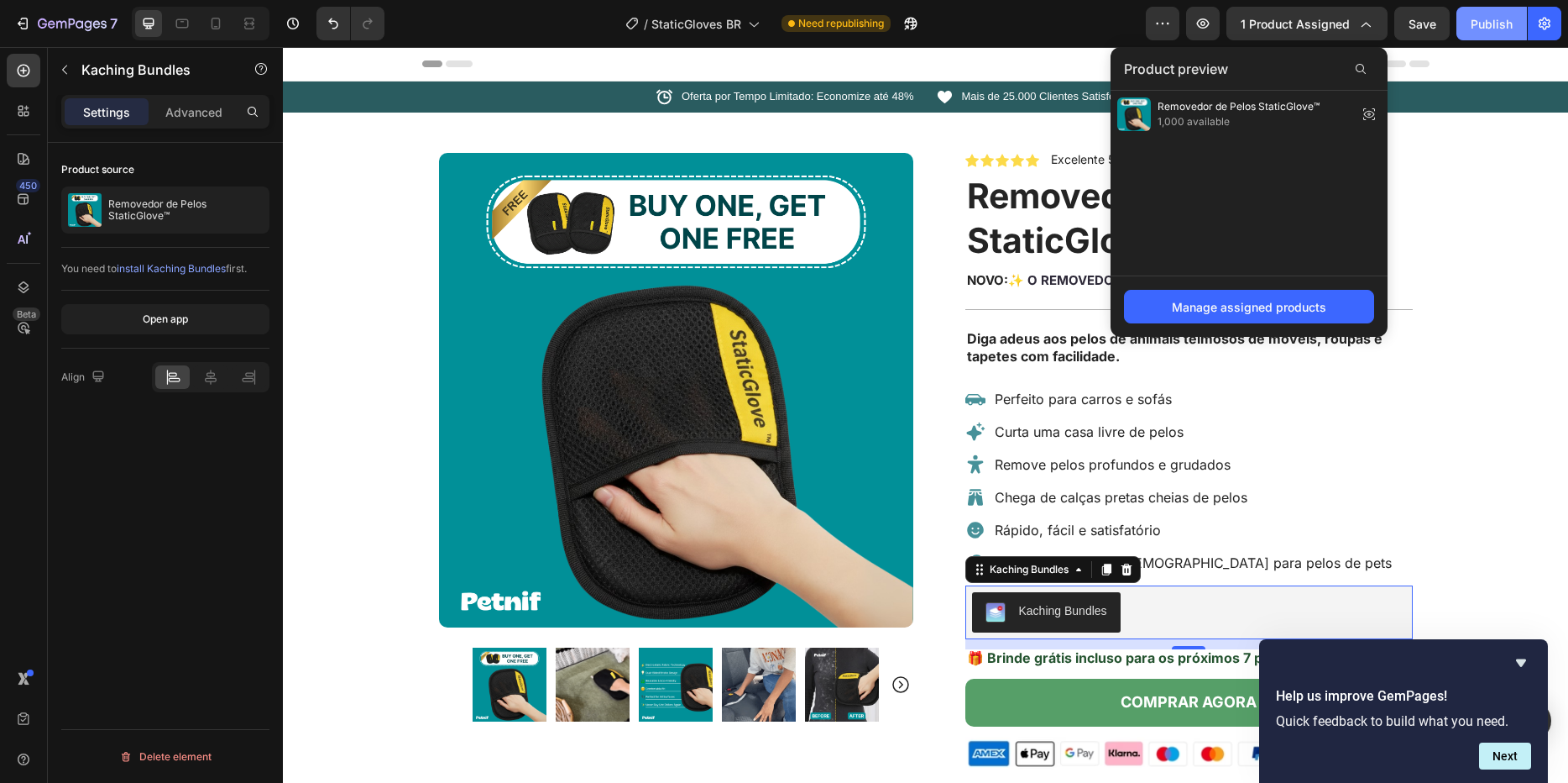
click at [1502, 29] on div "Publish" at bounding box center [1492, 23] width 42 height 17
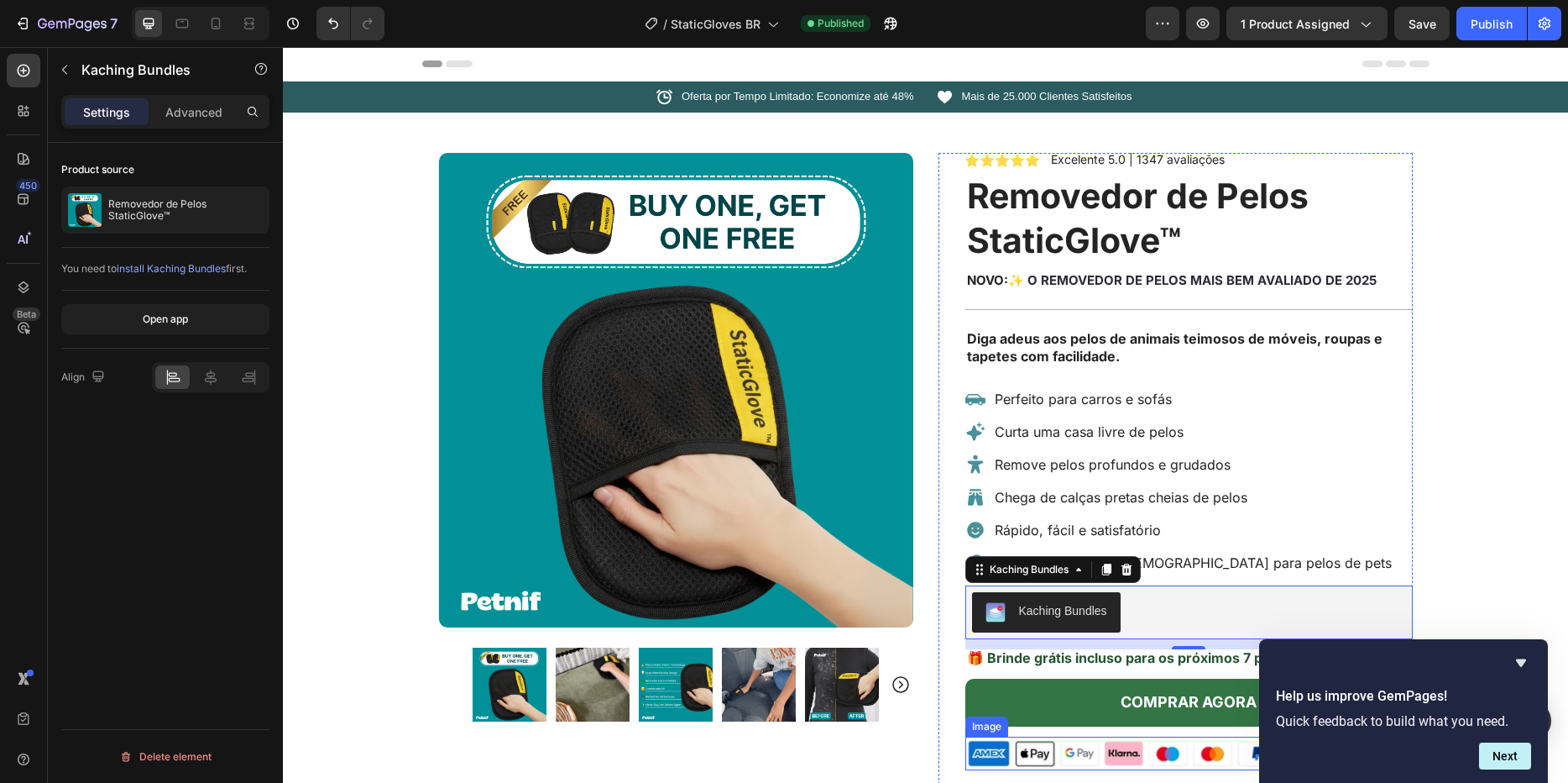
click at [1049, 714] on button "COMPRAR AGORA" at bounding box center [1189, 701] width 447 height 47
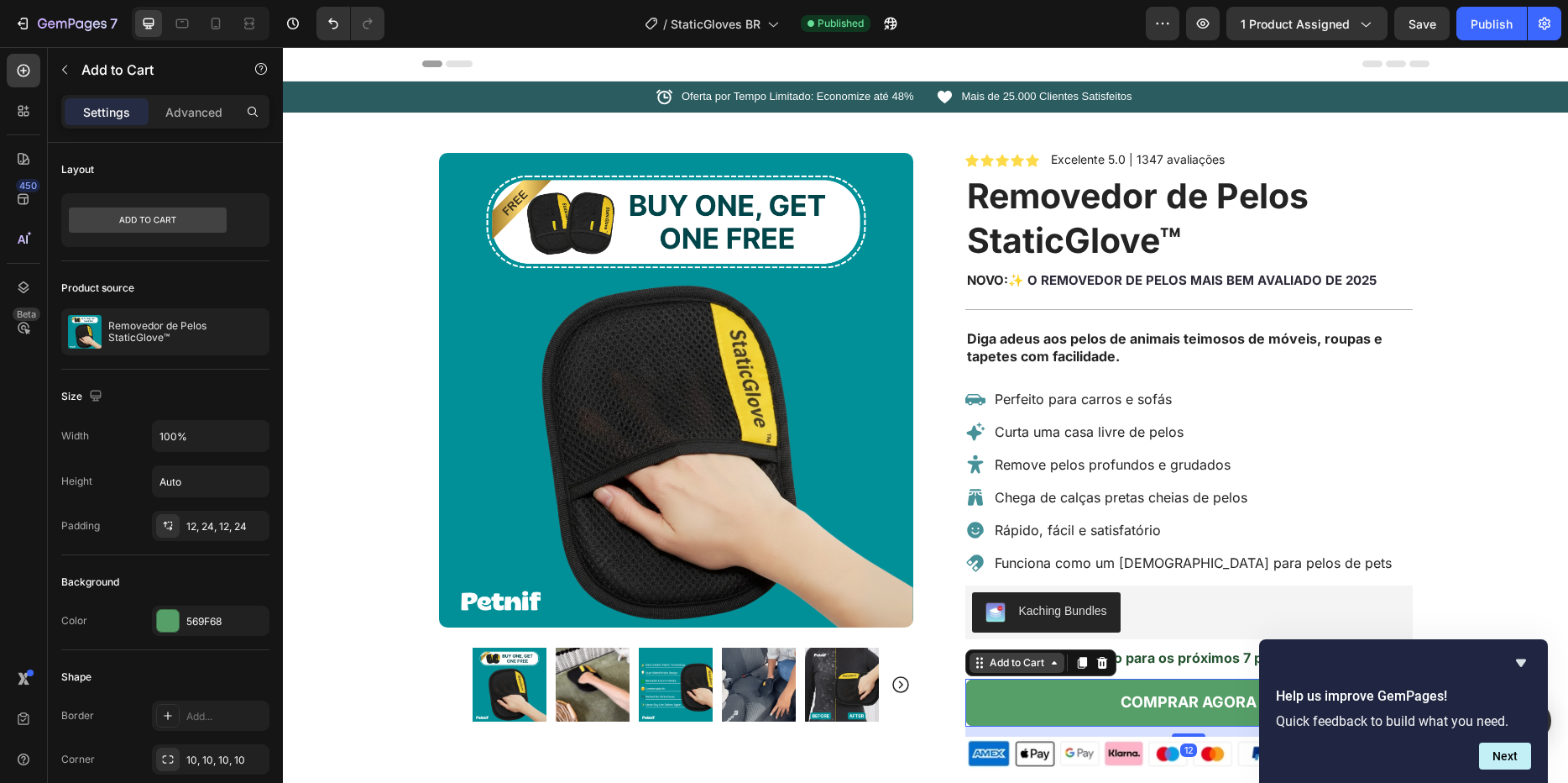
click at [1039, 663] on div "Add to Cart" at bounding box center [1016, 662] width 62 height 15
drag, startPoint x: 1039, startPoint y: 664, endPoint x: 1029, endPoint y: 662, distance: 10.2
click at [1039, 664] on div "Add to Cart" at bounding box center [1016, 662] width 62 height 15
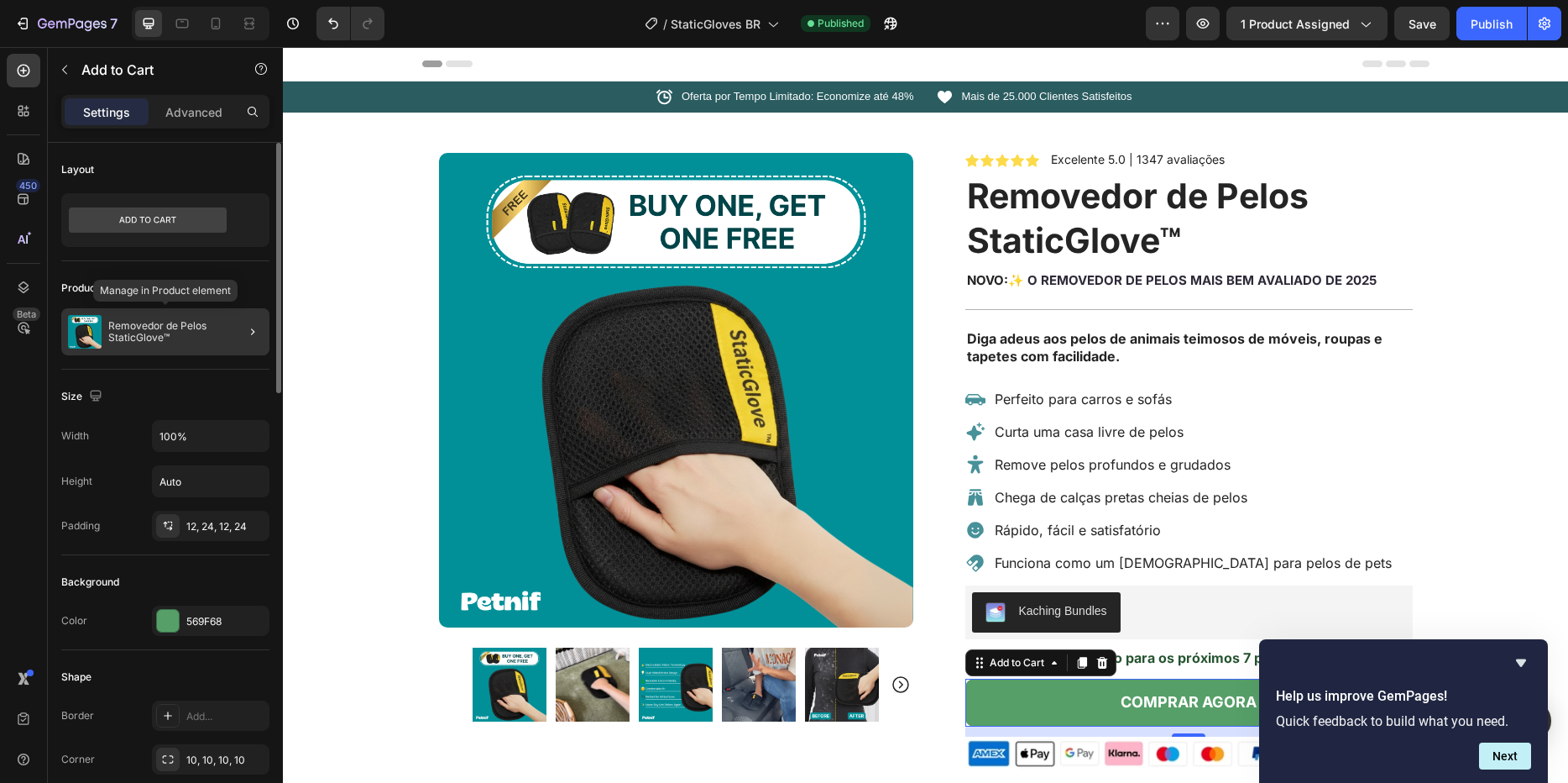
click at [205, 344] on div "Removedor de Pelos StaticGlove™" at bounding box center [166, 331] width 208 height 47
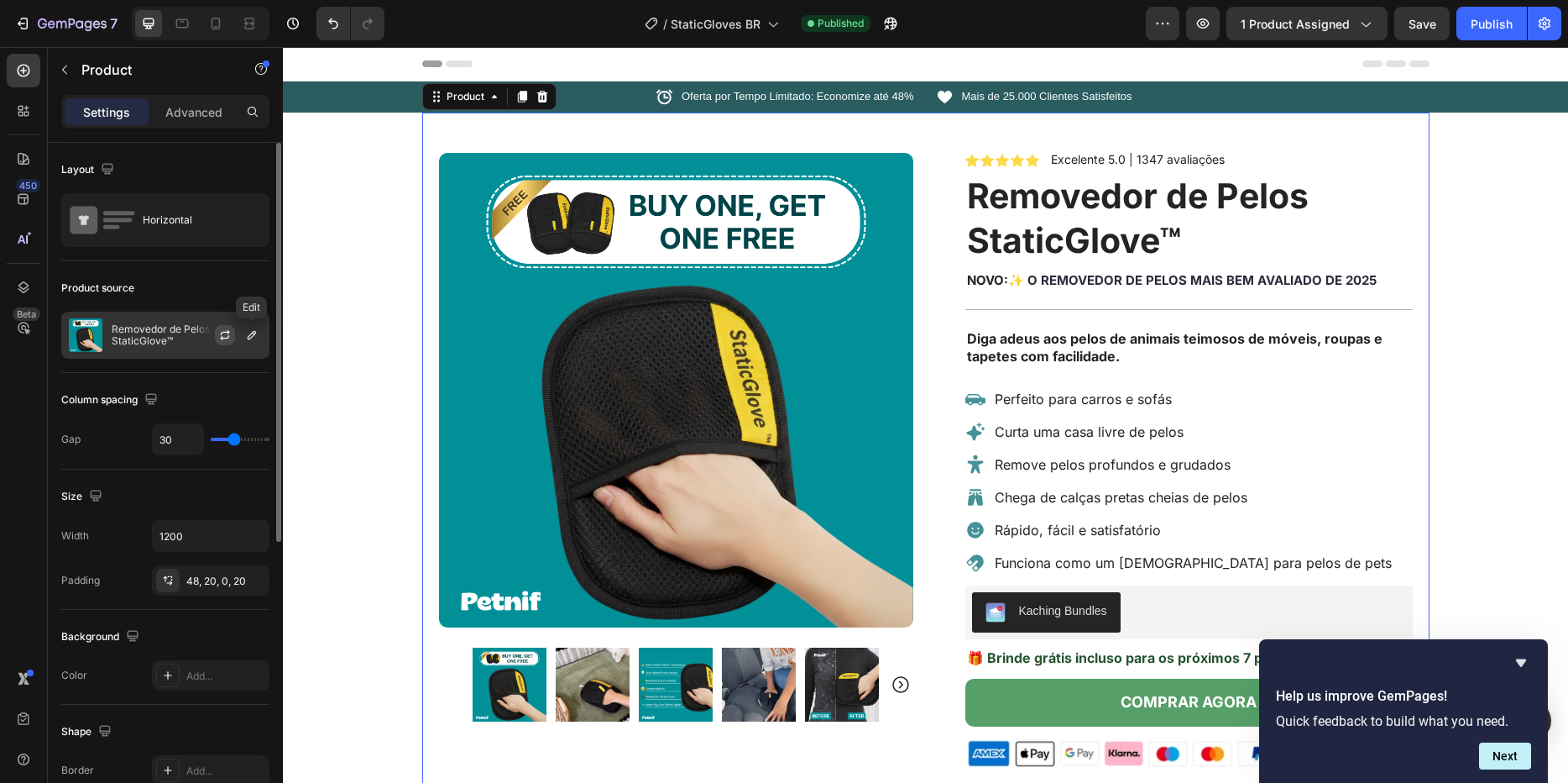
click at [228, 336] on icon "button" at bounding box center [224, 337] width 9 height 5
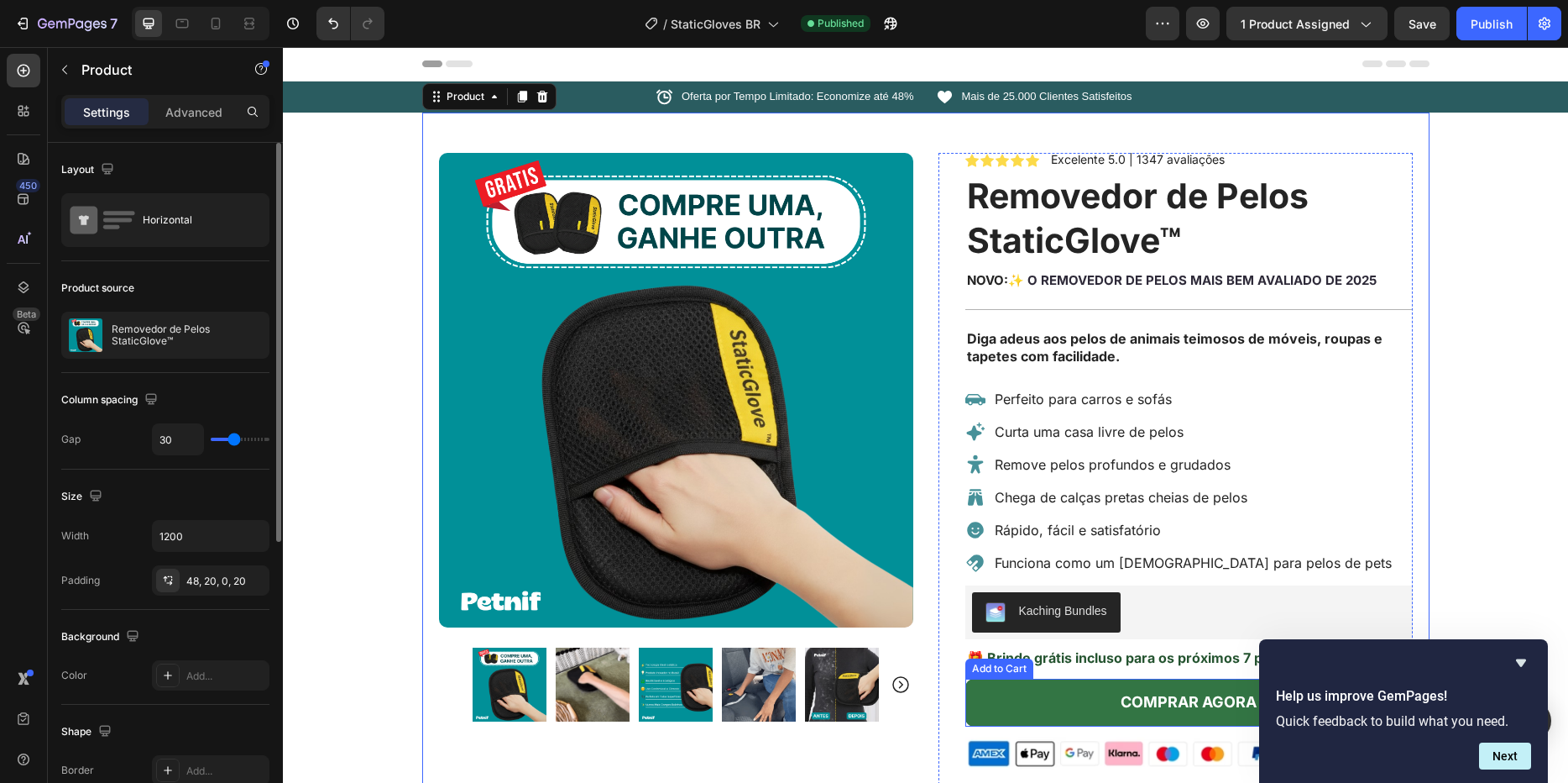
click at [988, 704] on button "COMPRAR AGORA" at bounding box center [1189, 701] width 447 height 47
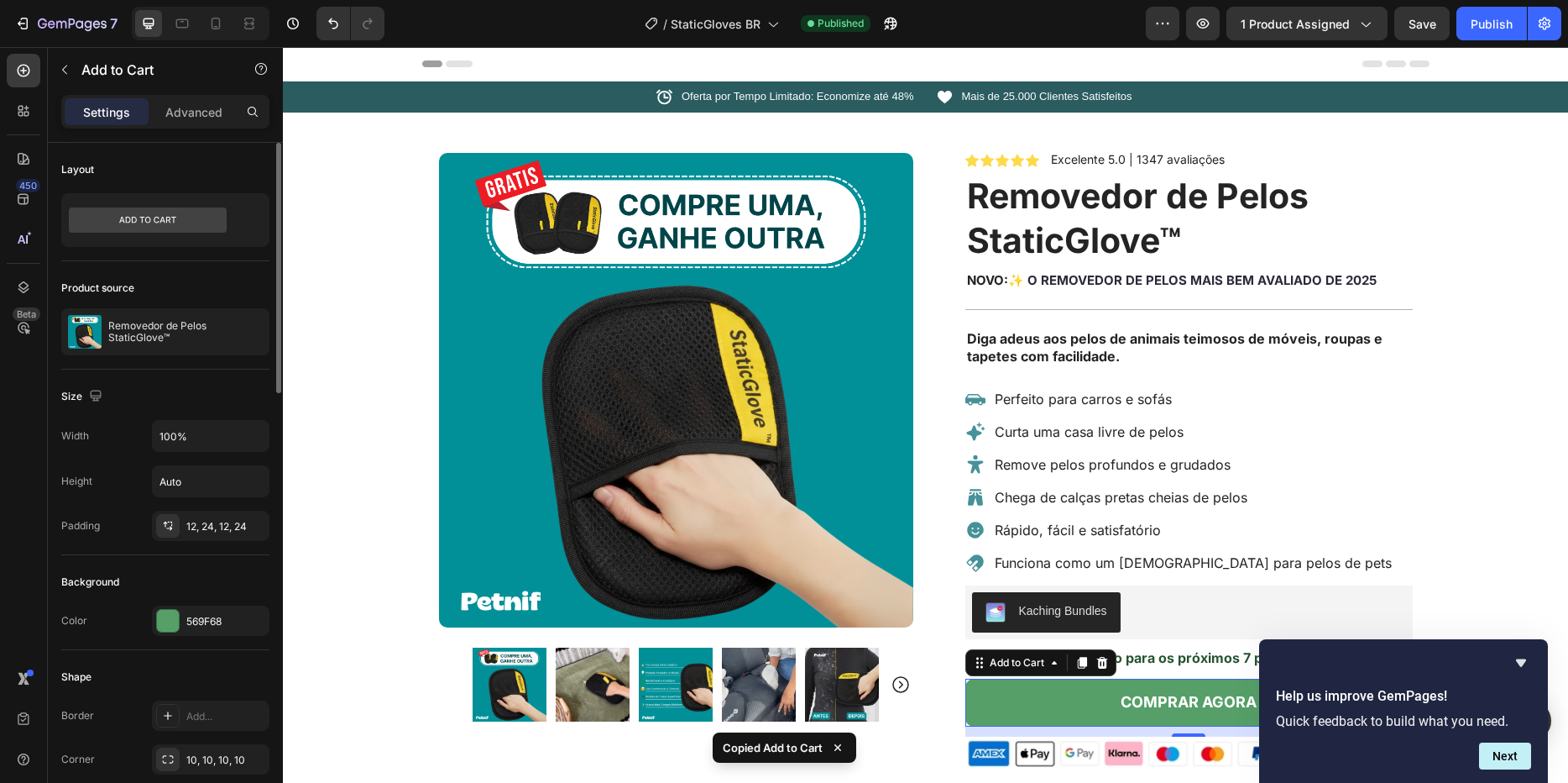
drag, startPoint x: 1094, startPoint y: 670, endPoint x: 1078, endPoint y: 695, distance: 29.7
click at [1094, 669] on div at bounding box center [1102, 662] width 20 height 20
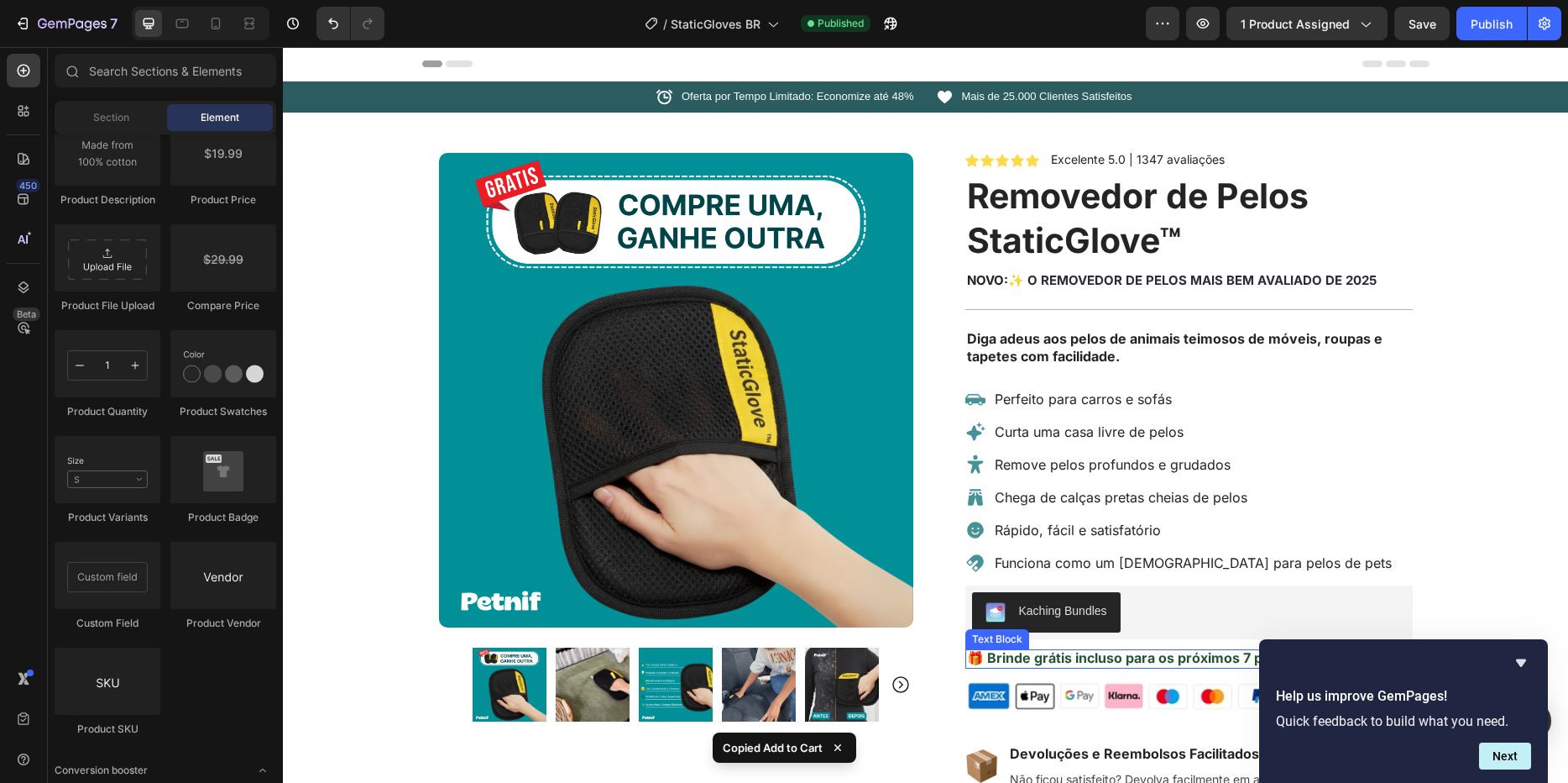
click at [1030, 674] on div "Icon Icon Icon Icon Icon Icon List Excelente 5.0 | 1347 avaliações Text Block R…" at bounding box center [1189, 724] width 447 height 1144
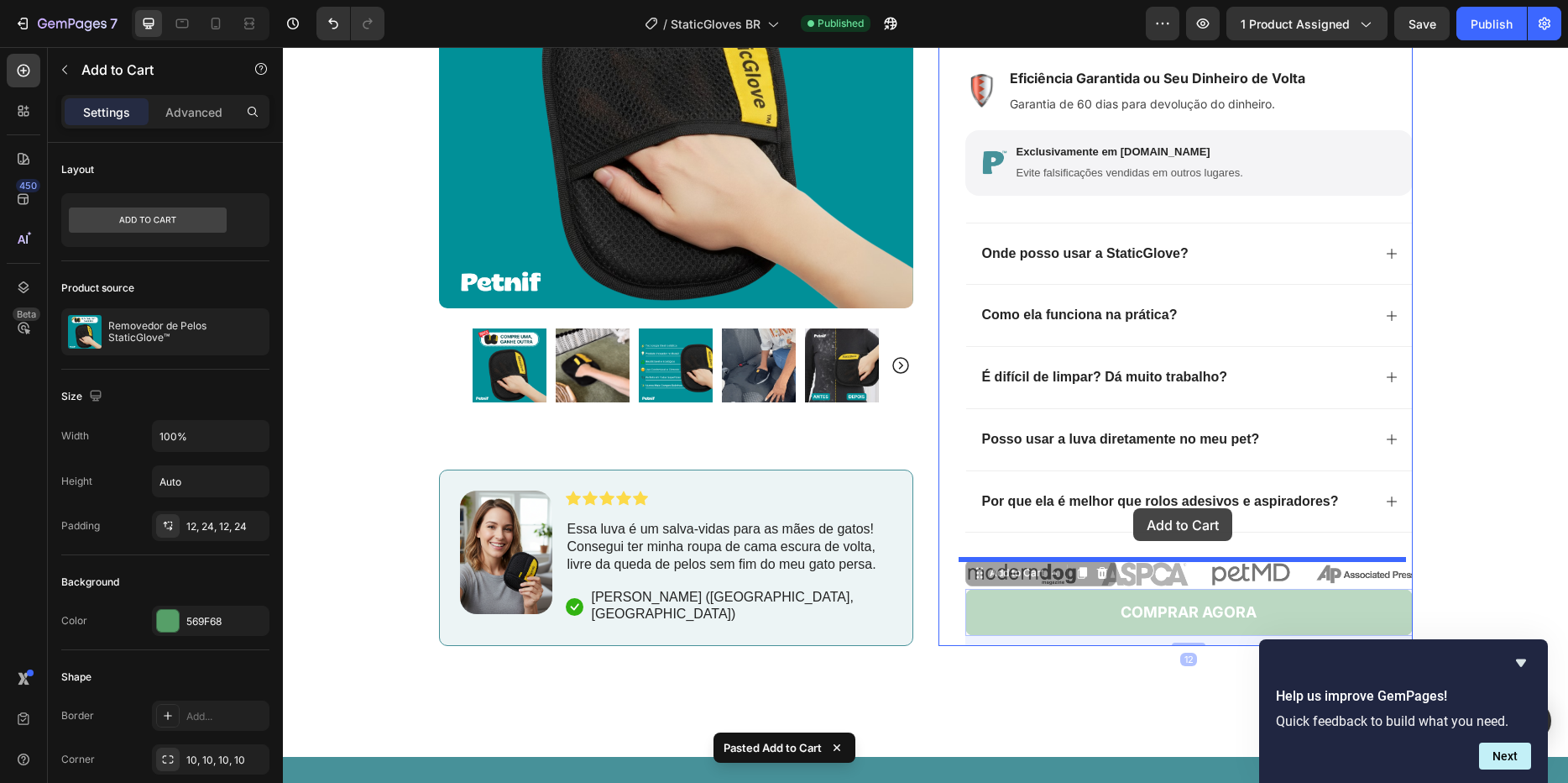
scroll to position [334, 0]
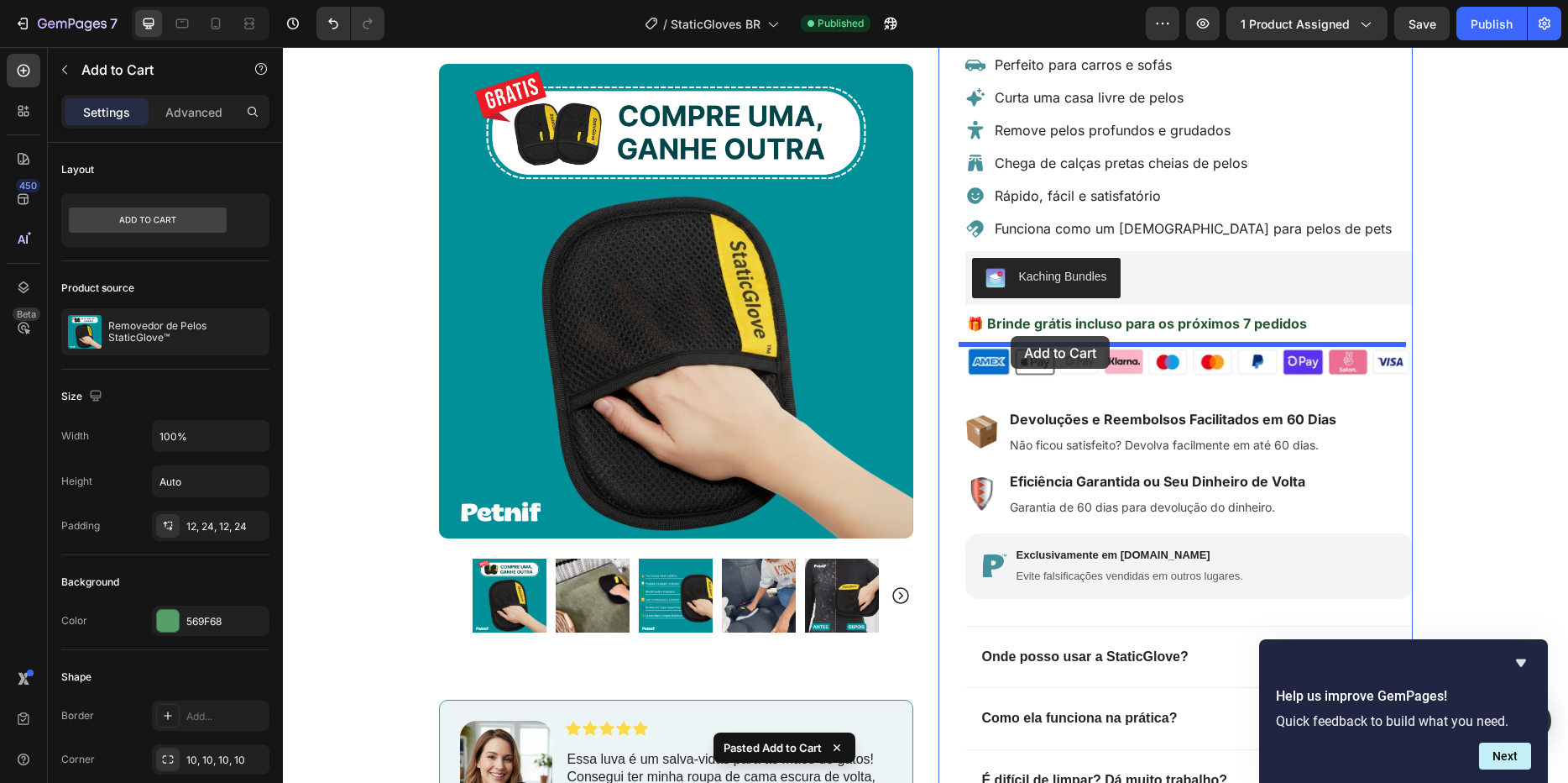
drag, startPoint x: 1109, startPoint y: 645, endPoint x: 1009, endPoint y: 338, distance: 322.9
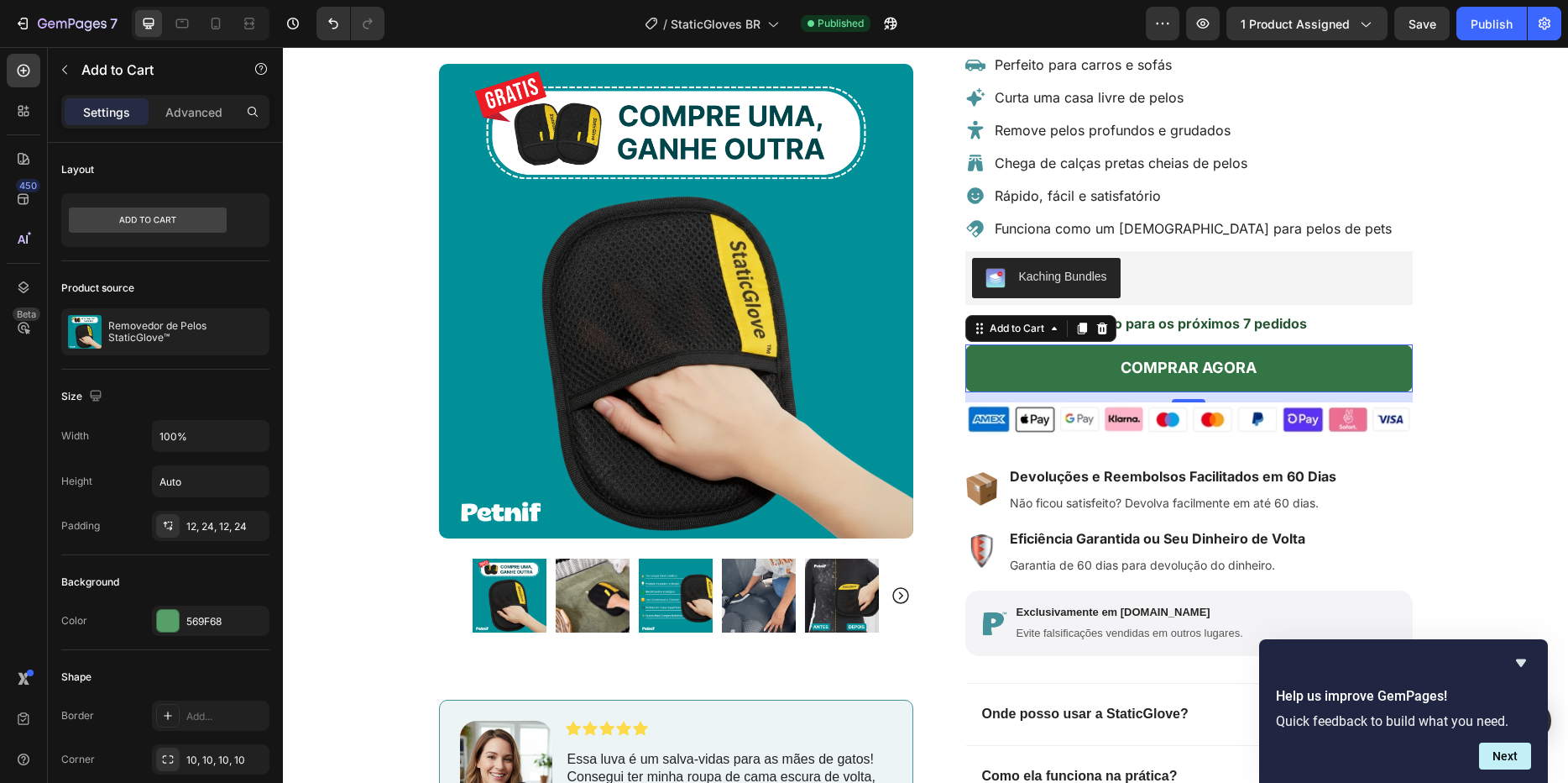
click at [1056, 374] on button "COMPRAR AGORA" at bounding box center [1189, 367] width 447 height 47
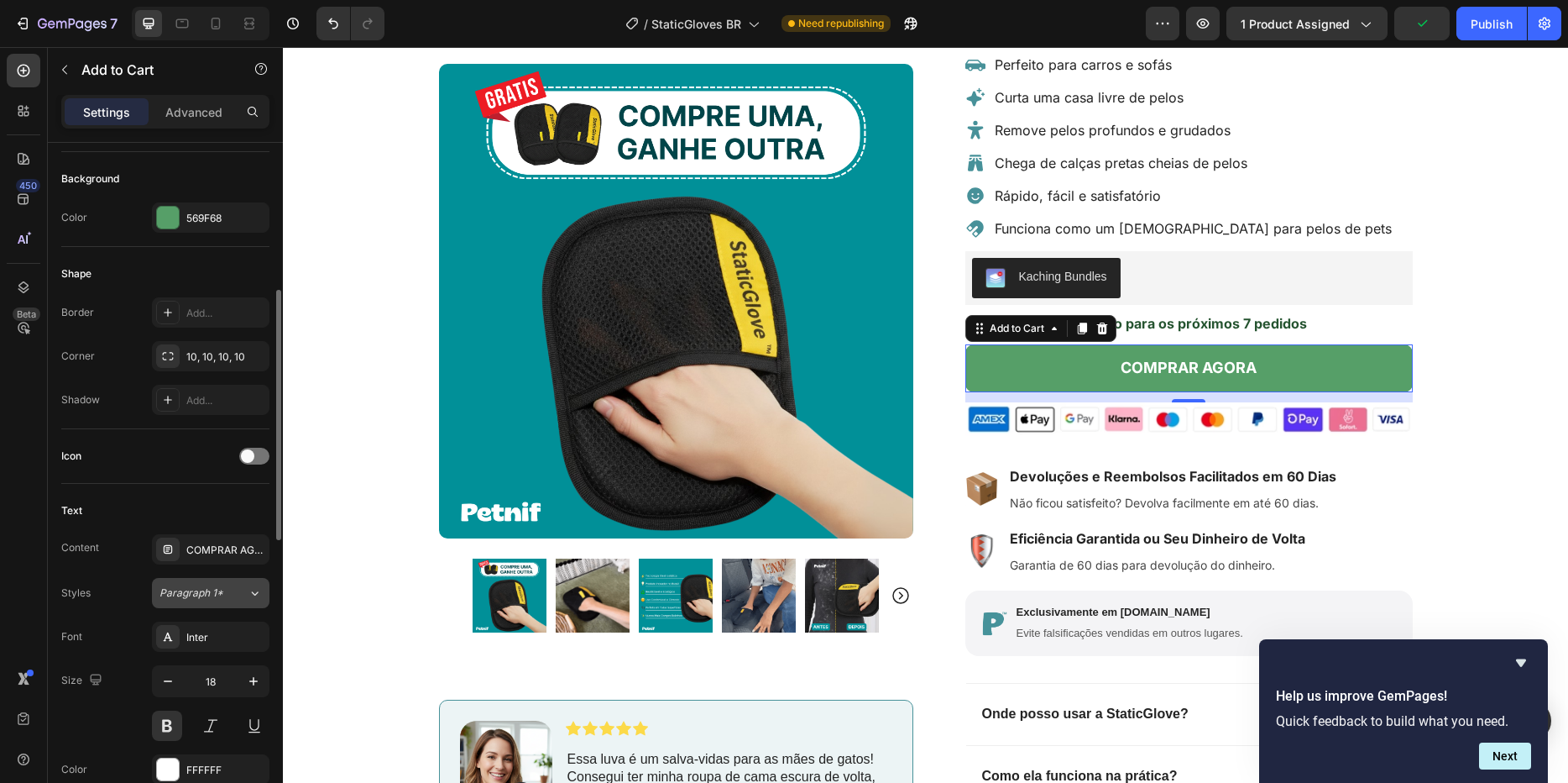
scroll to position [605, 0]
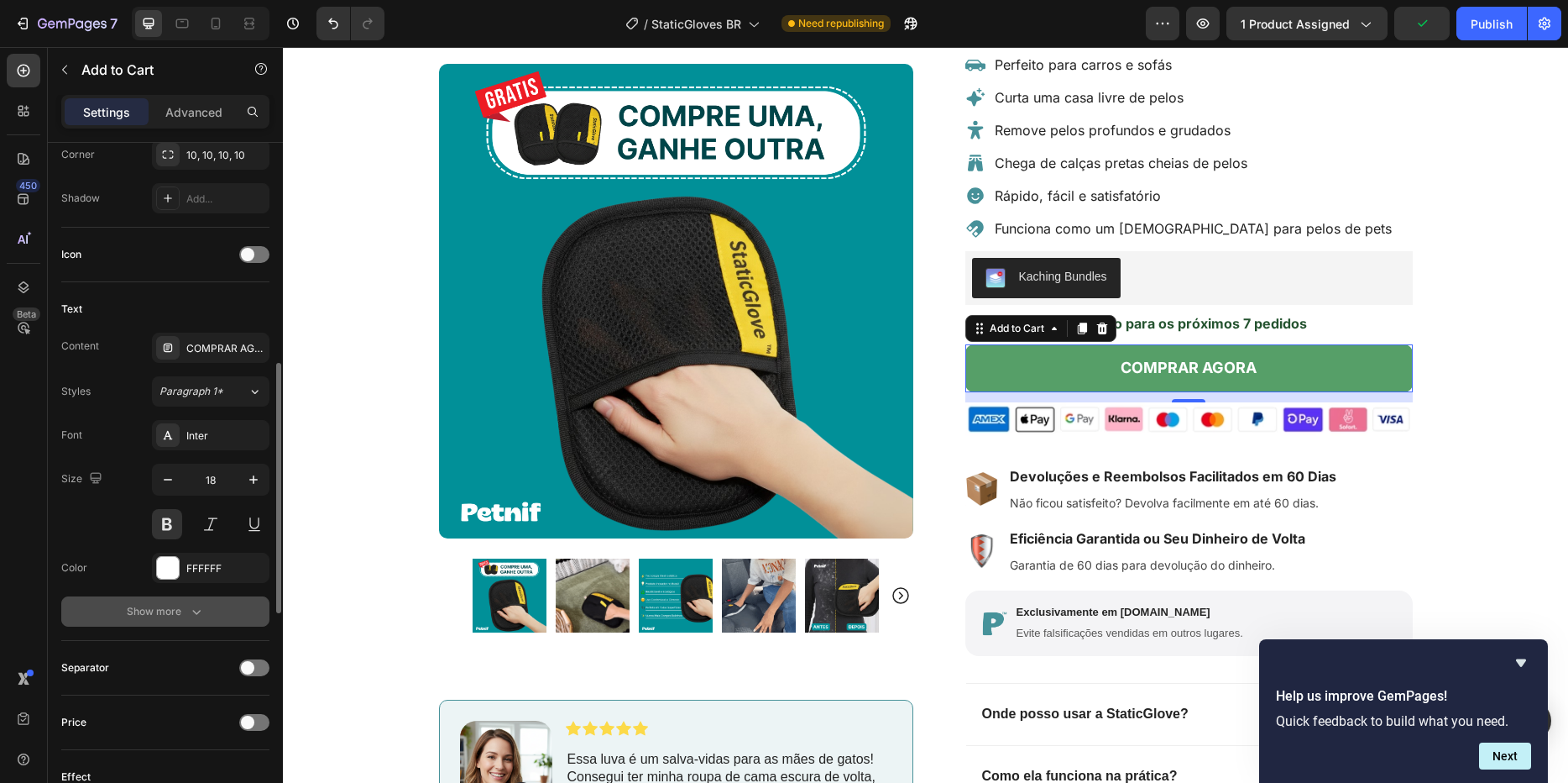
click at [176, 619] on div "Show more" at bounding box center [166, 611] width 78 height 17
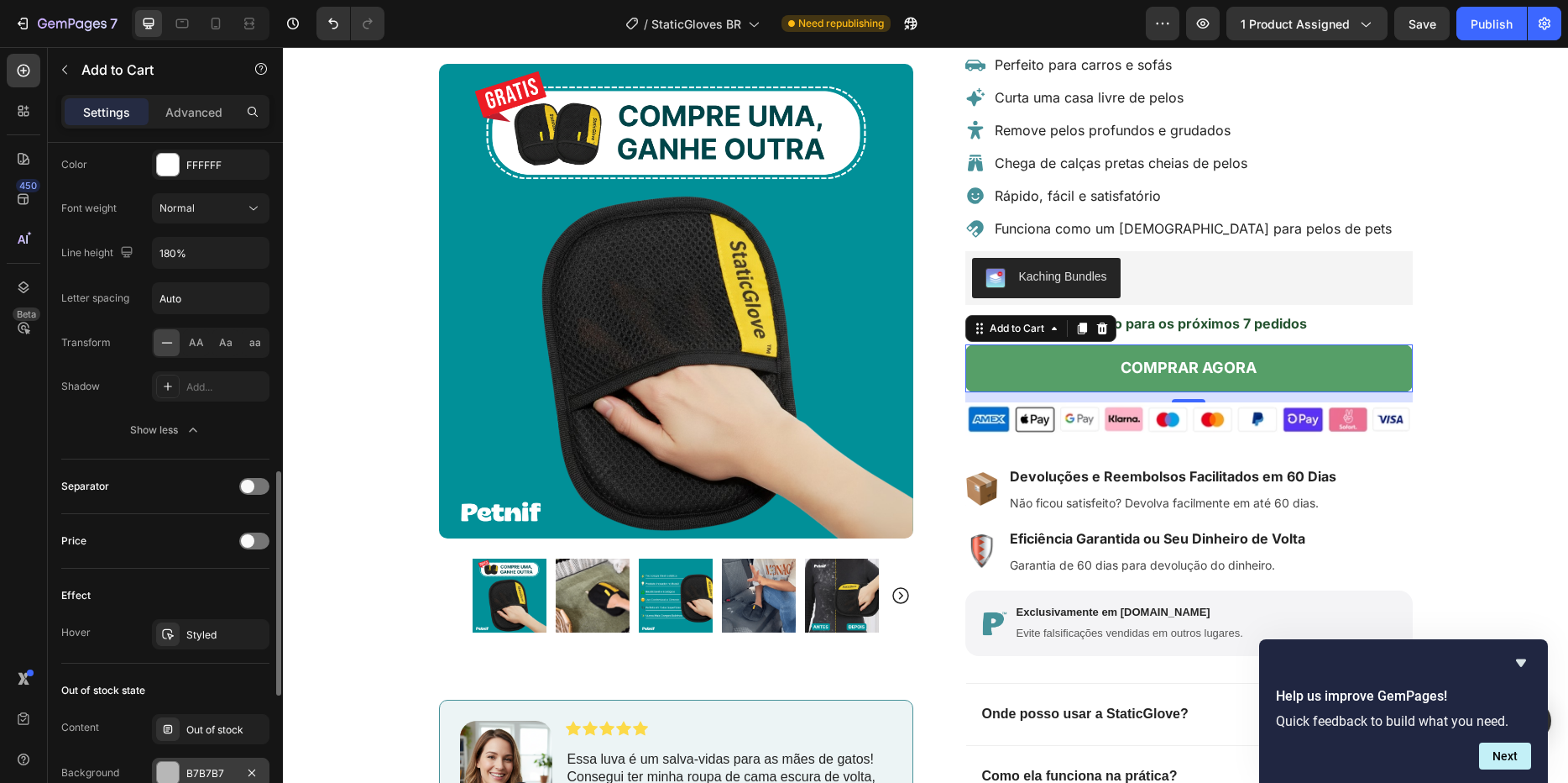
scroll to position [1209, 0]
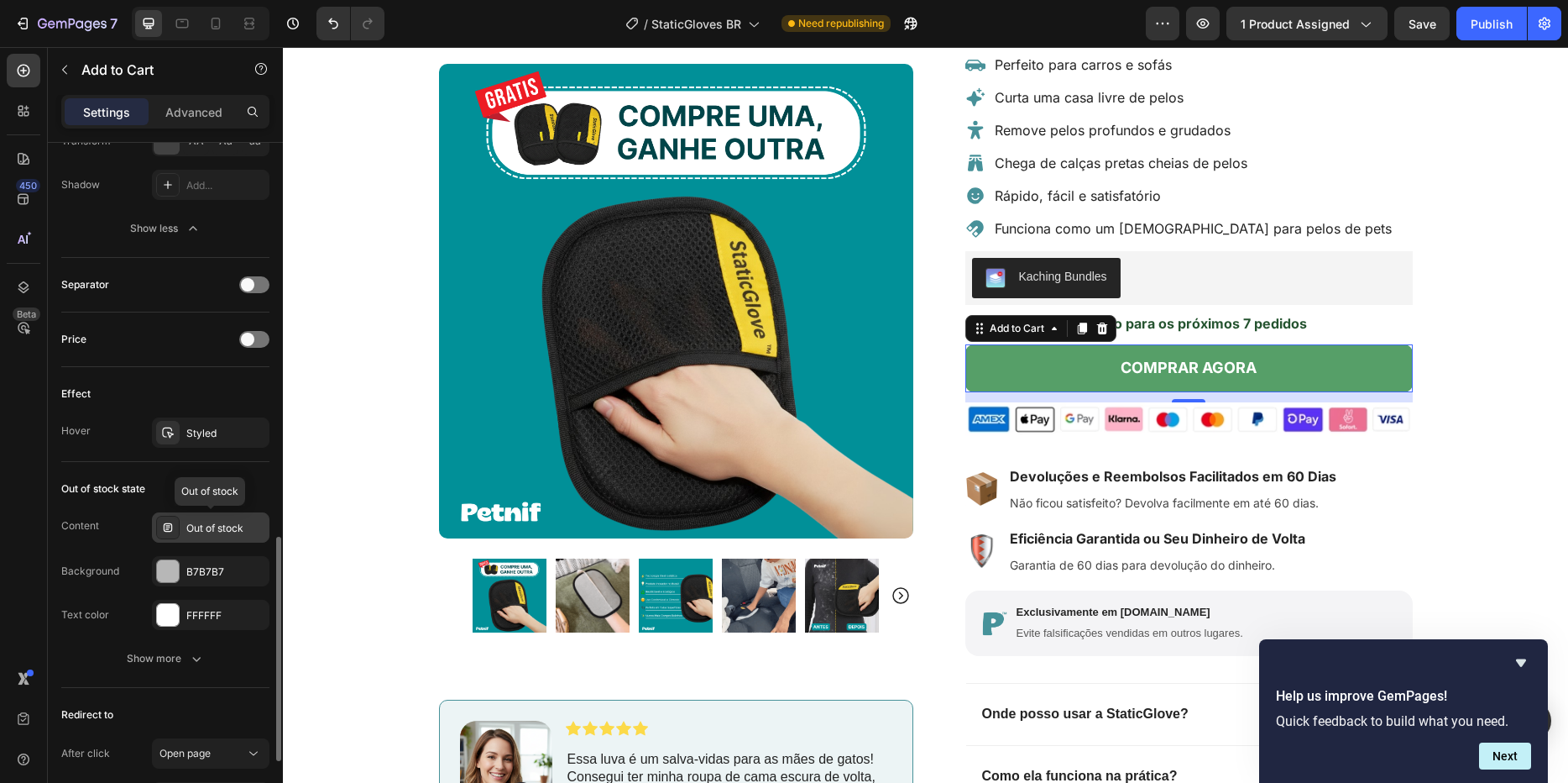
click at [200, 534] on div "Out of stock" at bounding box center [226, 528] width 79 height 15
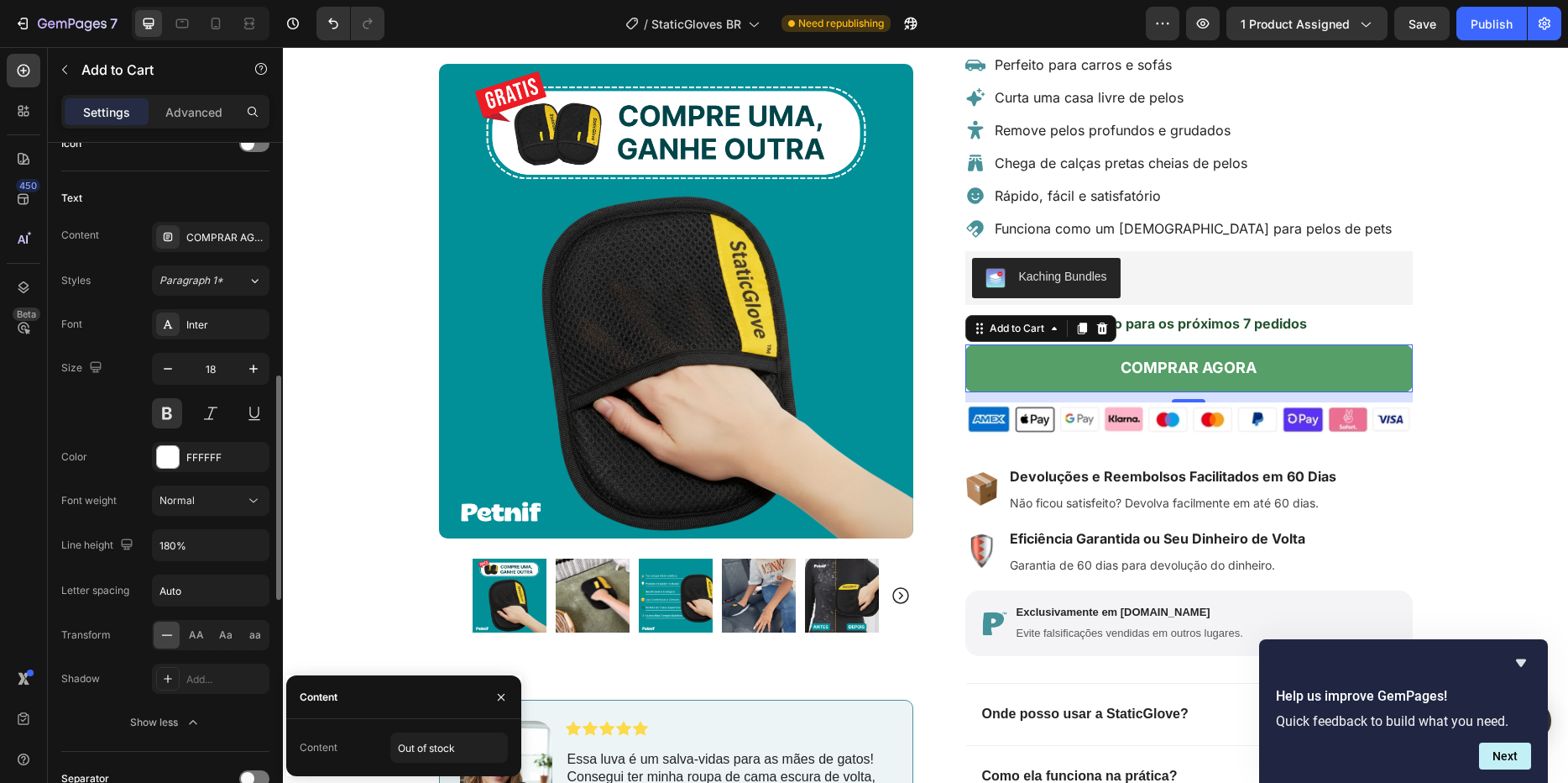
scroll to position [0, 0]
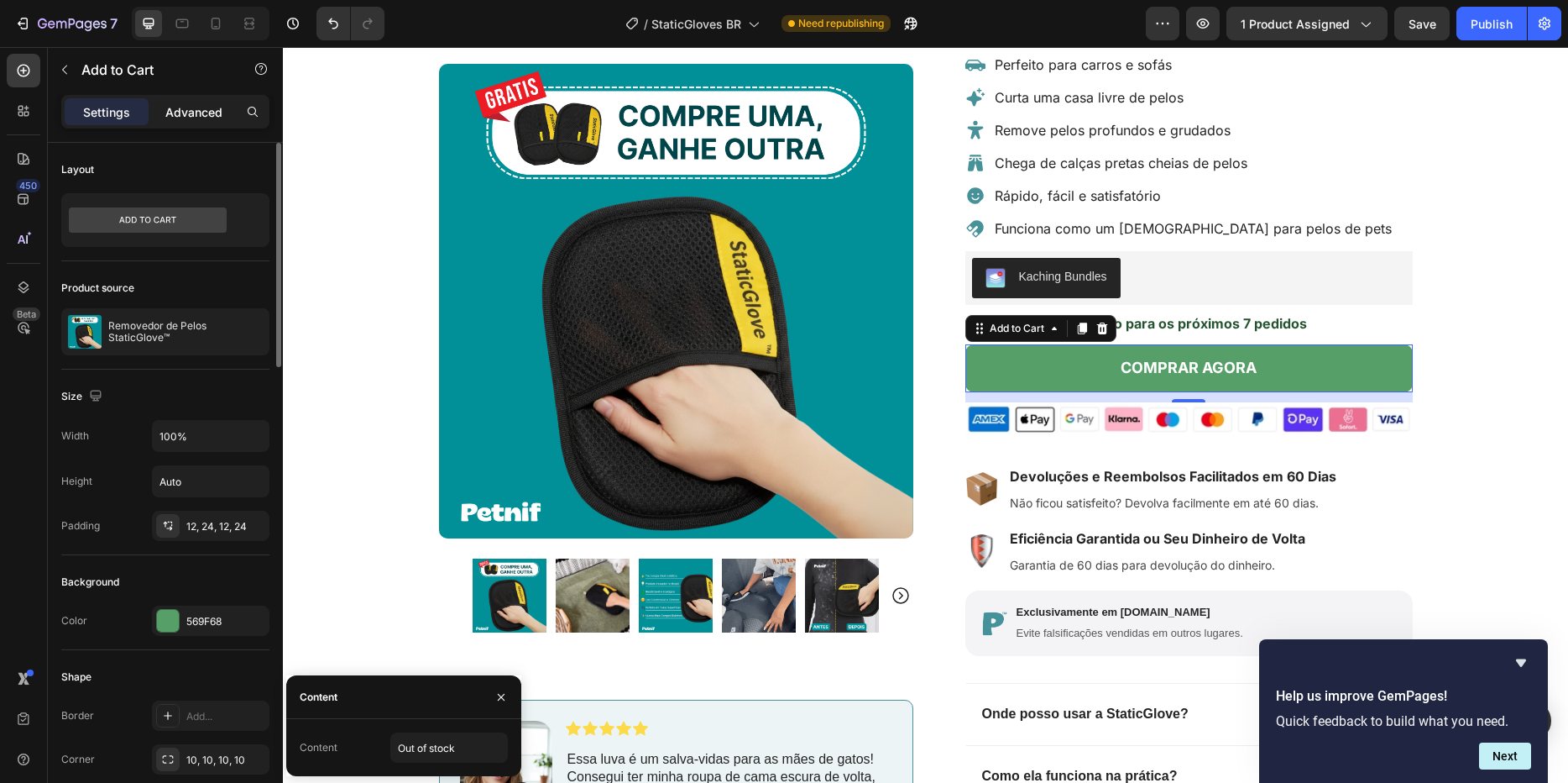
click at [177, 100] on div "Advanced" at bounding box center [193, 111] width 84 height 27
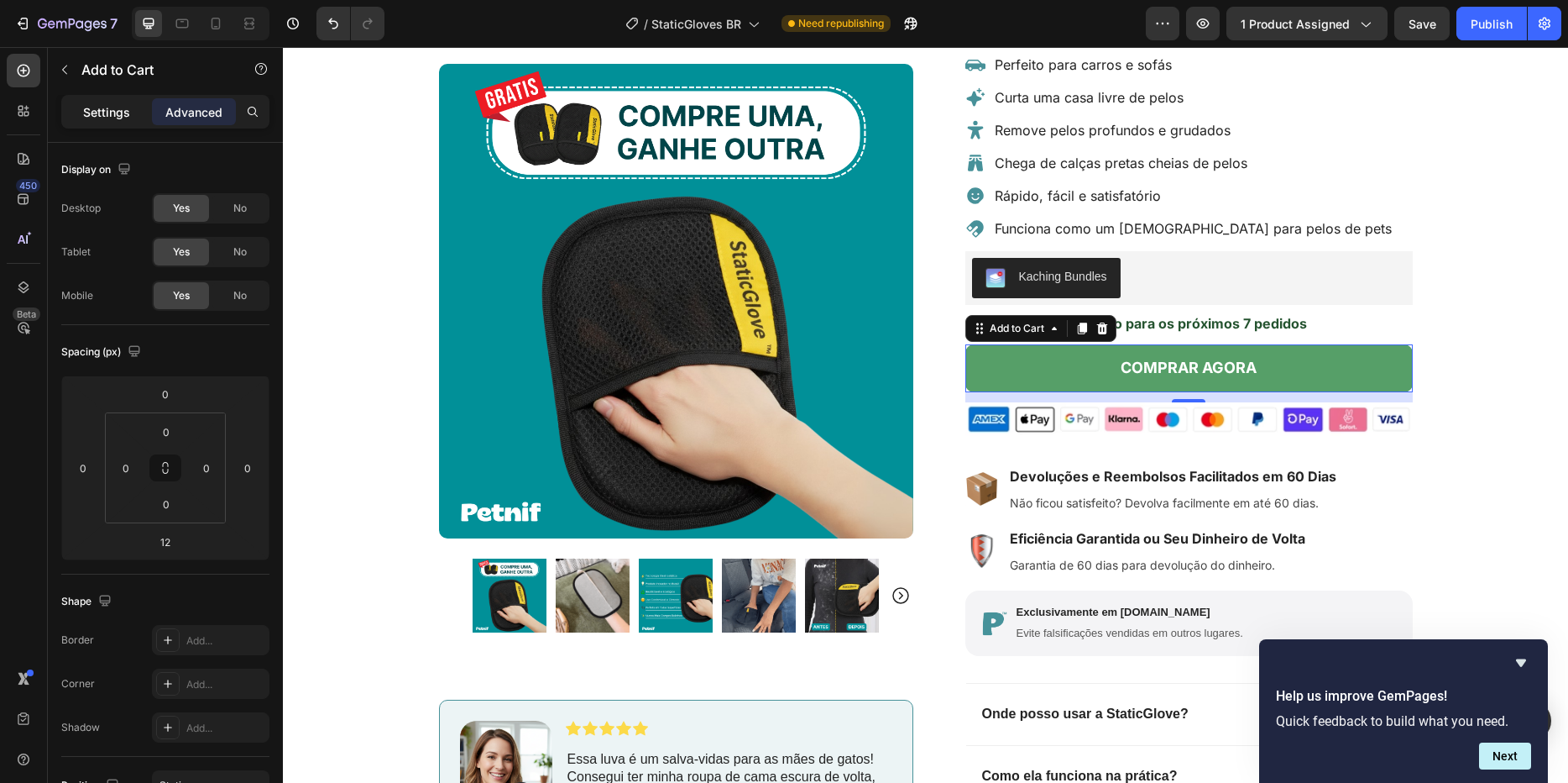
click at [101, 111] on p "Settings" at bounding box center [106, 111] width 47 height 17
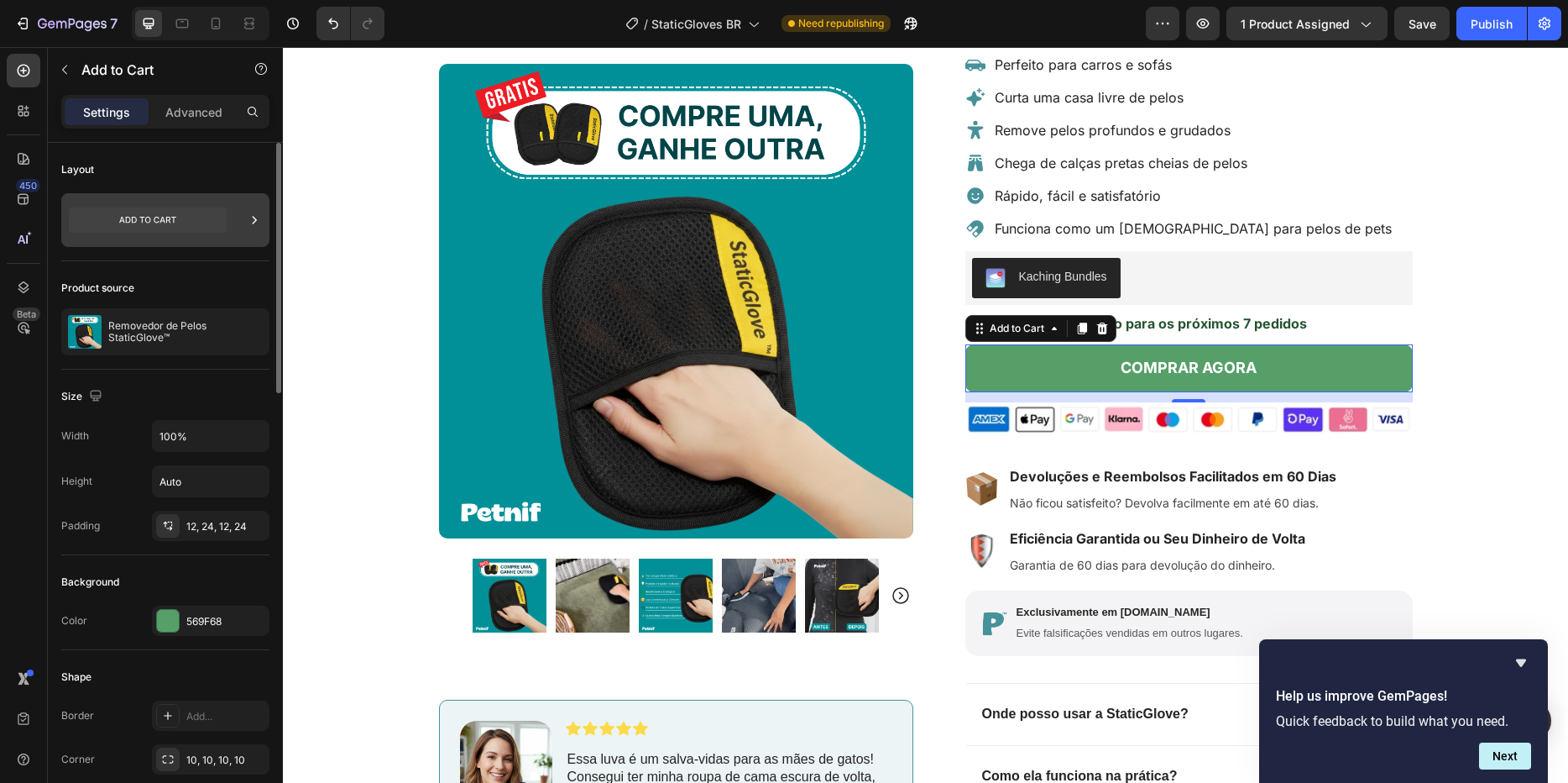
click at [180, 230] on icon at bounding box center [148, 219] width 158 height 25
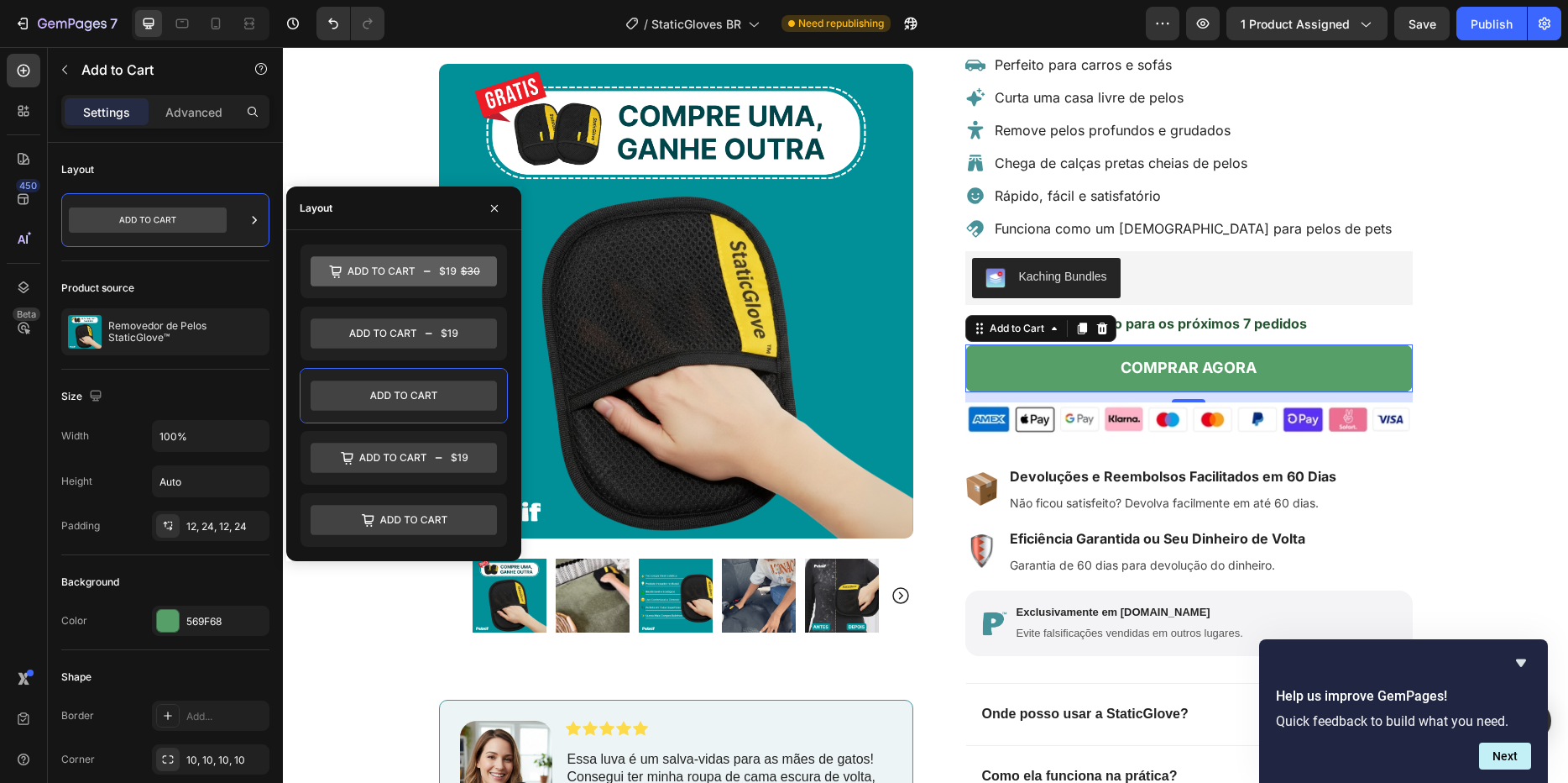
click at [187, 128] on div "Settings Advanced" at bounding box center [166, 111] width 208 height 34
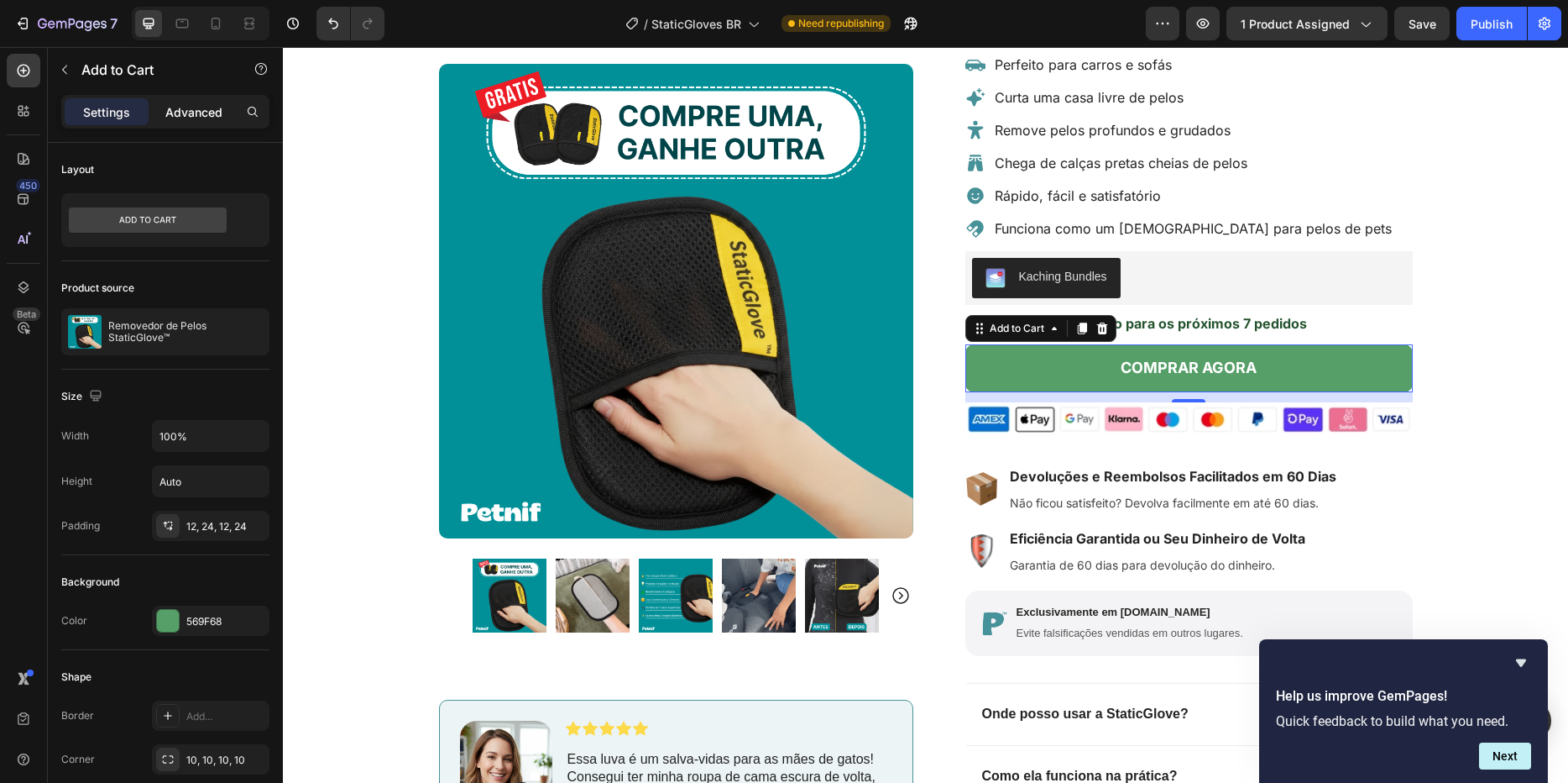
click at [188, 119] on p "Advanced" at bounding box center [194, 111] width 57 height 17
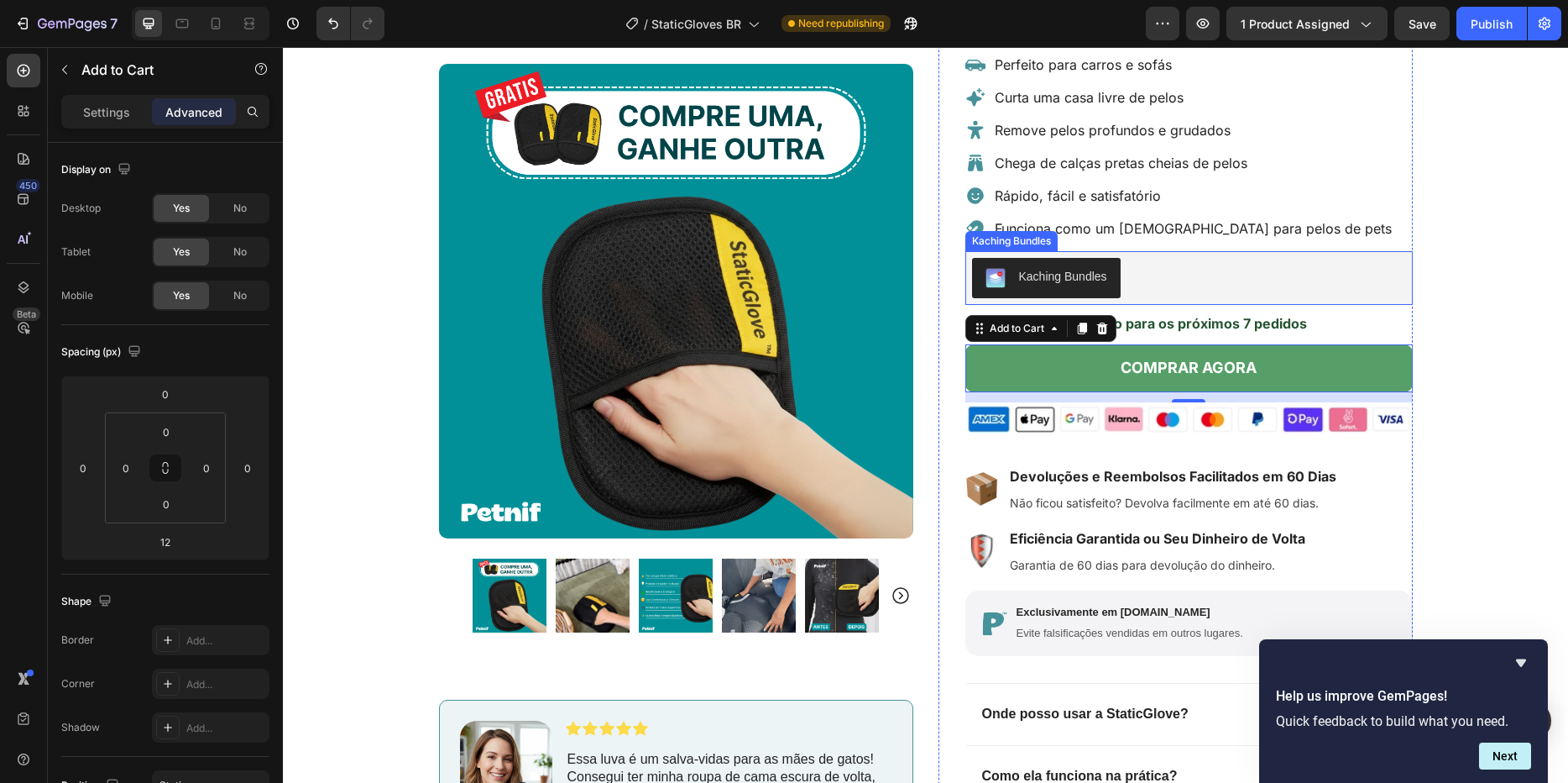
click at [1231, 280] on div "Kaching Bundles" at bounding box center [1189, 278] width 434 height 40
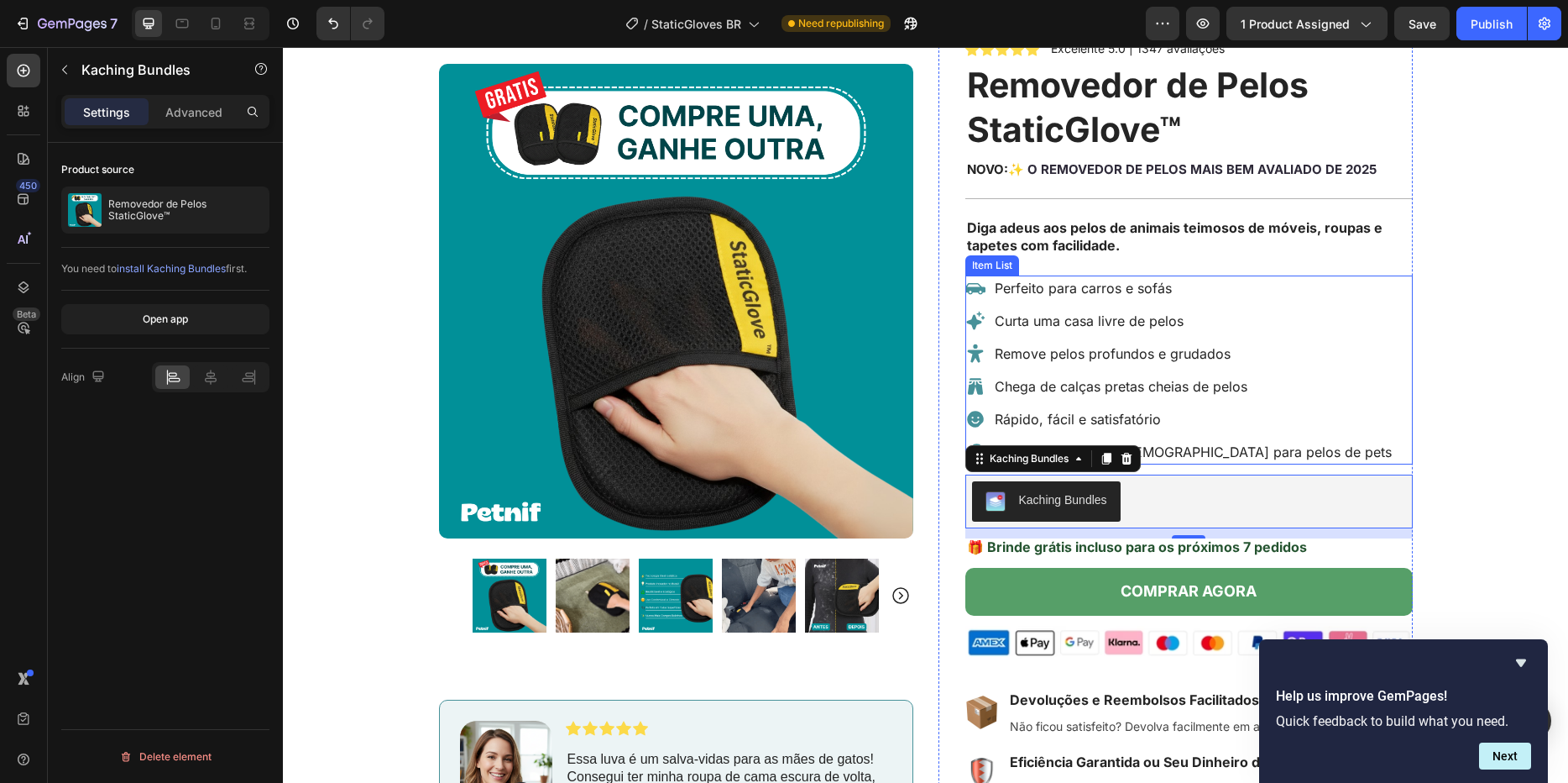
scroll to position [132, 0]
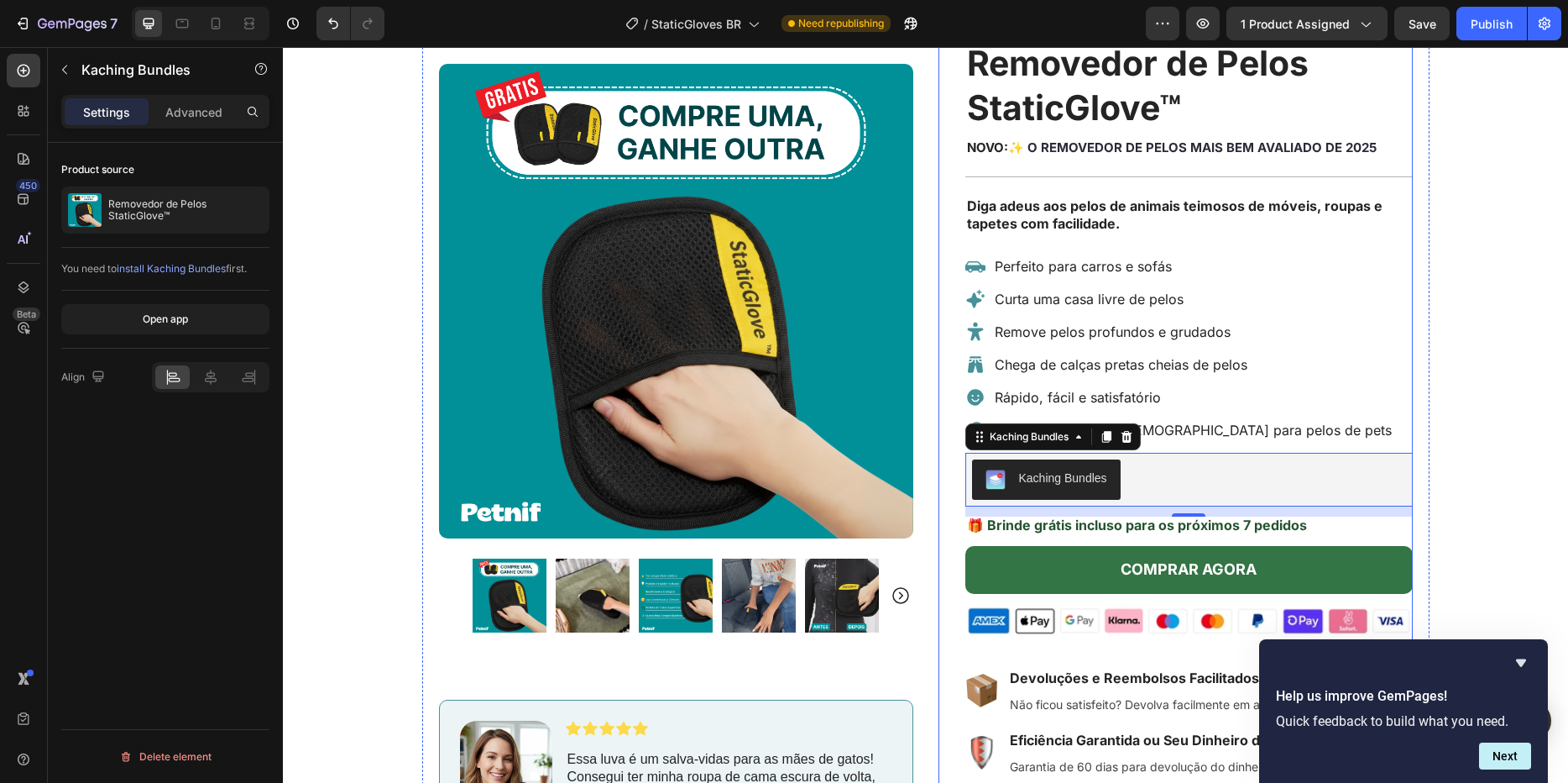
click at [1305, 562] on button "COMPRAR AGORA" at bounding box center [1189, 569] width 447 height 47
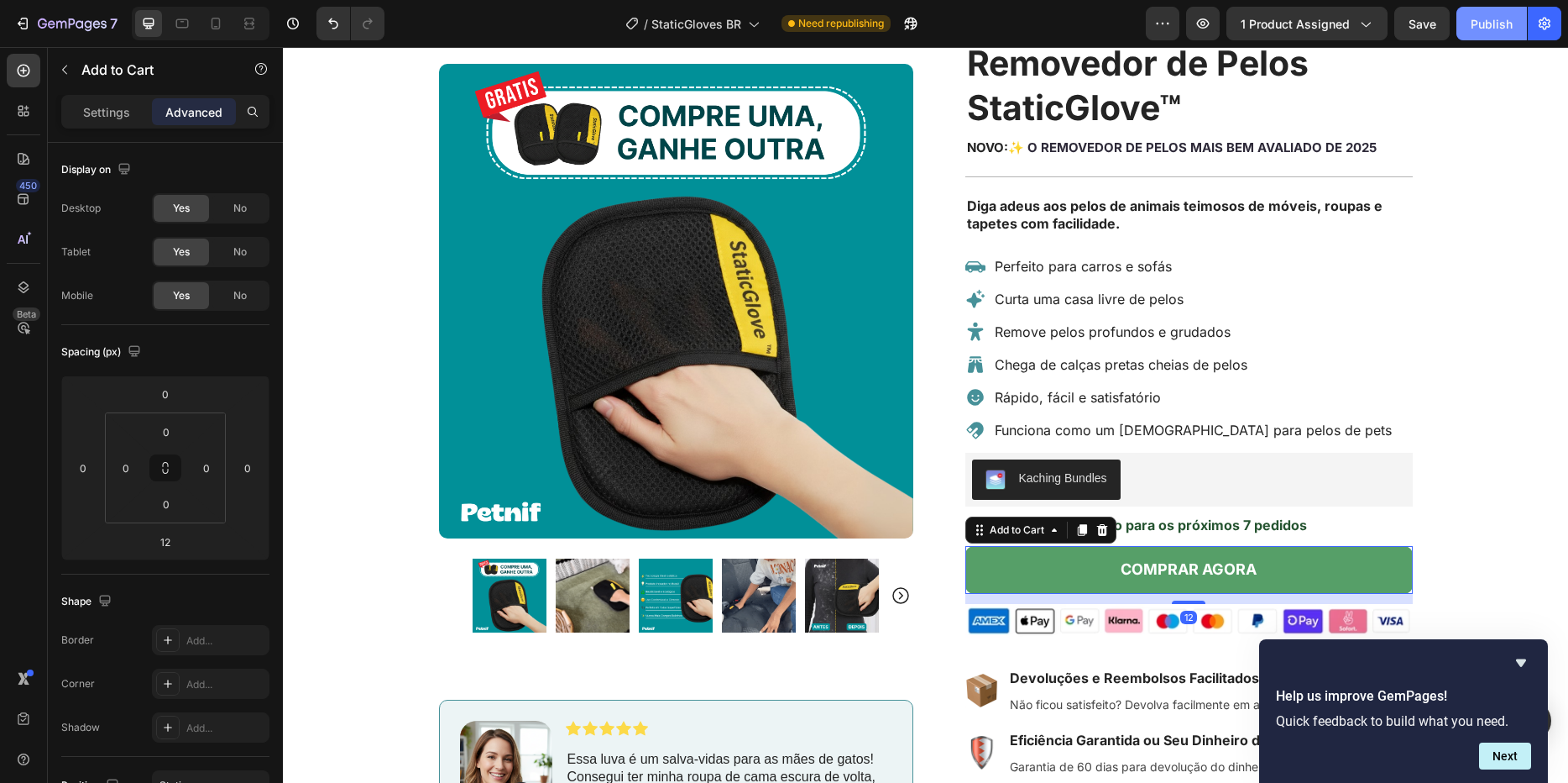
click at [1504, 26] on div "Publish" at bounding box center [1492, 23] width 42 height 17
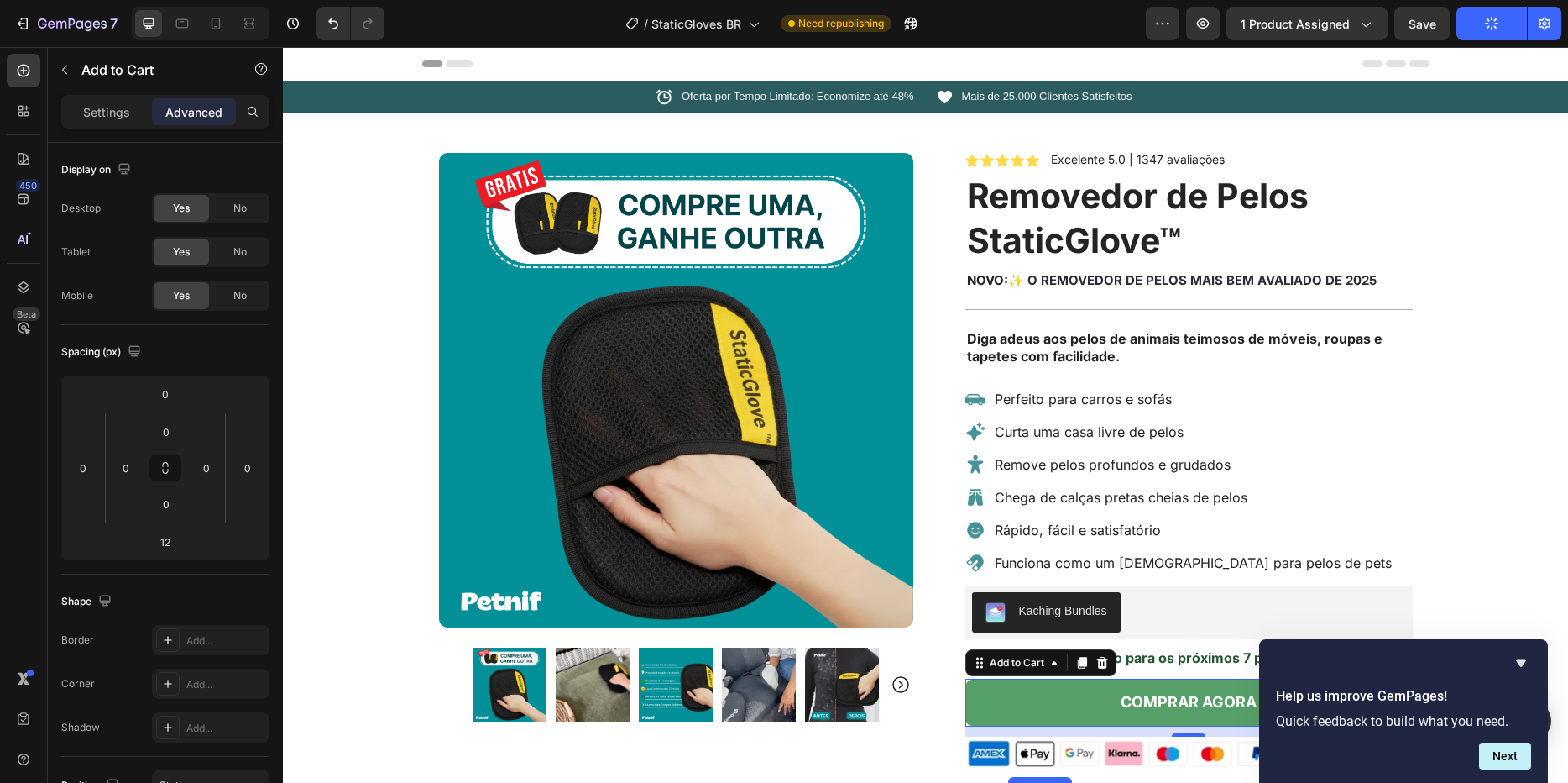
scroll to position [504, 0]
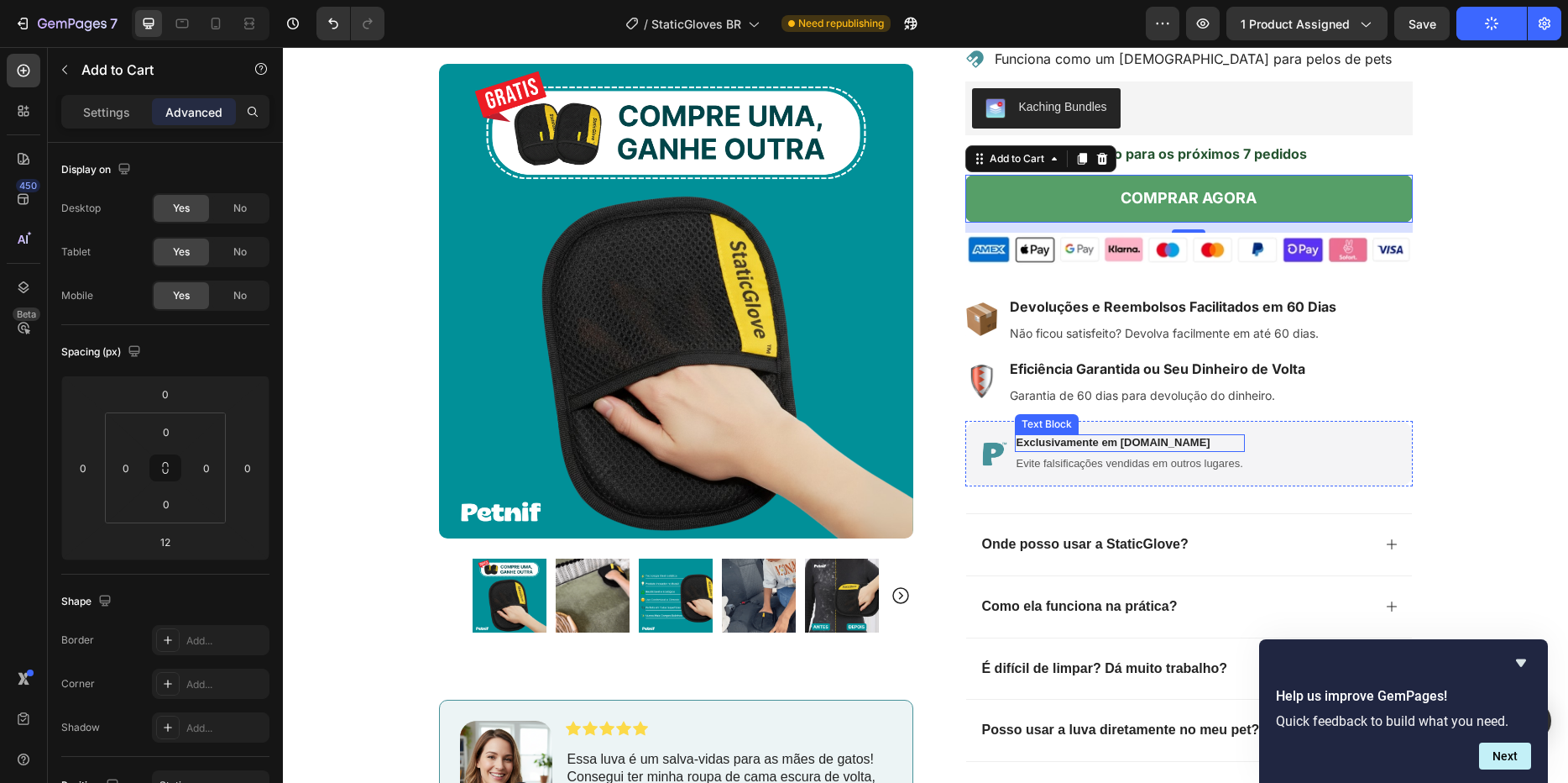
click at [1103, 446] on p "Exclusivamente em [DOMAIN_NAME]" at bounding box center [1129, 443] width 226 height 15
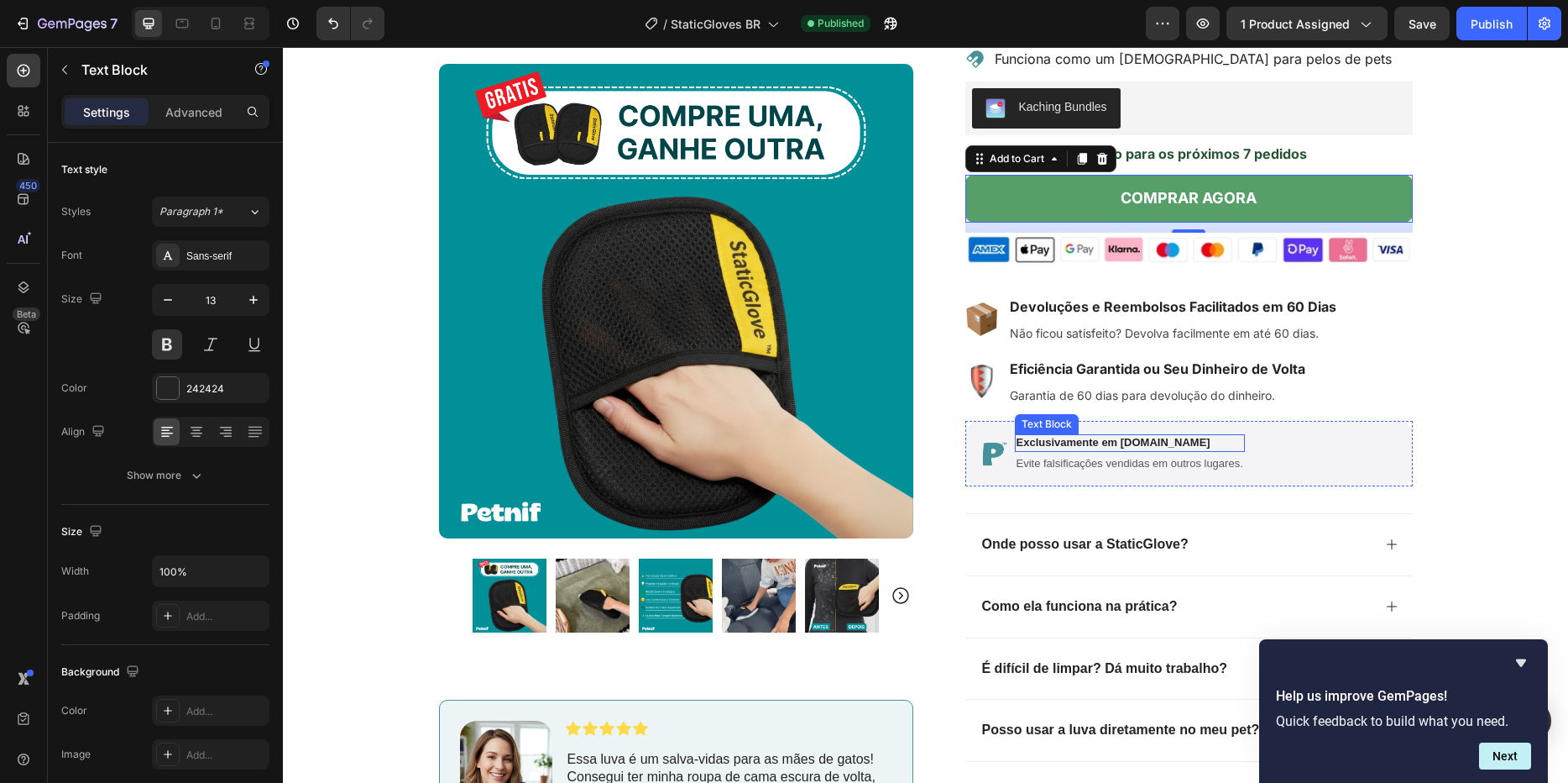
click at [1103, 446] on p "Exclusivamente em [DOMAIN_NAME]" at bounding box center [1129, 443] width 226 height 15
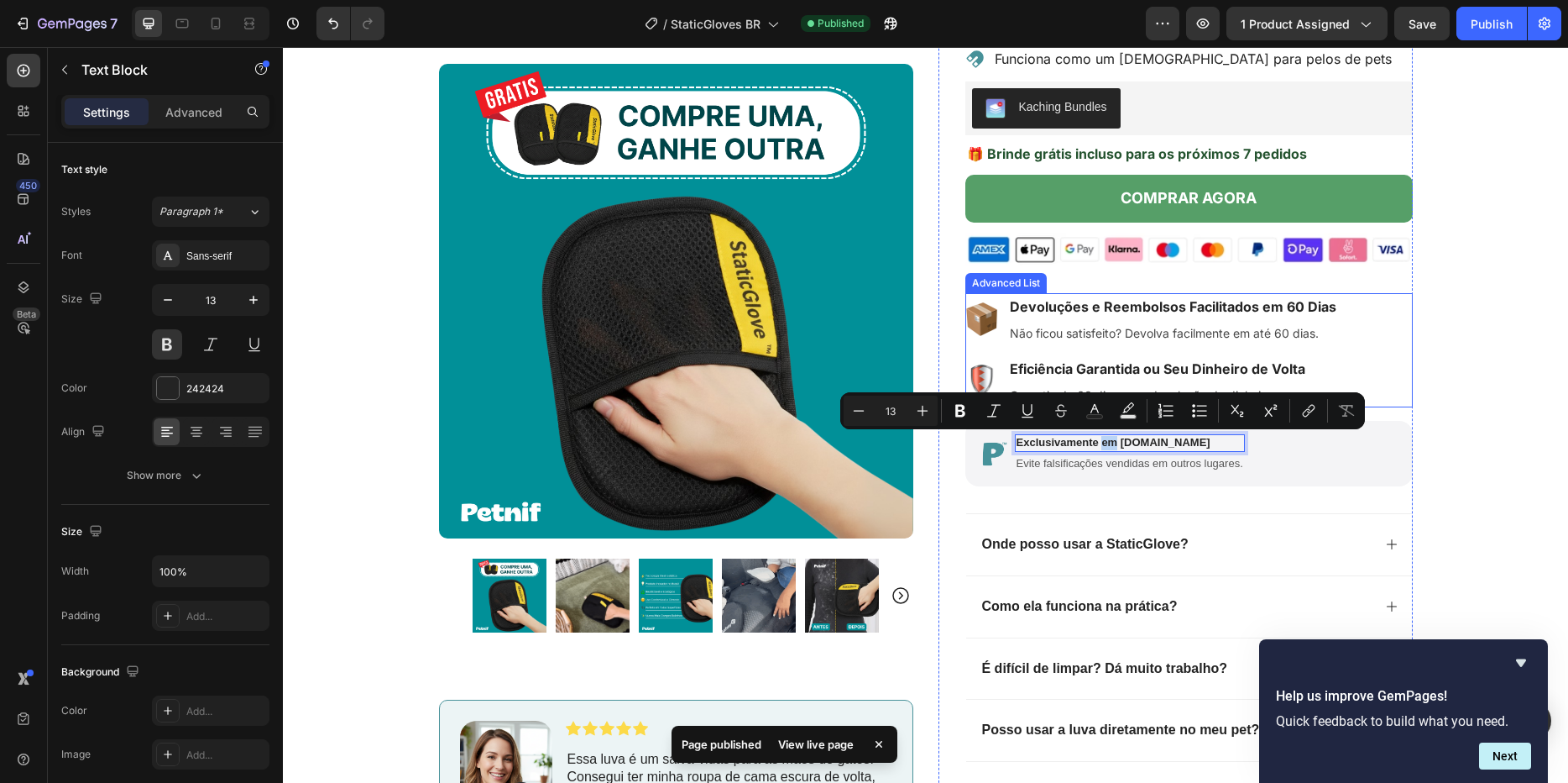
click at [1470, 311] on div "Icon Oferta por Tempo Limitado: Economize até 48% Text Block Row Icon Mais de 2…" at bounding box center [925, 228] width 1285 height 1302
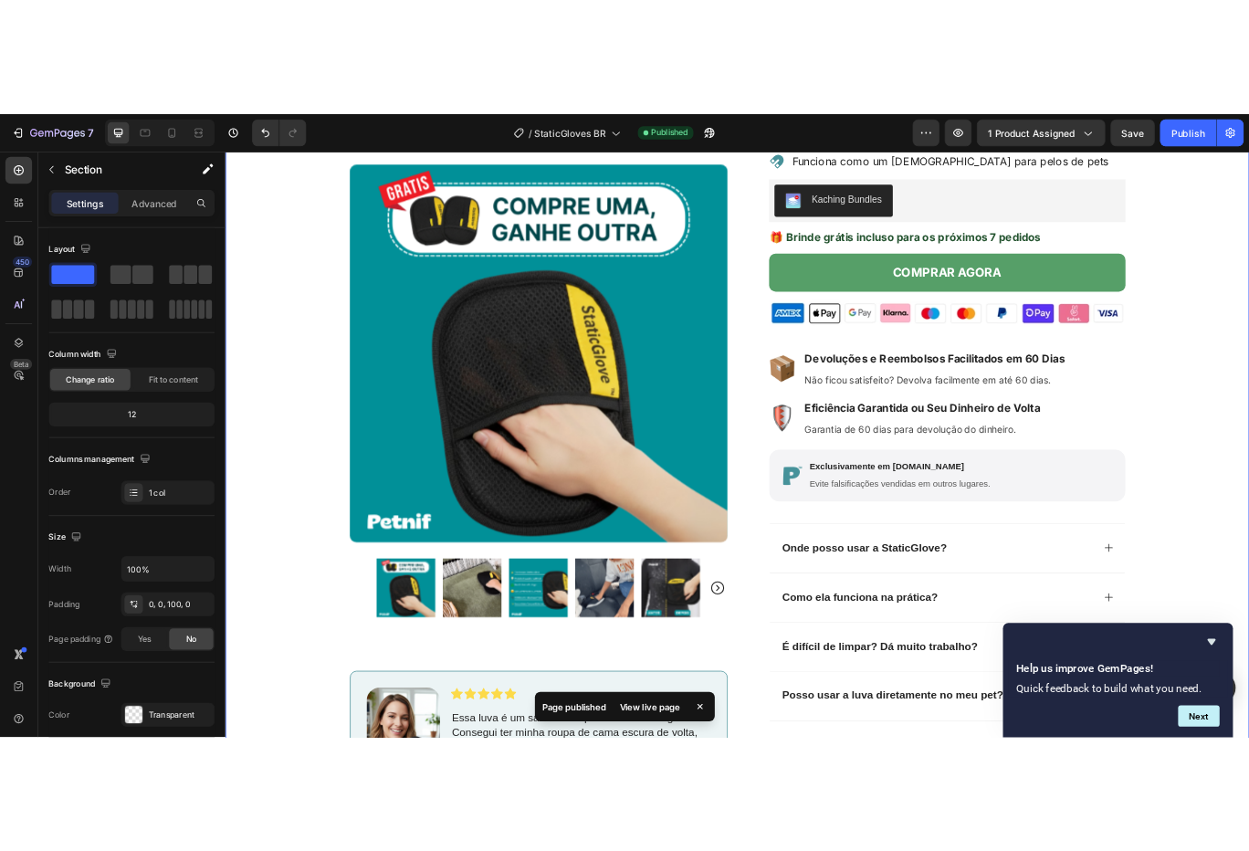
scroll to position [0, 0]
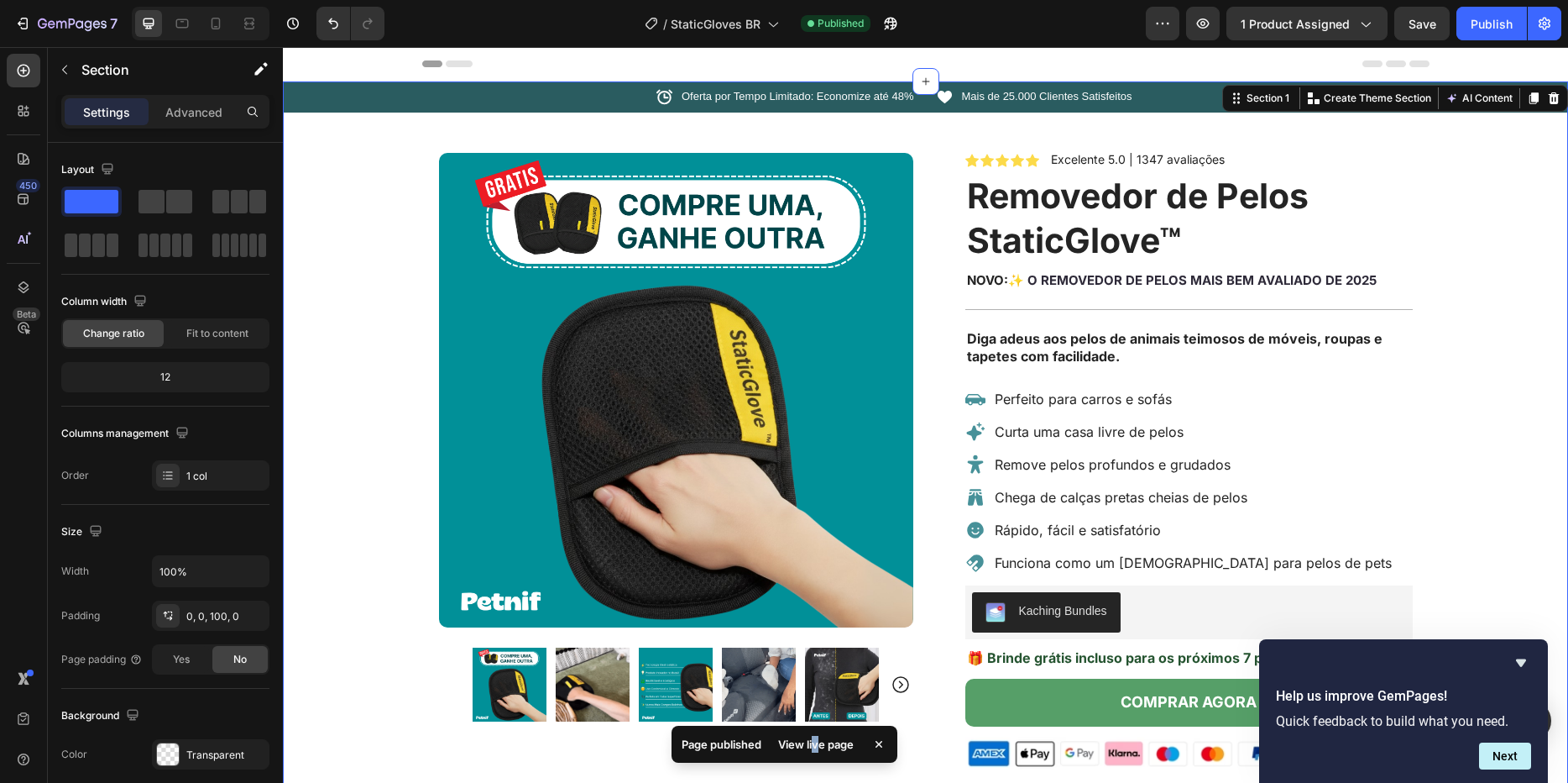
click at [815, 737] on div "View live page" at bounding box center [816, 744] width 96 height 24
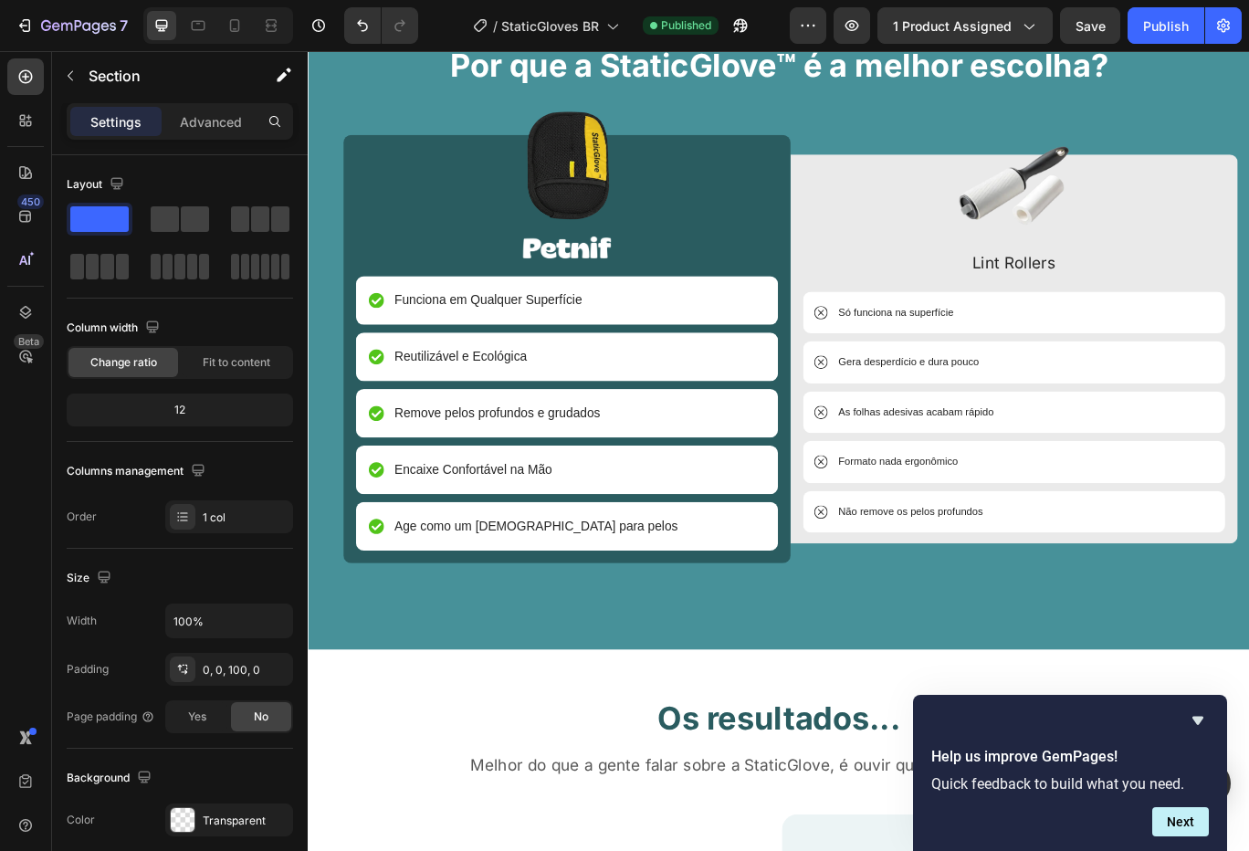
scroll to position [2957, 0]
